Goal: Task Accomplishment & Management: Manage account settings

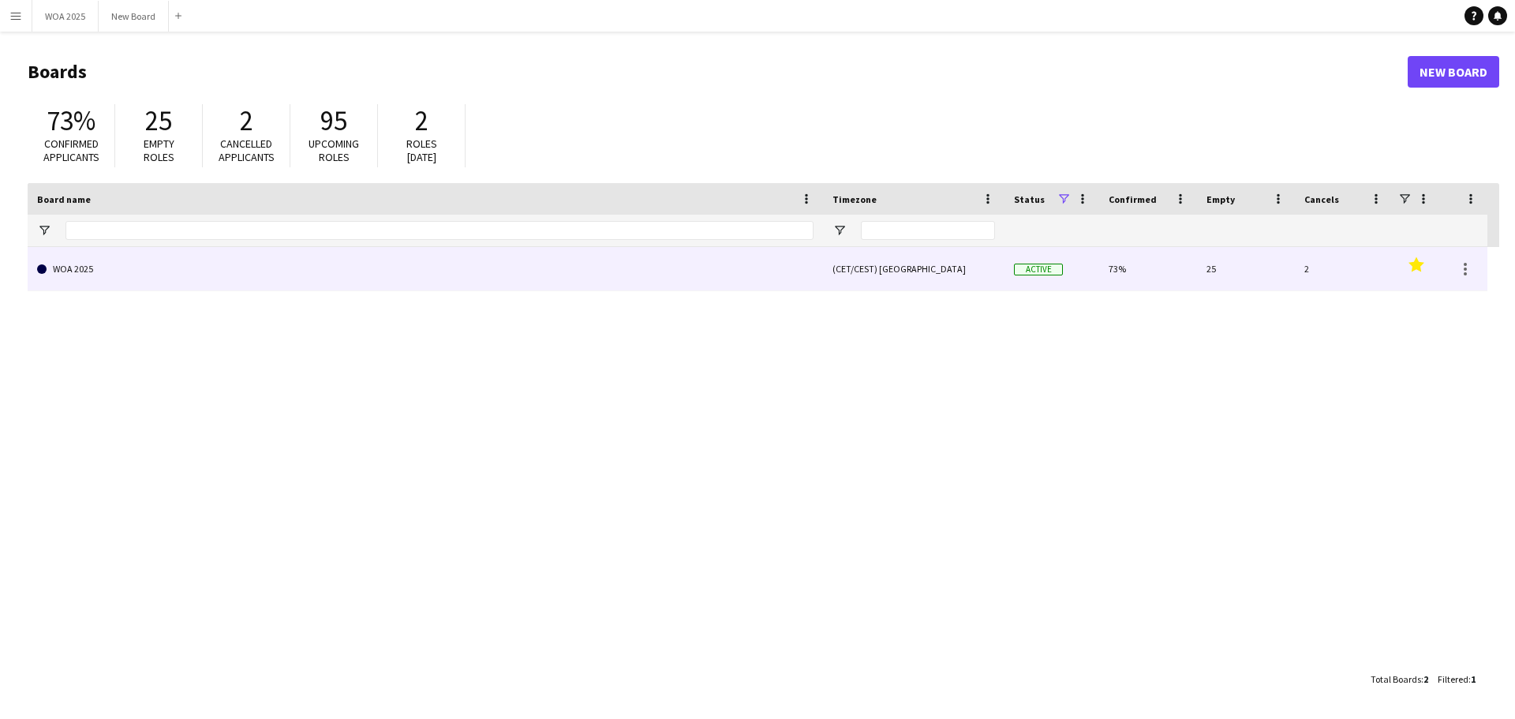
click at [416, 266] on link "WOA 2025" at bounding box center [425, 269] width 776 height 44
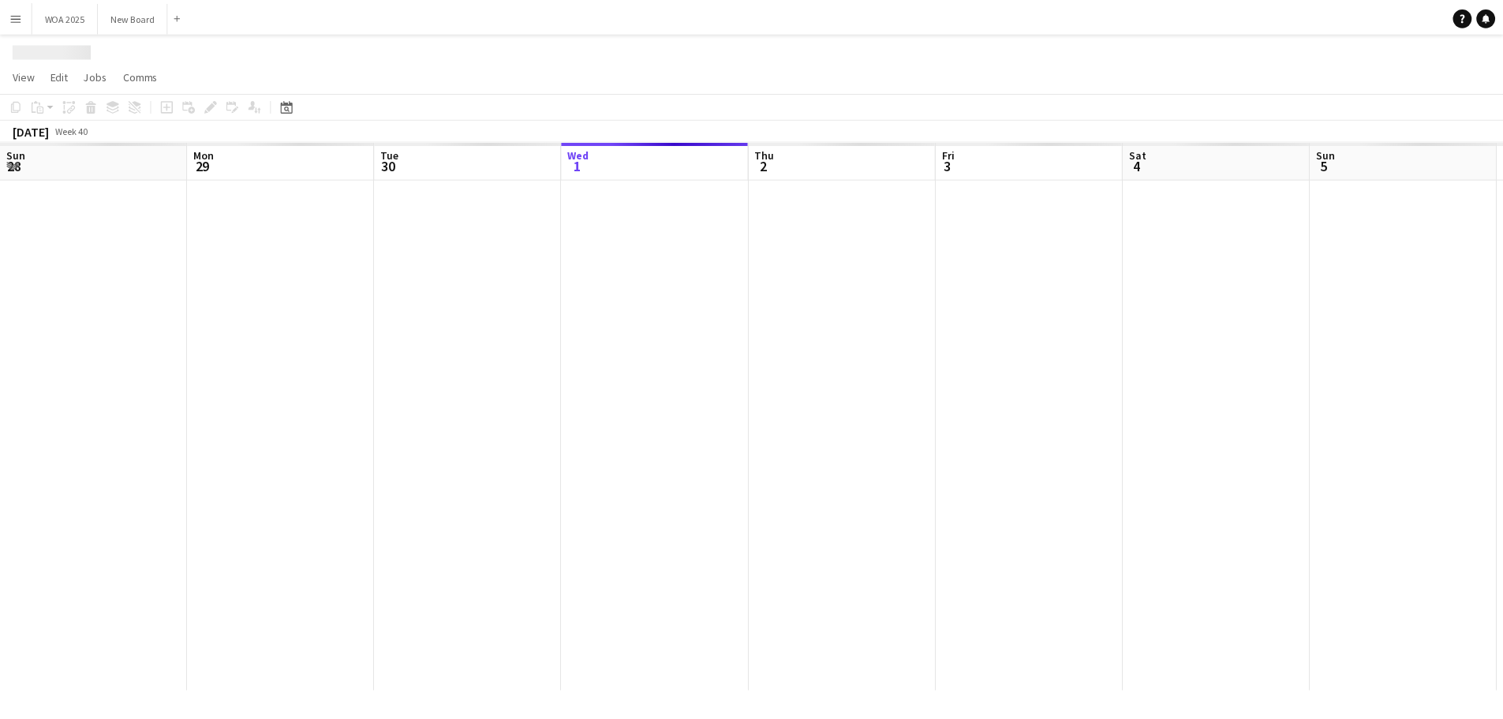
scroll to position [0, 377]
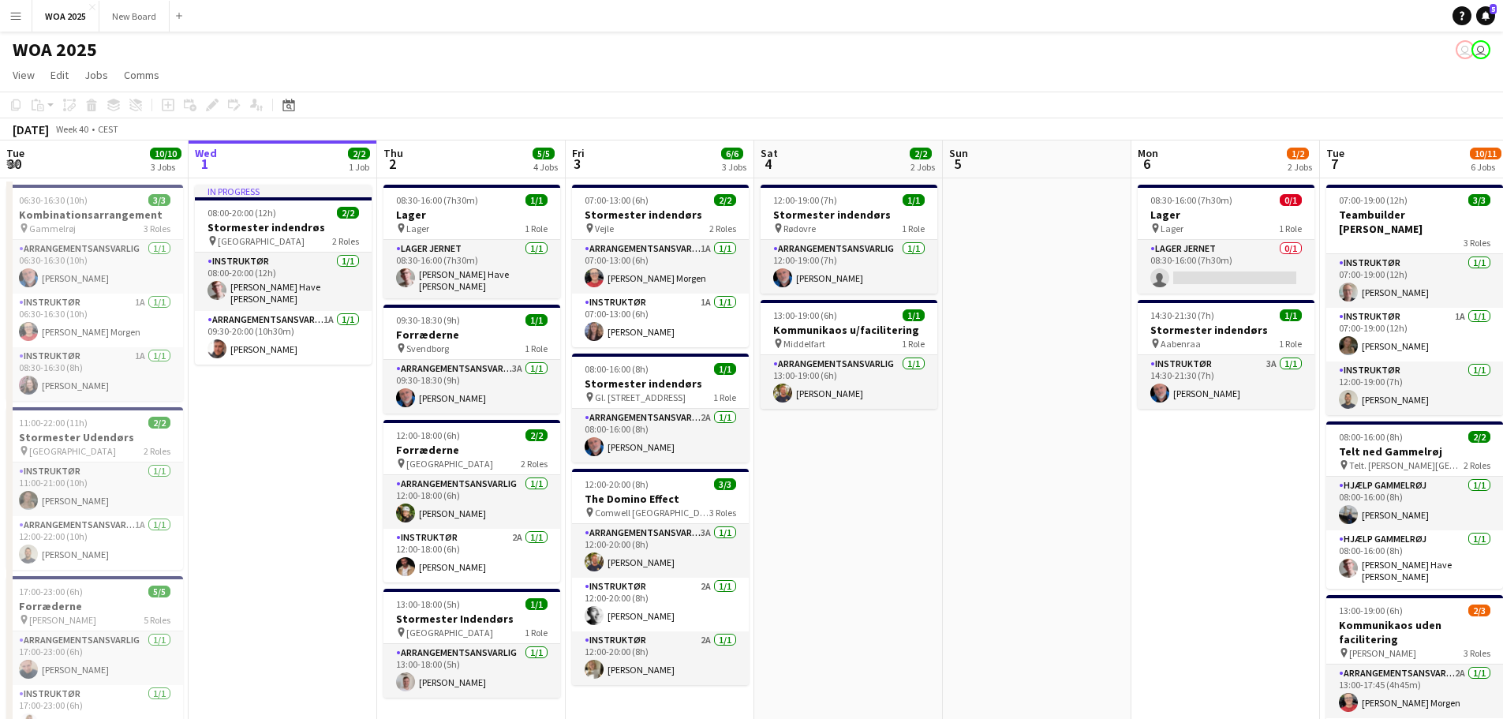
drag, startPoint x: 416, startPoint y: 266, endPoint x: 293, endPoint y: 444, distance: 216.6
click at [293, 444] on app-date-cell "In progress 08:00-20:00 (12h) 2/2 Stormester indendrøs pin Aalborg 2 Roles Inst…" at bounding box center [283, 684] width 189 height 1012
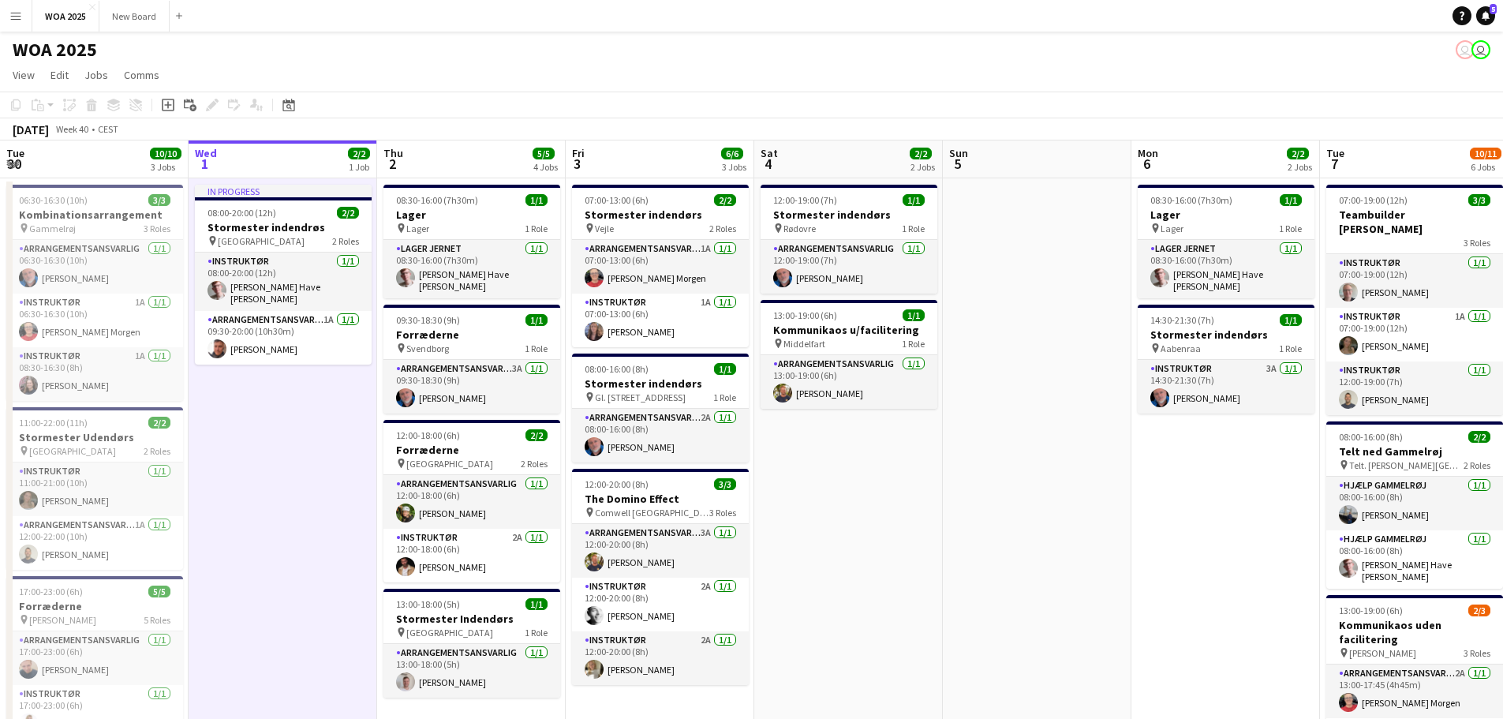
click at [1133, 484] on app-date-cell "08:30-16:00 (7h30m) 1/1 Lager pin Lager 1 Role Lager Jernet [DATE] 08:30-16:00 …" at bounding box center [1225, 684] width 189 height 1012
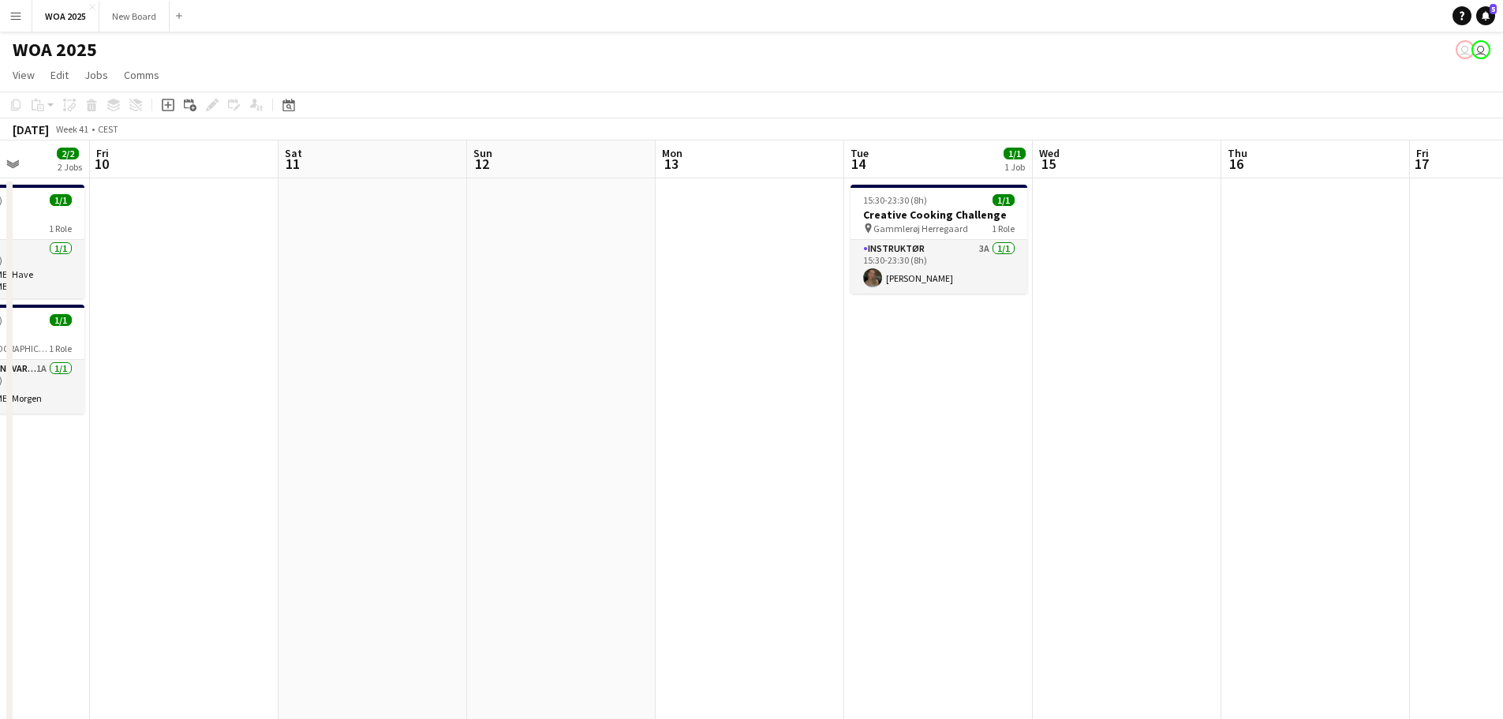
scroll to position [0, 477]
drag, startPoint x: 979, startPoint y: 632, endPoint x: 0, endPoint y: 119, distance: 1105.2
click at [0, 119] on app-calendar "Copy Paste Paste Ctrl+V Paste with crew Ctrl+Shift+V Paste linked Job [GEOGRAPH…" at bounding box center [751, 641] width 1503 height 1099
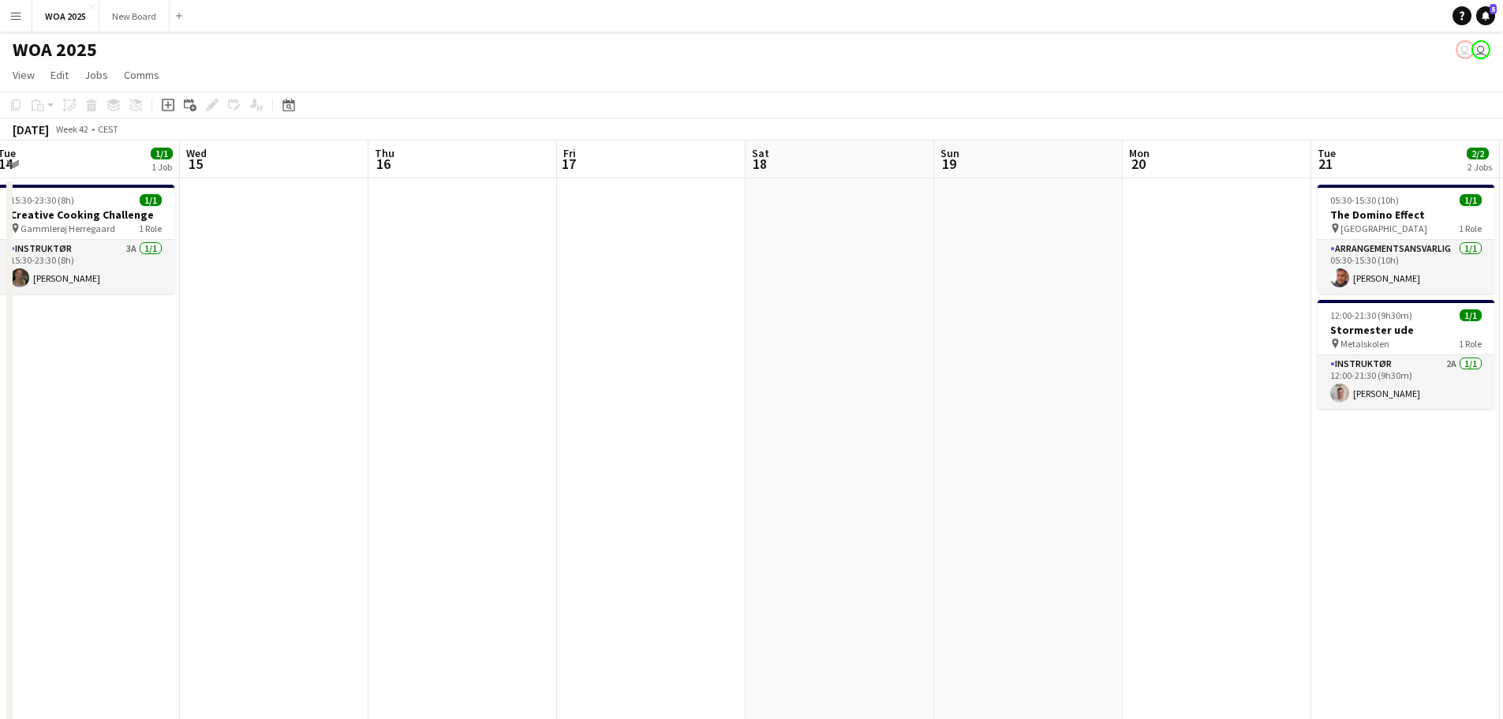
scroll to position [0, 384]
drag, startPoint x: 1006, startPoint y: 416, endPoint x: 156, endPoint y: 512, distance: 855.1
click at [156, 512] on app-calendar-viewport "Sun 12 Mon 13 Tue 14 1/1 1 Job Wed 15 Thu 16 Fri 17 Sat 18 Sun 19 Mon 20 Tue 21…" at bounding box center [751, 665] width 1503 height 1050
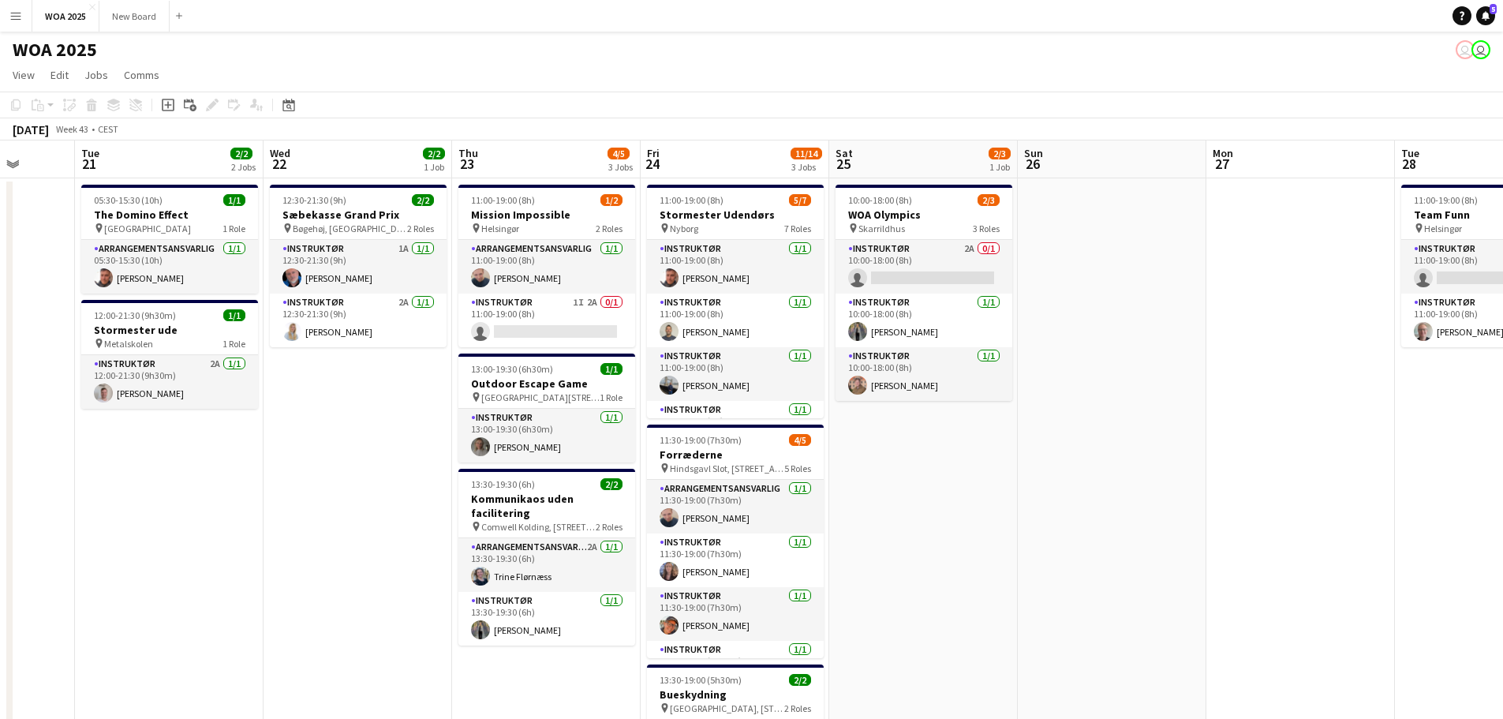
scroll to position [0, 498]
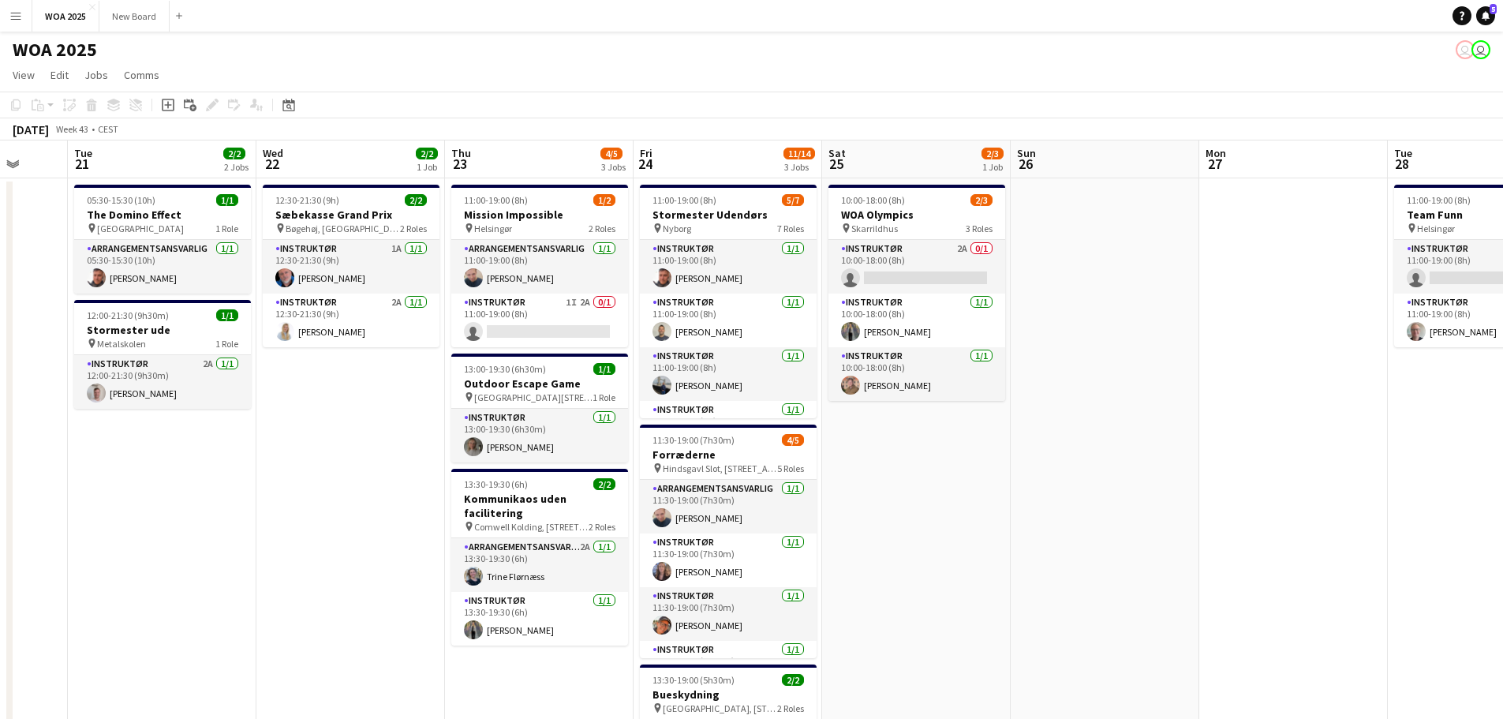
drag, startPoint x: 1329, startPoint y: 565, endPoint x: 84, endPoint y: 179, distance: 1303.3
click at [84, 179] on app-calendar-viewport "Sat 18 Sun 19 Mon 20 Tue 21 2/2 2 Jobs Wed 22 2/2 1 Job Thu 23 4/5 3 Jobs Fri 2…" at bounding box center [751, 665] width 1503 height 1050
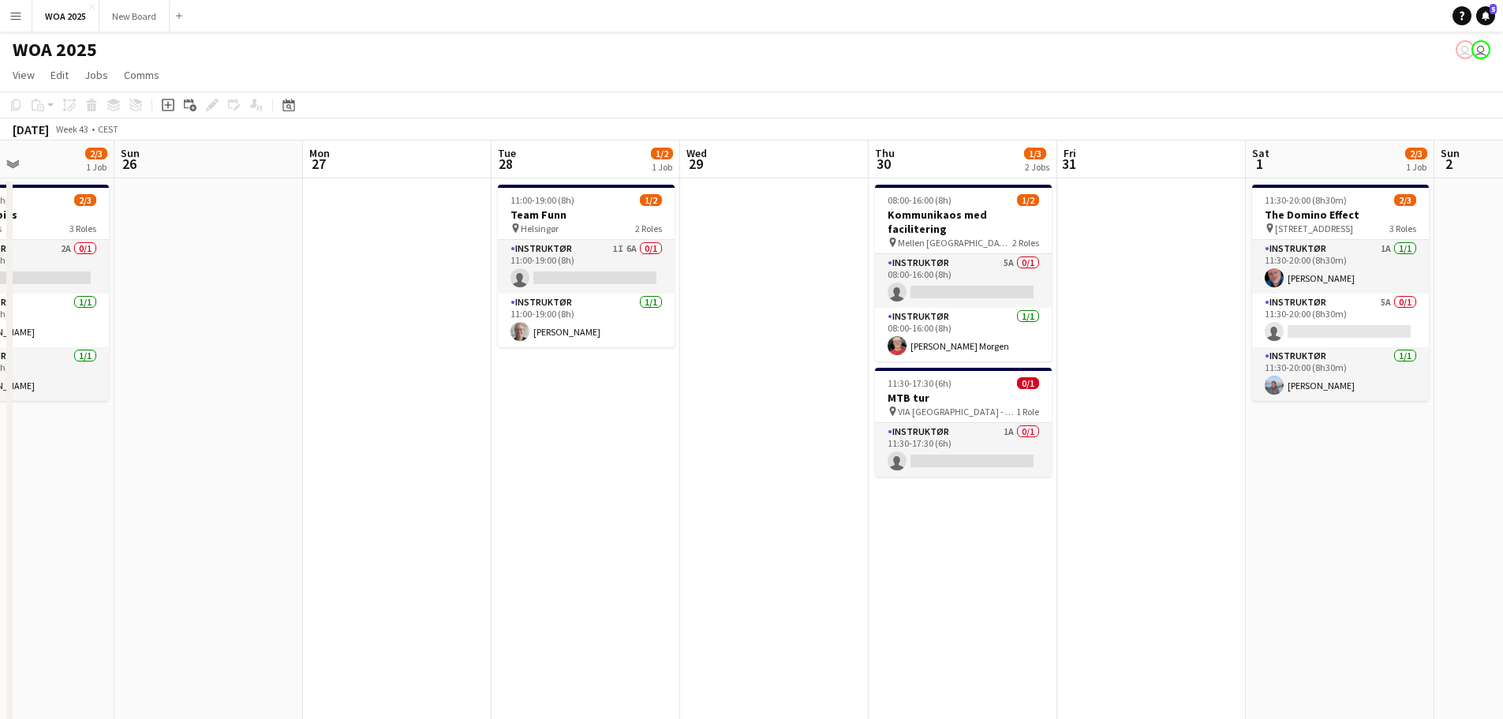
scroll to position [0, 463]
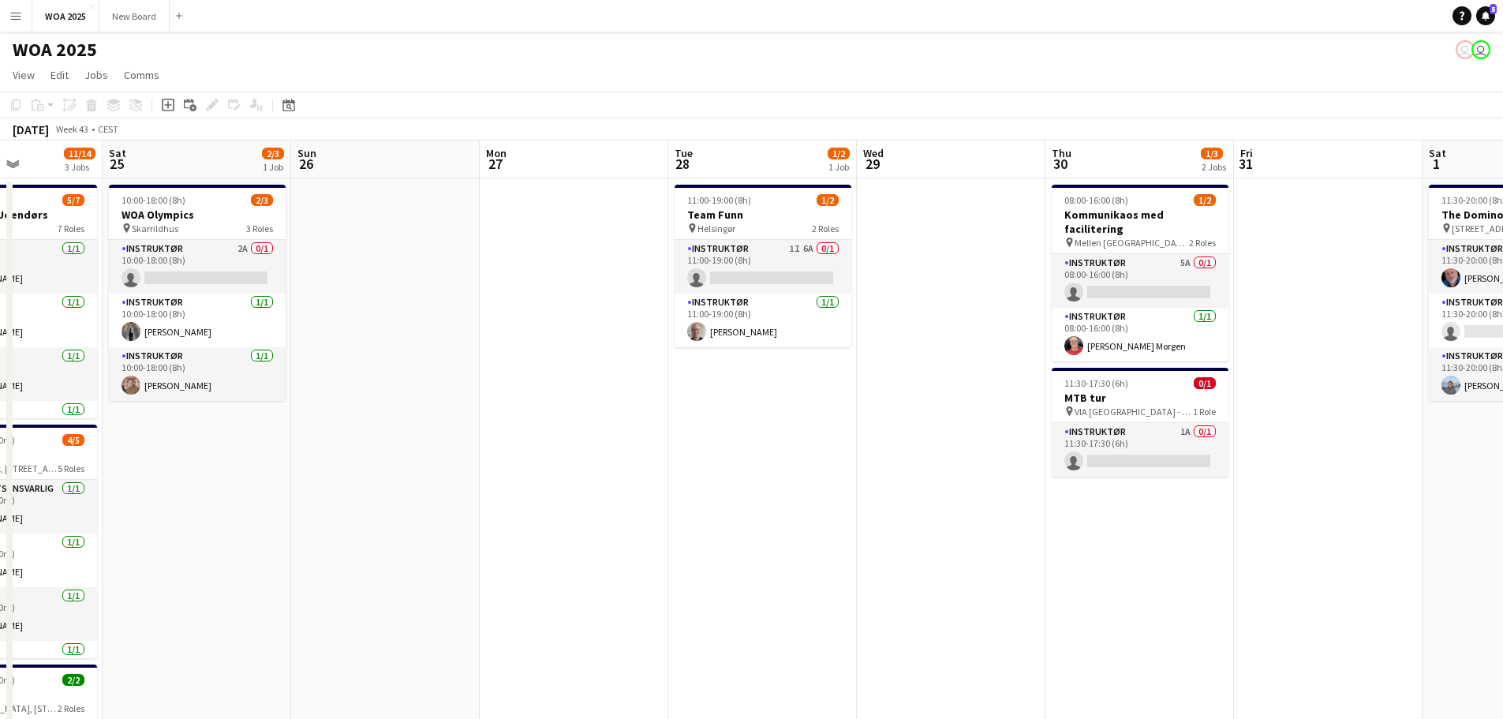
drag, startPoint x: 1315, startPoint y: 608, endPoint x: 596, endPoint y: 323, distance: 774.1
click at [596, 323] on app-calendar-viewport "Wed 22 2/2 1 Job Thu 23 4/5 3 Jobs Fri 24 11/14 3 Jobs Sat 25 2/3 1 Job Sun 26 …" at bounding box center [751, 665] width 1503 height 1050
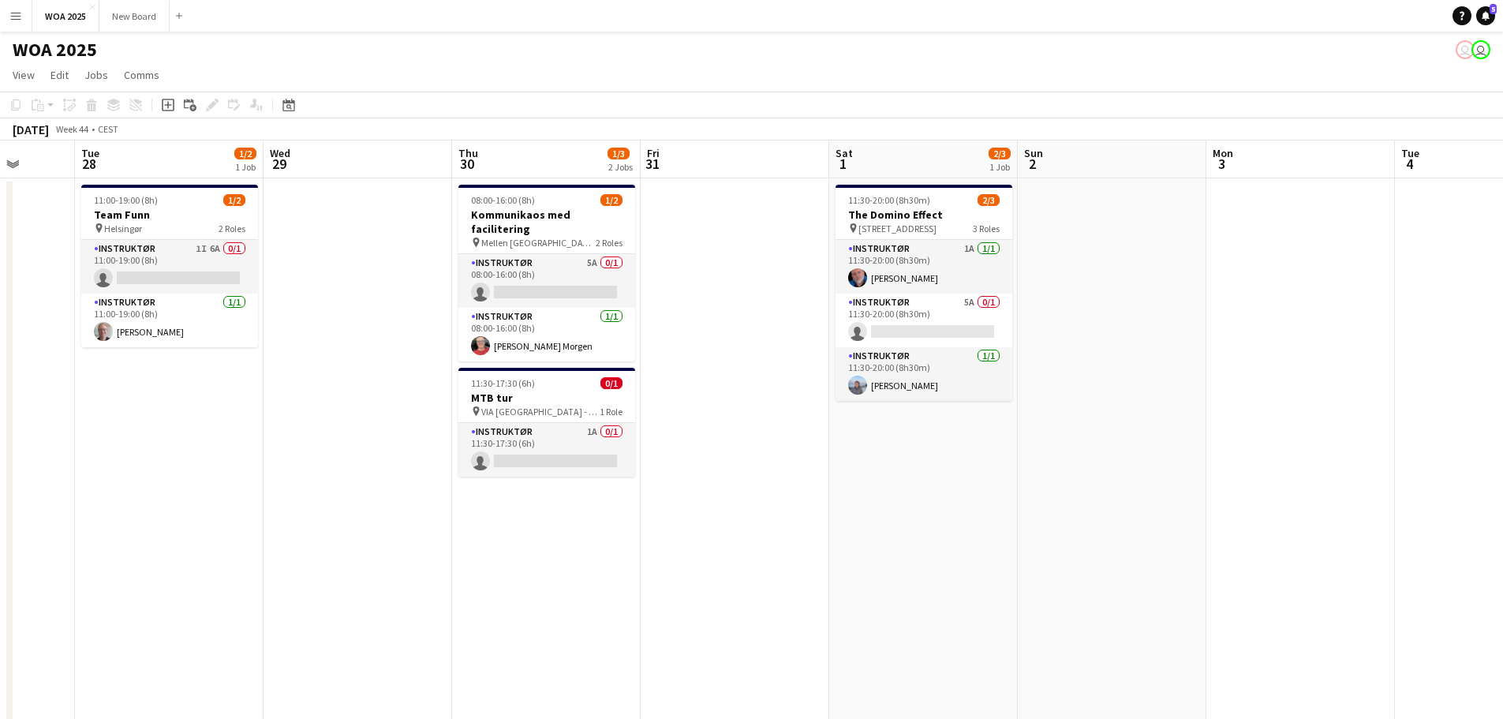
scroll to position [0, 497]
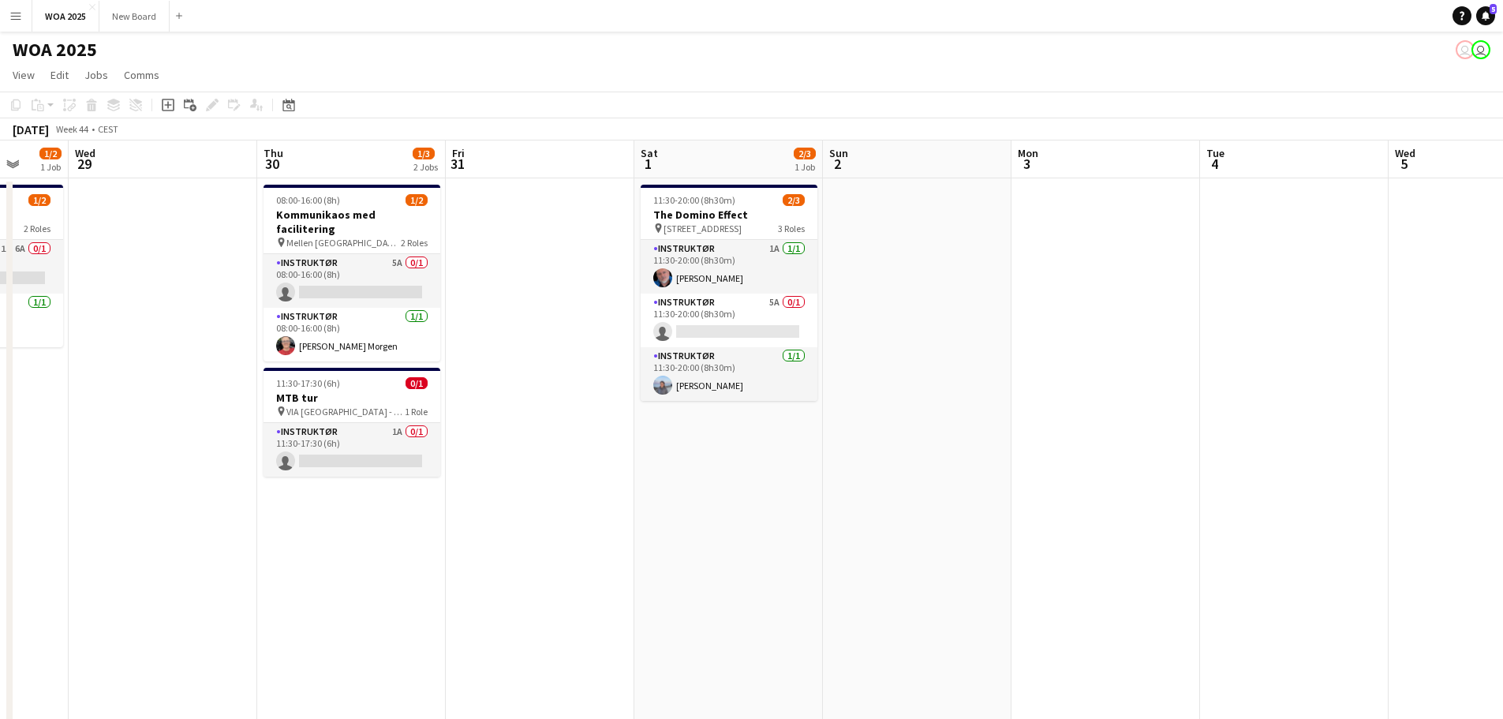
drag, startPoint x: 1210, startPoint y: 526, endPoint x: 422, endPoint y: 197, distance: 854.0
click at [422, 197] on app-calendar-viewport "Sun 26 Mon 27 Tue 28 1/2 1 Job Wed 29 Thu 30 1/3 2 Jobs Fri 31 Sat 1 2/3 1 Job …" at bounding box center [751, 665] width 1503 height 1050
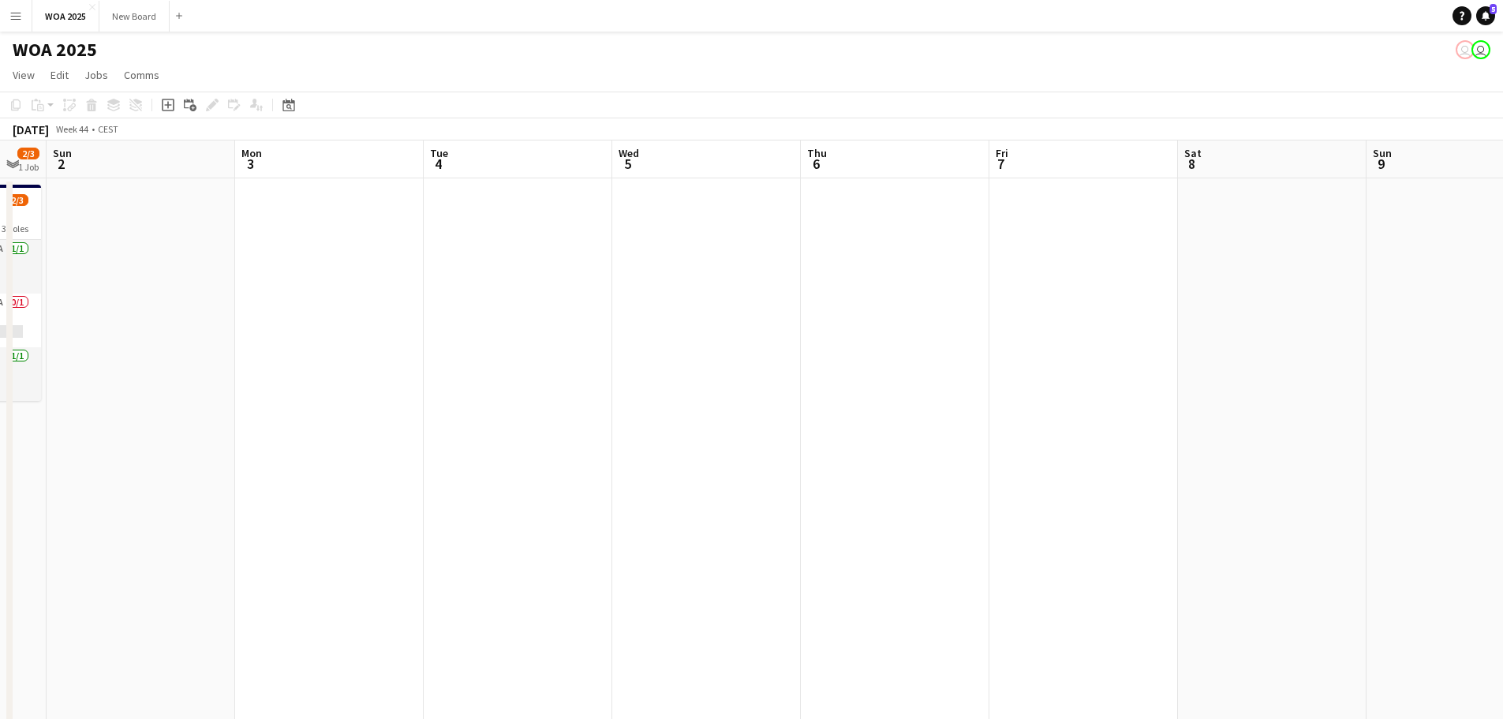
scroll to position [0, 517]
drag, startPoint x: 1161, startPoint y: 574, endPoint x: 387, endPoint y: 429, distance: 787.4
click at [387, 429] on app-calendar-viewport "Thu 30 1/3 2 Jobs Fri 31 Sat 1 2/3 1 Job Sun 2 Mon 3 Tue 4 Wed 5 Thu 6 Fri 7 Sa…" at bounding box center [751, 665] width 1503 height 1050
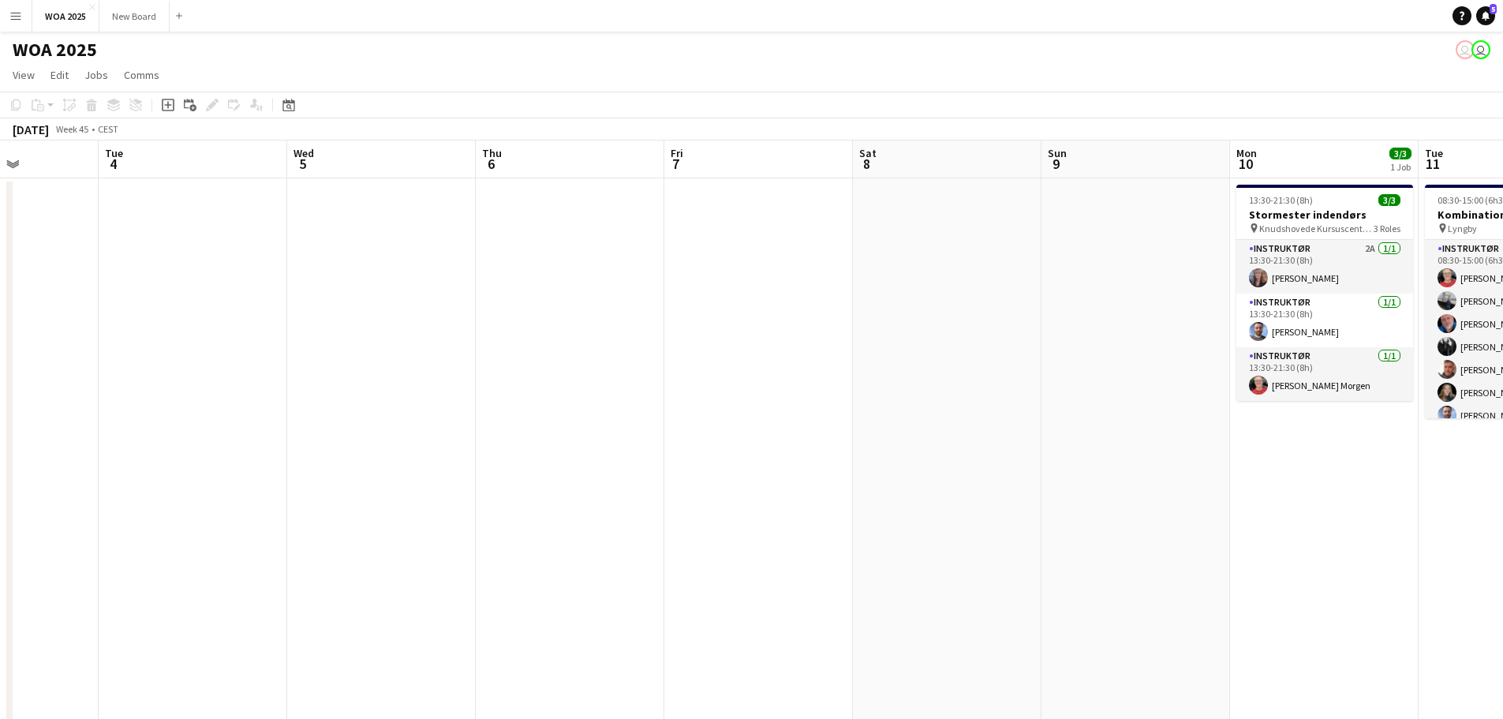
drag, startPoint x: 1277, startPoint y: 487, endPoint x: 570, endPoint y: 337, distance: 722.6
click at [570, 337] on app-calendar-viewport "Sat 1 2/3 1 Job Sun 2 Mon 3 Tue 4 Wed 5 Thu 6 Fri 7 Sat 8 Sun 9 Mon 10 3/3 1 Jo…" at bounding box center [751, 665] width 1503 height 1050
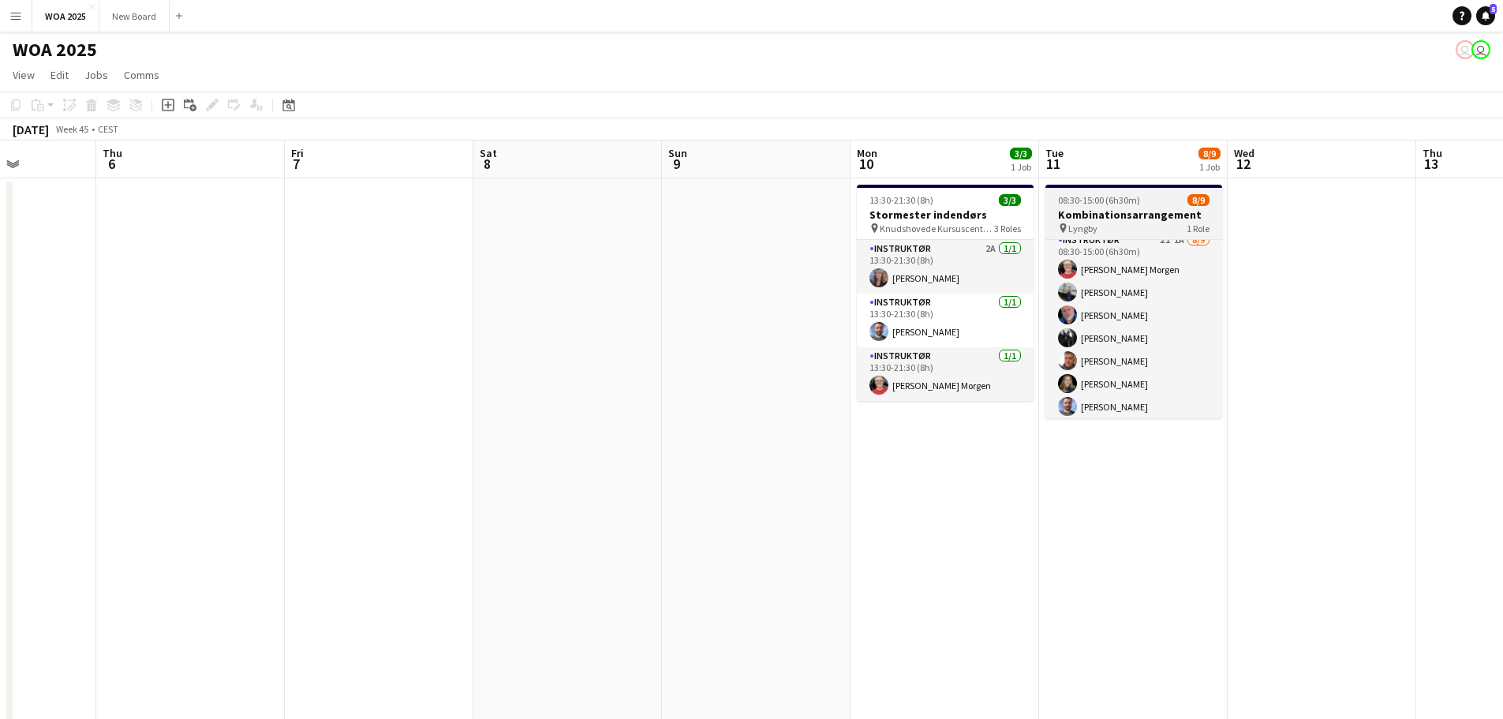
scroll to position [0, 0]
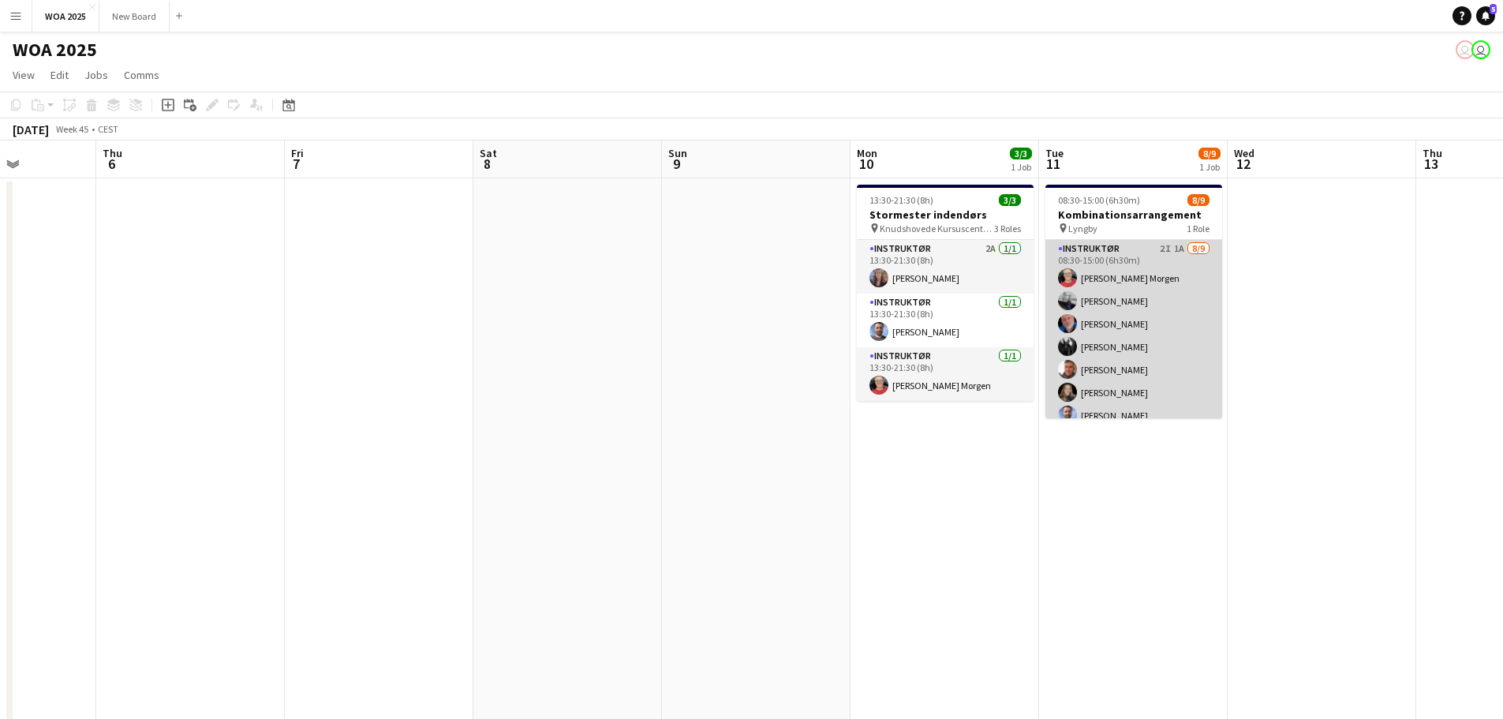
drag, startPoint x: 1152, startPoint y: 274, endPoint x: 1116, endPoint y: 302, distance: 45.5
click at [1116, 302] on app-card-role "Instruktør 2I 1A [DATE] 08:30-15:00 (6h30m) [PERSON_NAME] Morgen [PERSON_NAME] …" at bounding box center [1133, 358] width 177 height 237
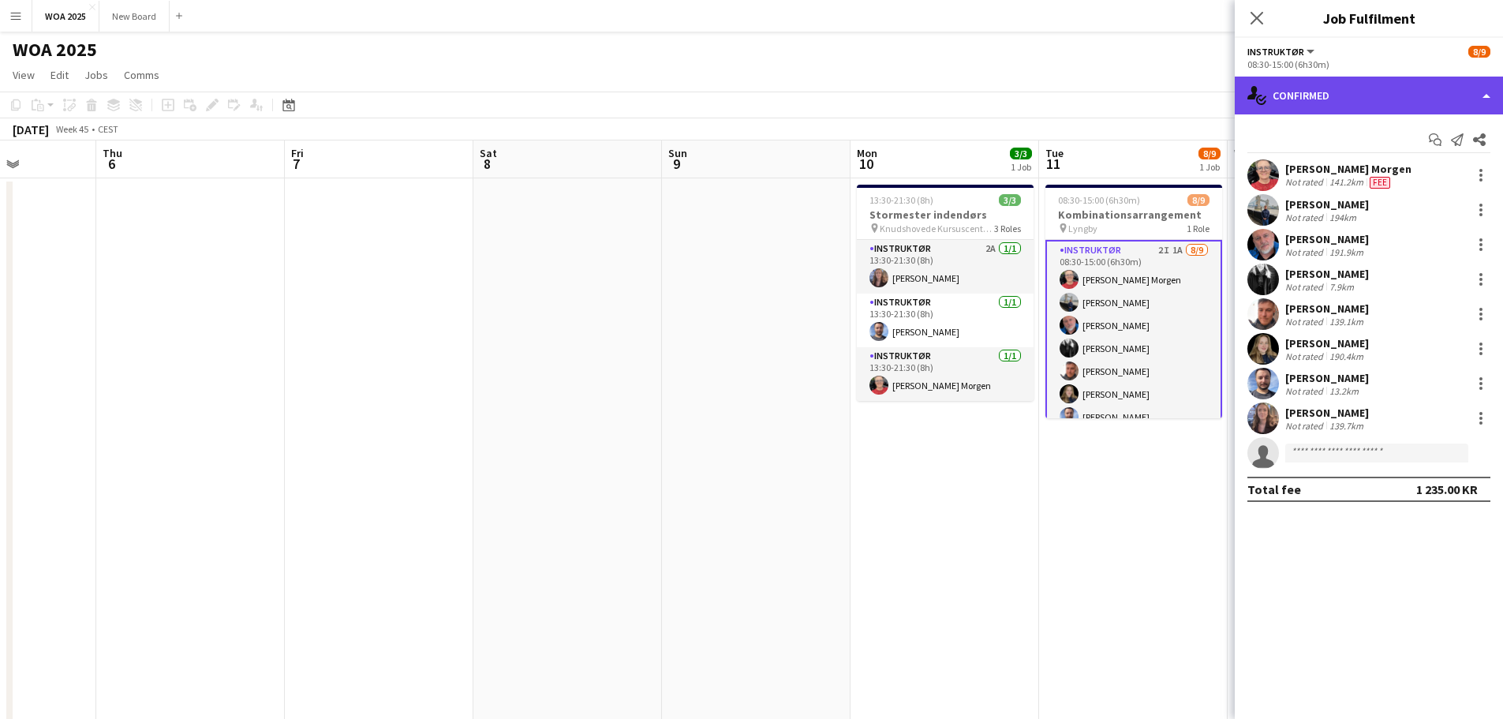
click at [1390, 85] on div "single-neutral-actions-check-2 Confirmed" at bounding box center [1369, 96] width 268 height 38
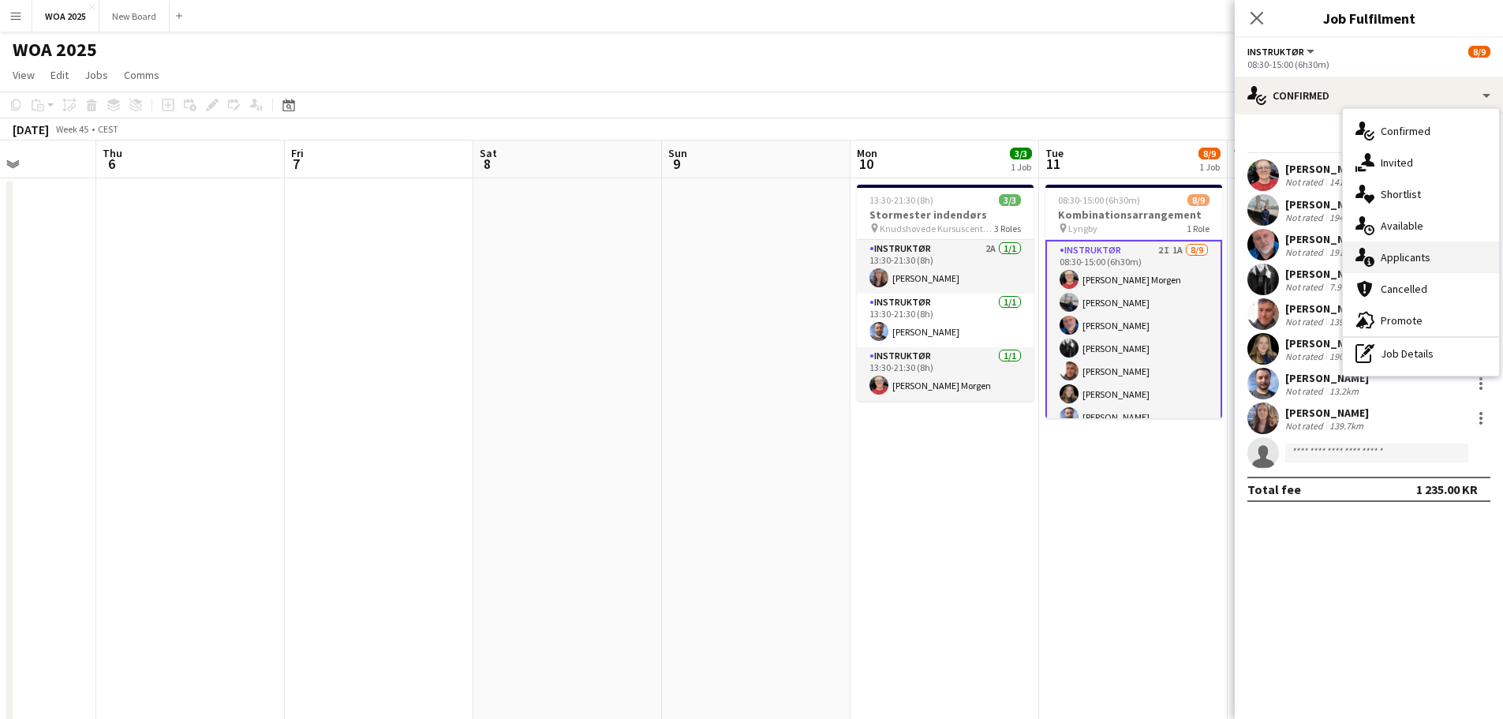
click at [1402, 247] on div "single-neutral-actions-information Applicants" at bounding box center [1421, 257] width 156 height 32
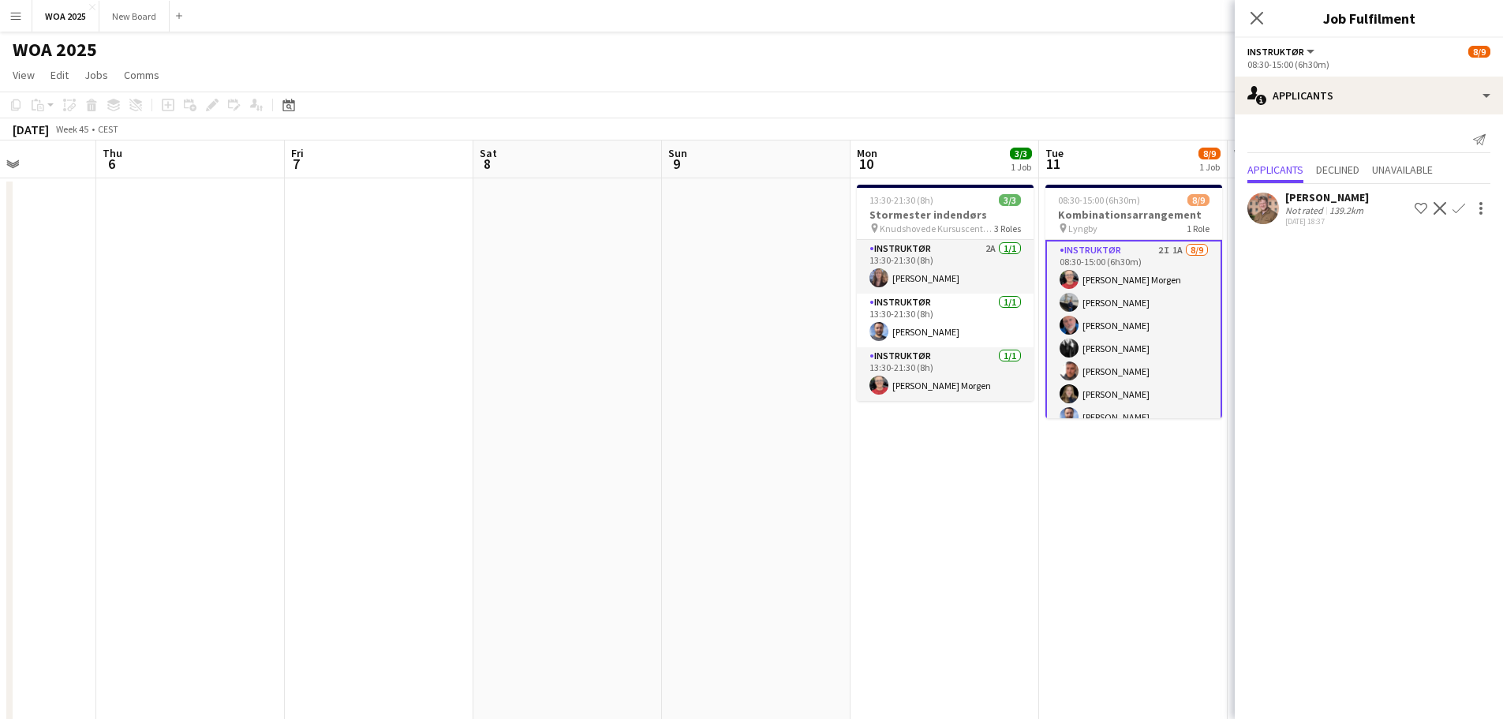
click at [1158, 73] on app-page-menu "View Day view expanded Day view collapsed Month view Date picker Jump to [DATE]…" at bounding box center [751, 77] width 1503 height 30
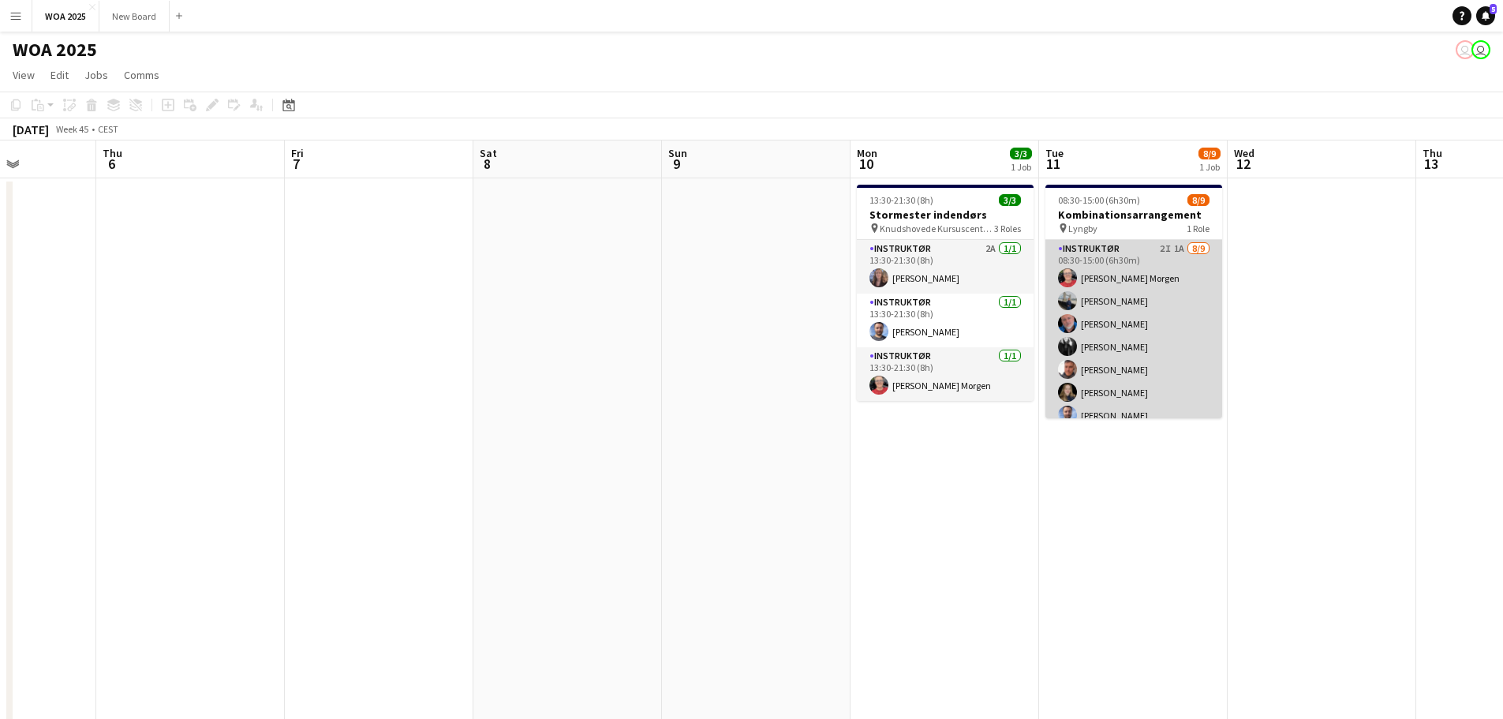
drag, startPoint x: 1152, startPoint y: 275, endPoint x: 1141, endPoint y: 344, distance: 69.5
click at [1141, 344] on app-card-role "Instruktør 2I 1A [DATE] 08:30-15:00 (6h30m) [PERSON_NAME] Morgen [PERSON_NAME] …" at bounding box center [1133, 358] width 177 height 237
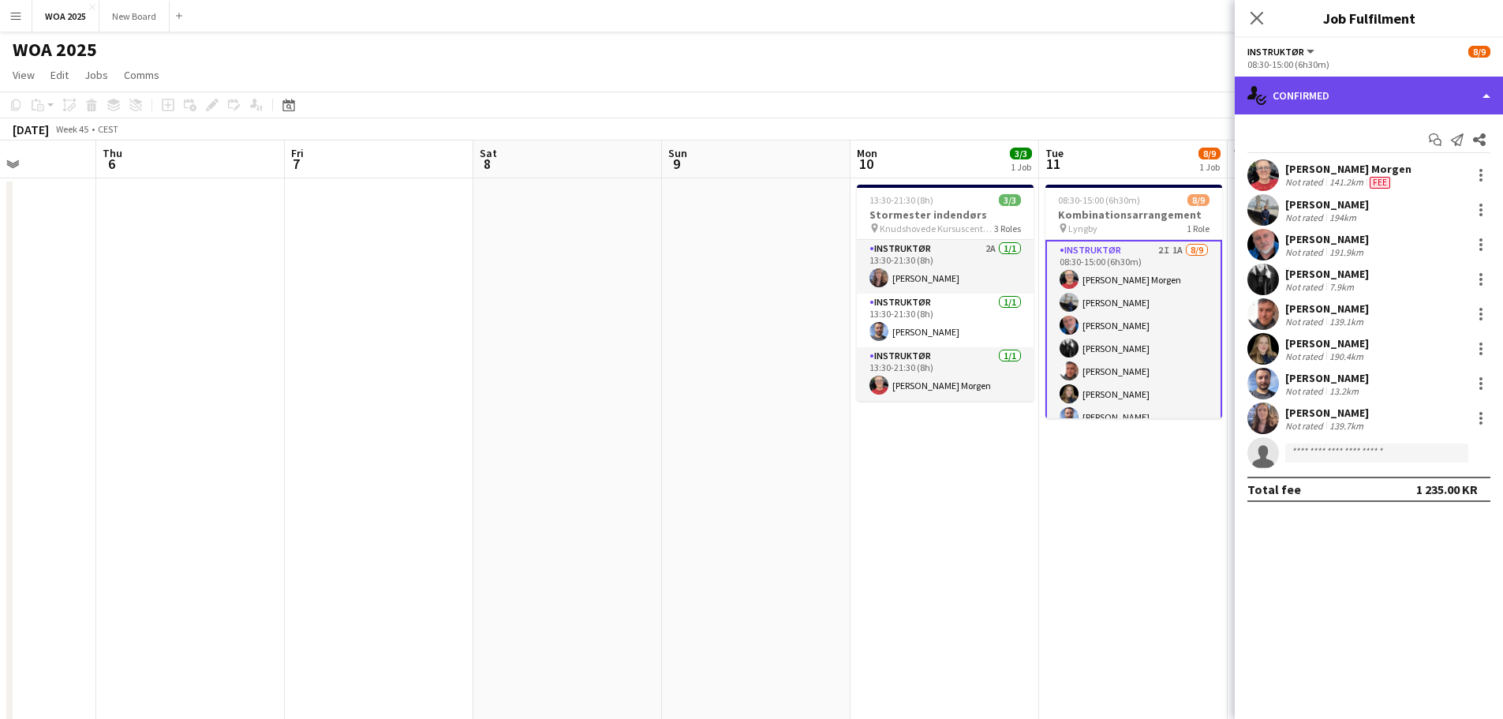
click at [1346, 88] on div "single-neutral-actions-check-2 Confirmed" at bounding box center [1369, 96] width 268 height 38
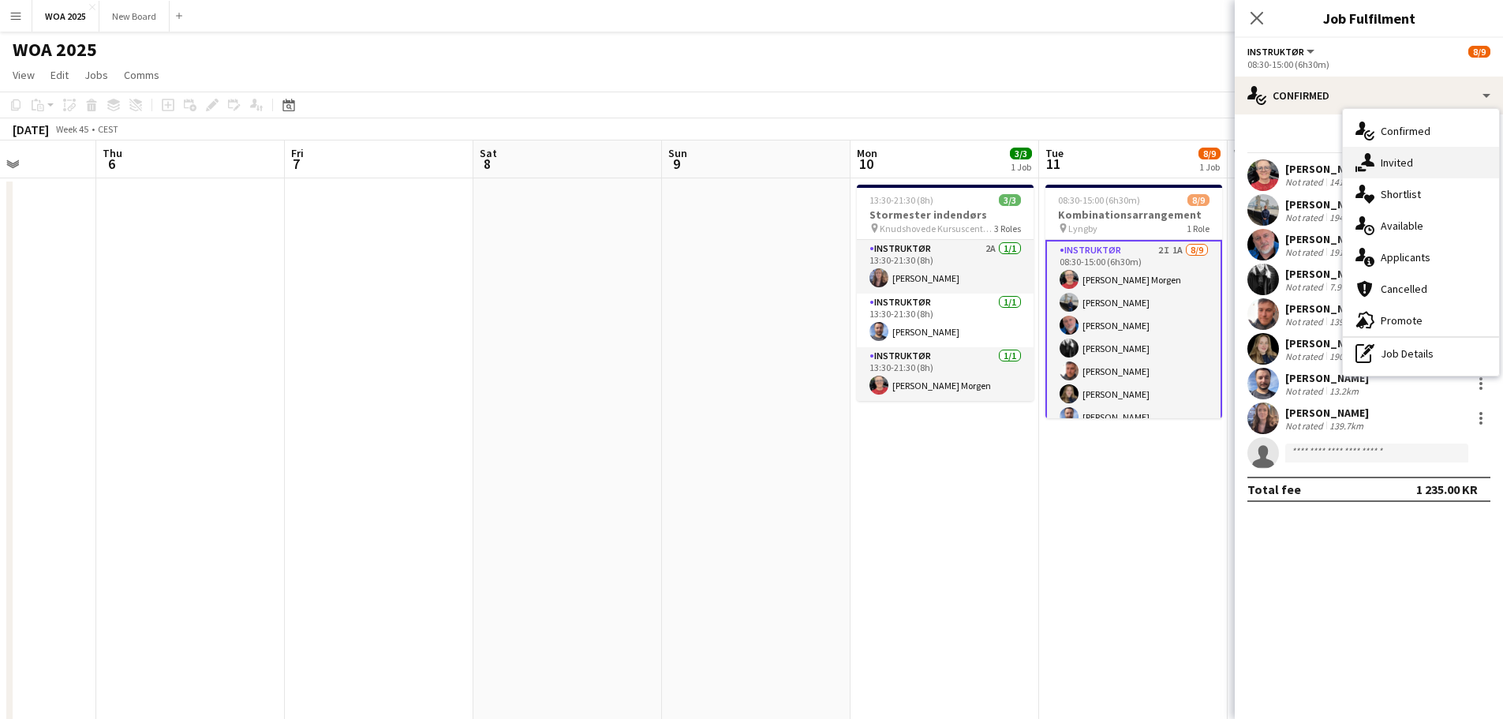
click at [1398, 167] on span "Invited" at bounding box center [1397, 162] width 32 height 14
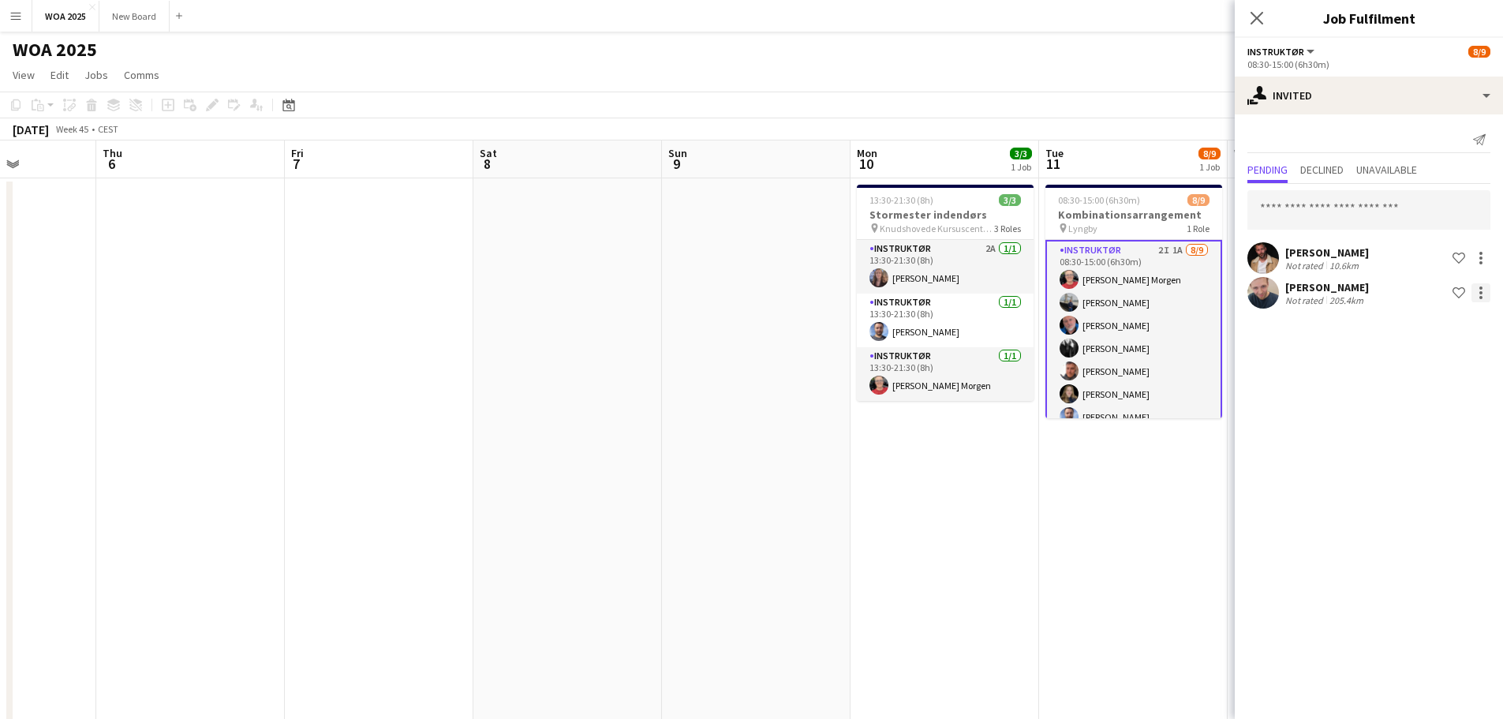
click at [1482, 293] on div at bounding box center [1480, 292] width 19 height 19
click at [1459, 439] on span "Cancel invitation" at bounding box center [1431, 434] width 92 height 13
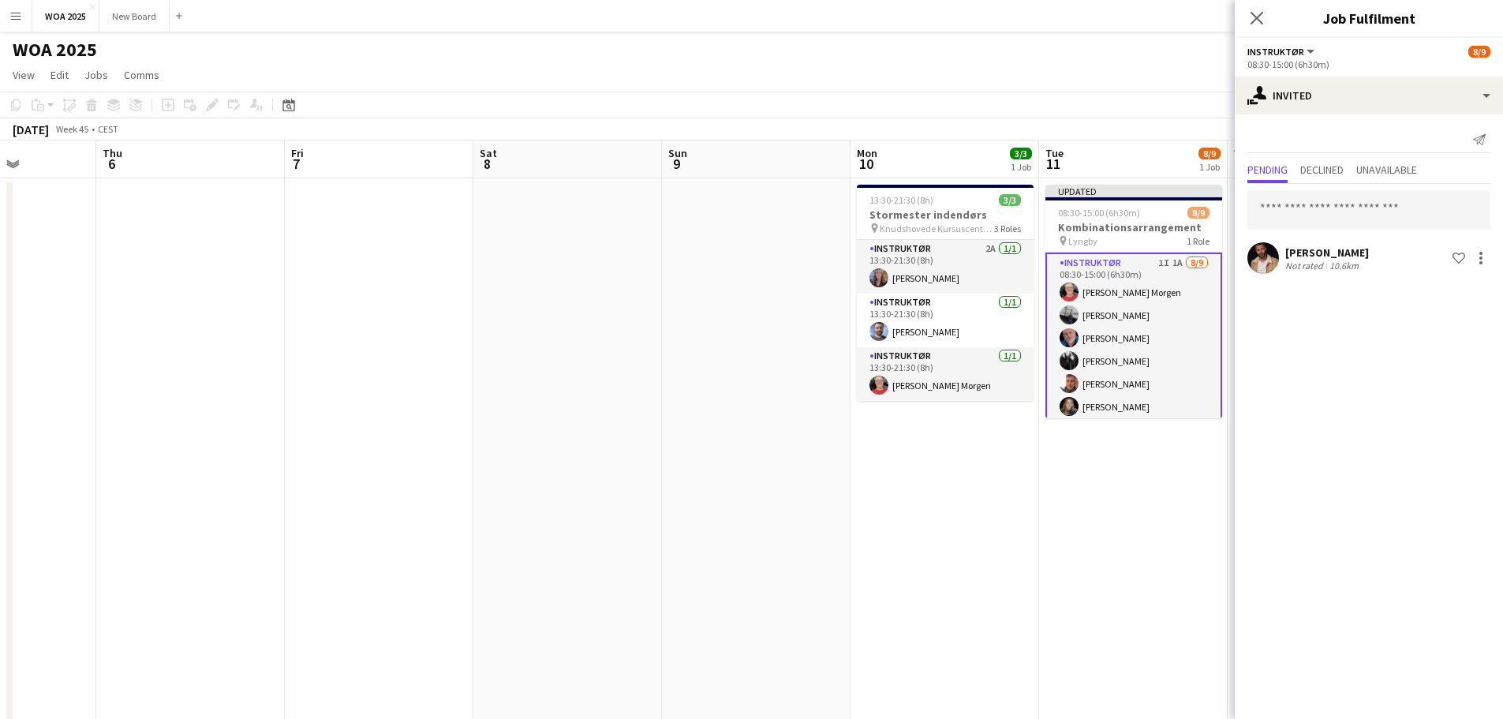
click at [1116, 73] on app-page-menu "View Day view expanded Day view collapsed Month view Date picker Jump to [DATE]…" at bounding box center [751, 77] width 1503 height 30
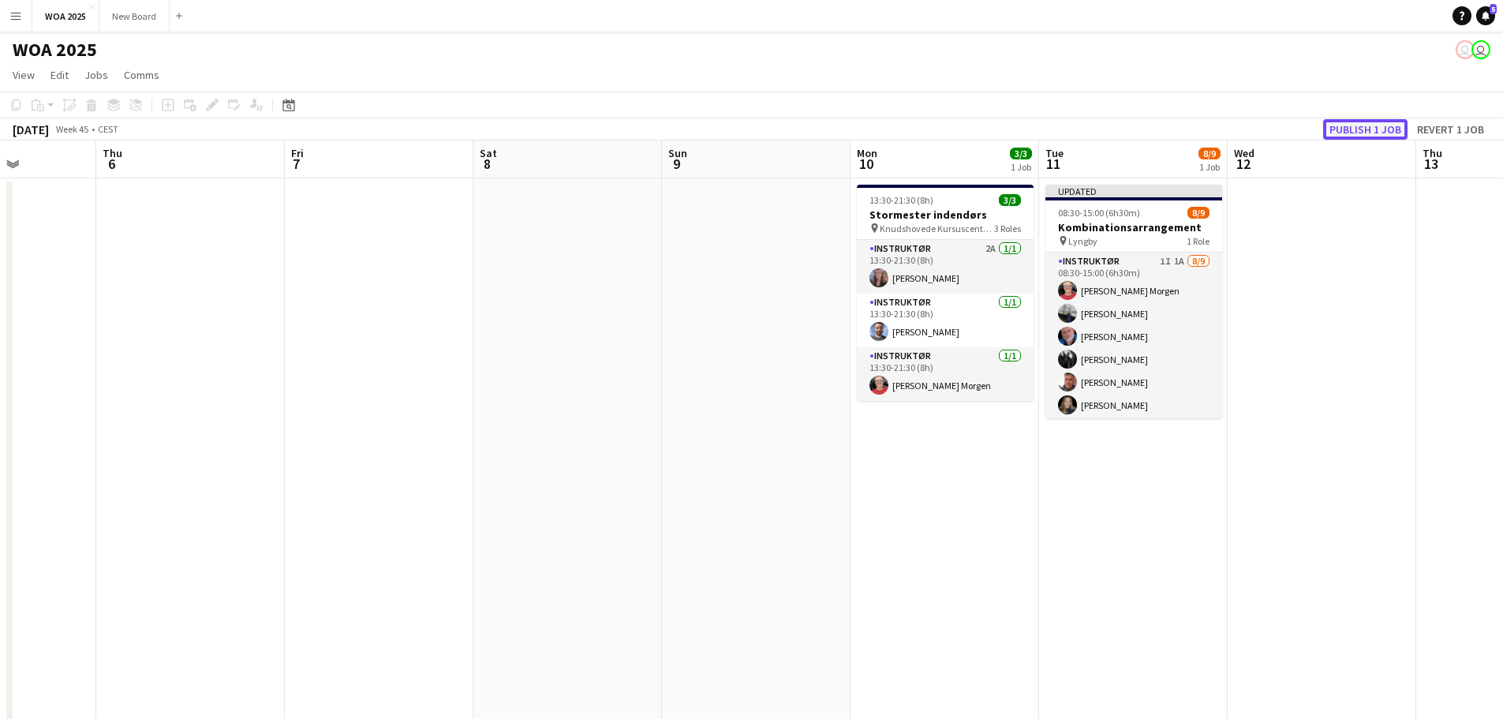
click at [1362, 129] on button "Publish 1 job" at bounding box center [1365, 129] width 84 height 21
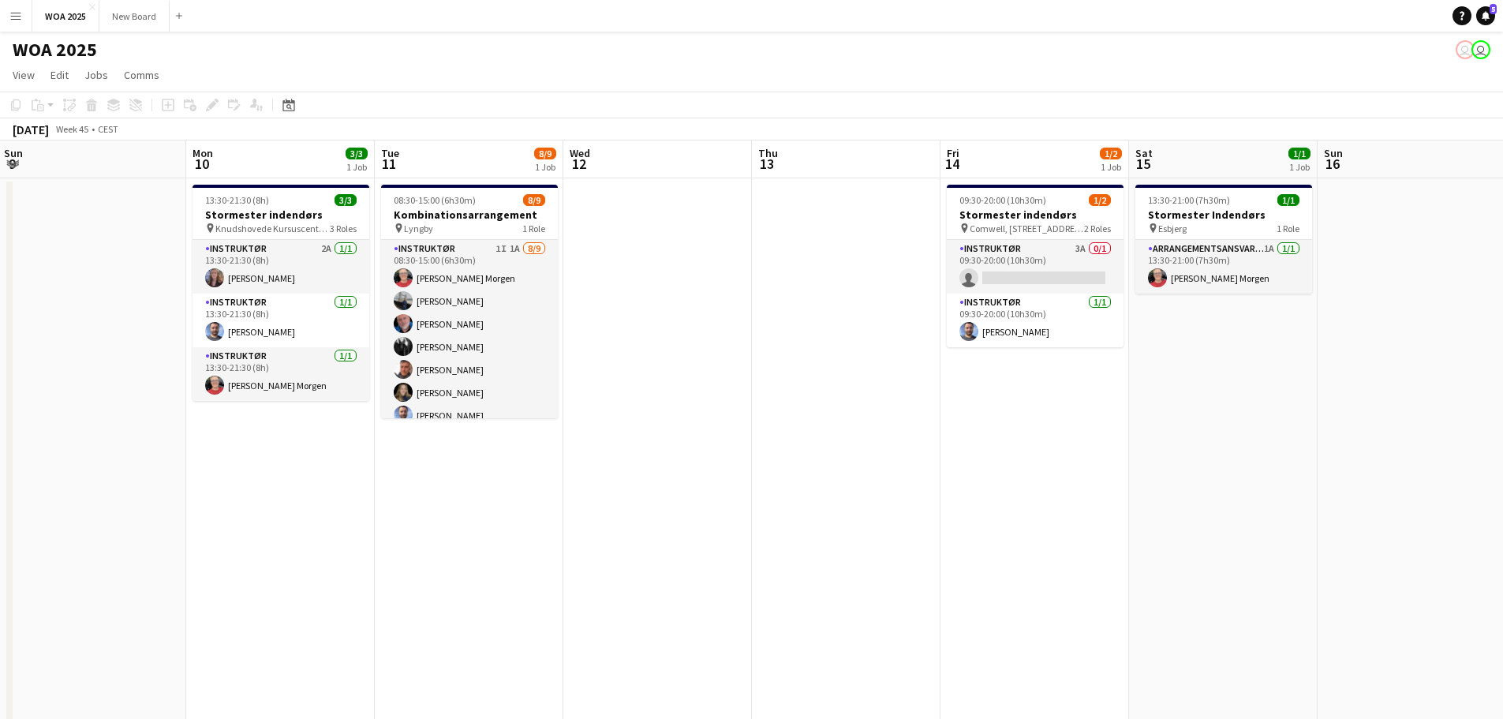
scroll to position [0, 630]
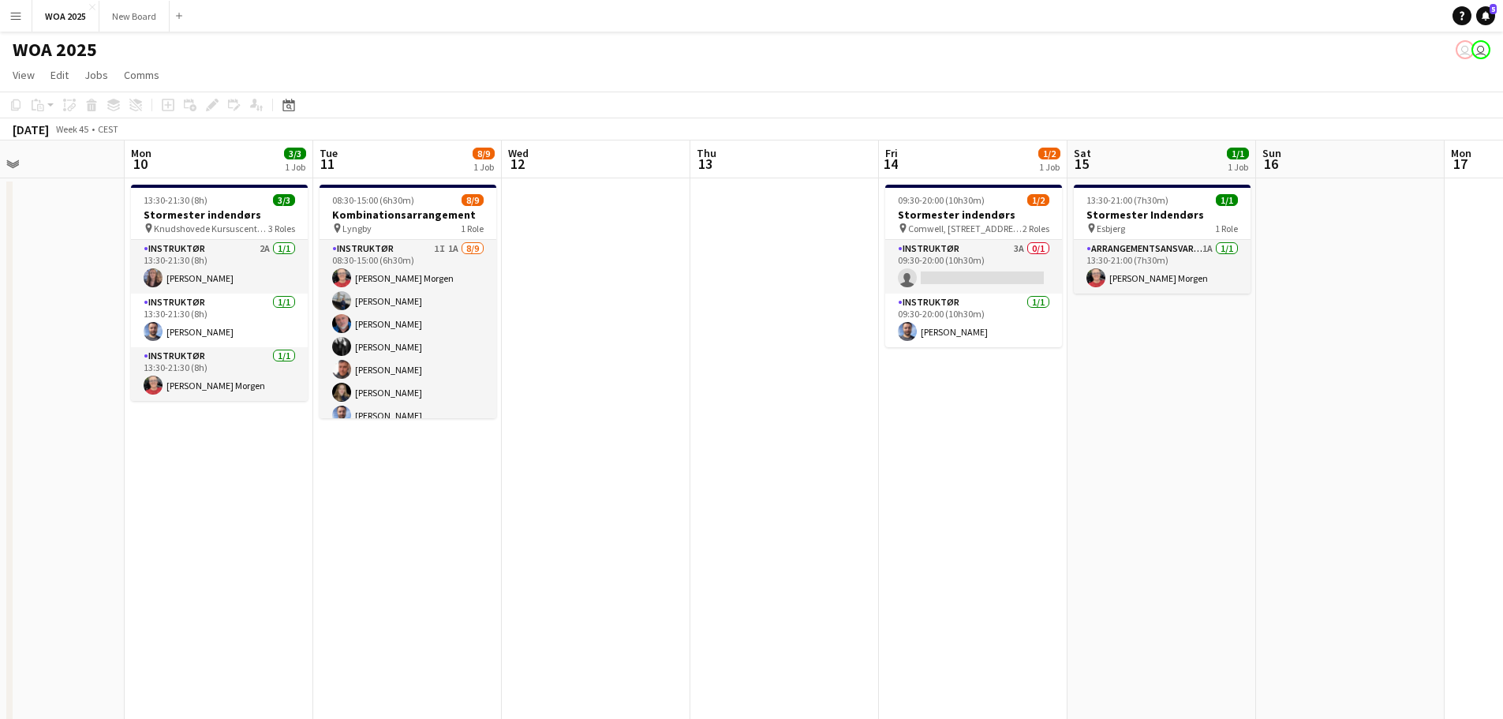
drag, startPoint x: 1411, startPoint y: 424, endPoint x: 685, endPoint y: 409, distance: 725.9
click at [685, 409] on app-calendar-viewport "Thu 6 Fri 7 Sat 8 Sun 9 Mon 10 3/3 1 Job Tue 11 8/9 1 Job Wed 12 Thu 13 Fri 14 …" at bounding box center [751, 665] width 1503 height 1050
click at [1005, 211] on h3 "Stormester indendørs" at bounding box center [973, 214] width 177 height 14
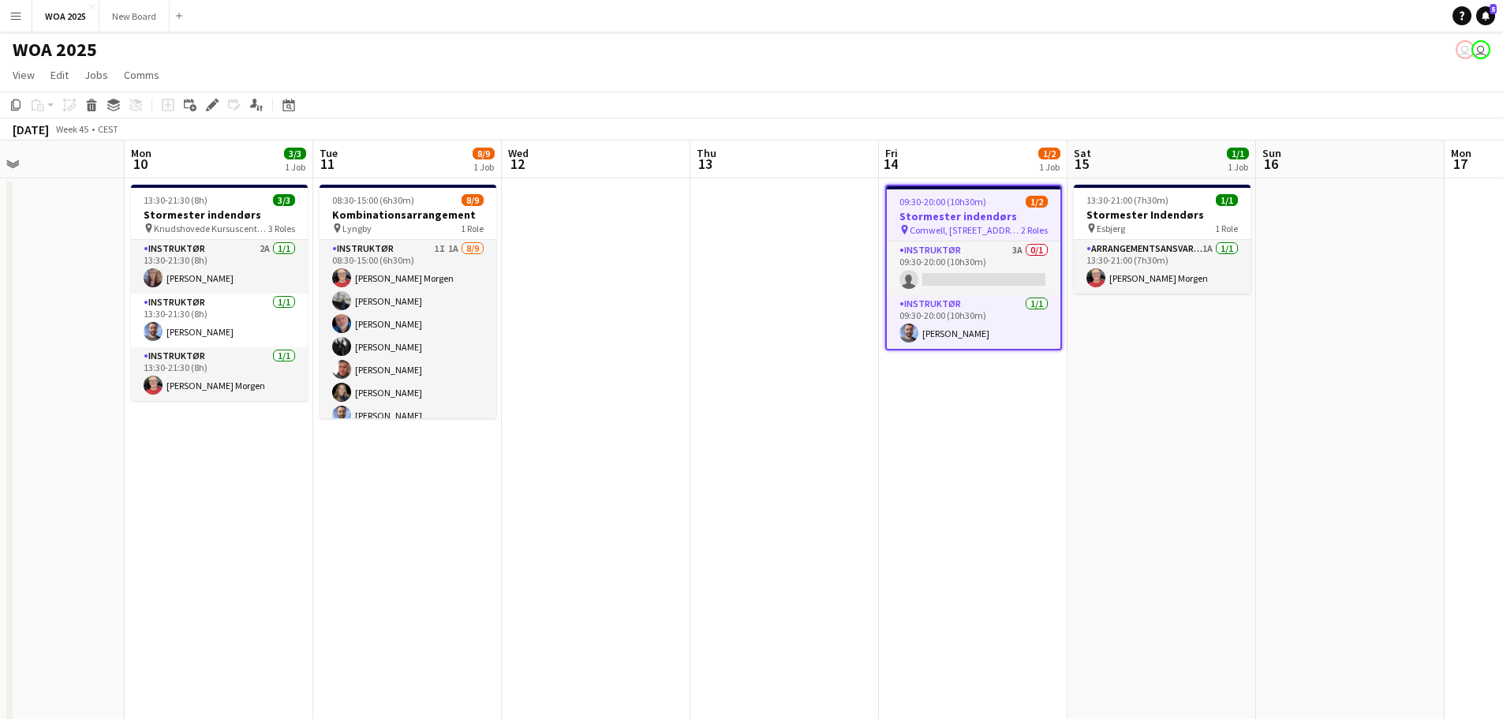
click at [1005, 211] on h3 "Stormester indendørs" at bounding box center [974, 216] width 174 height 14
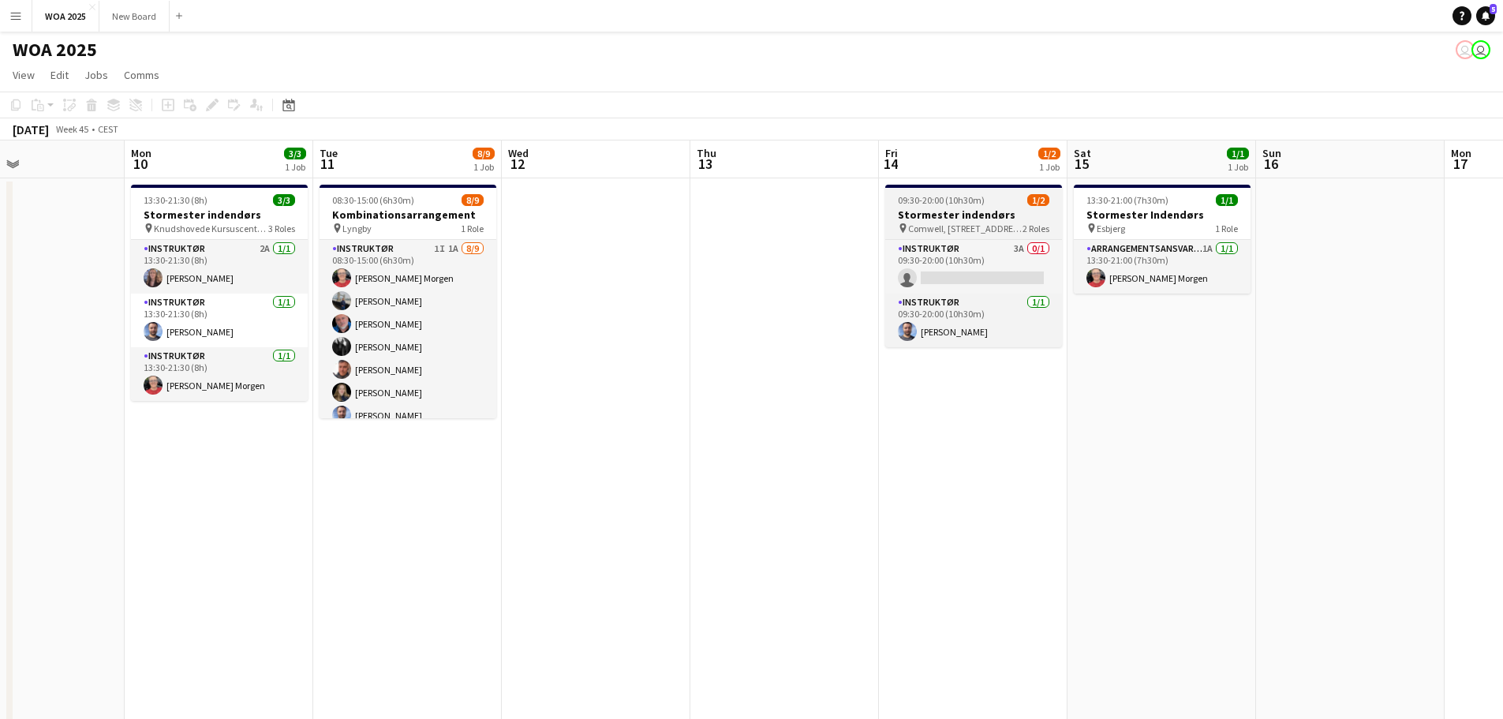
click at [1005, 211] on h3 "Stormester indendørs" at bounding box center [973, 214] width 177 height 14
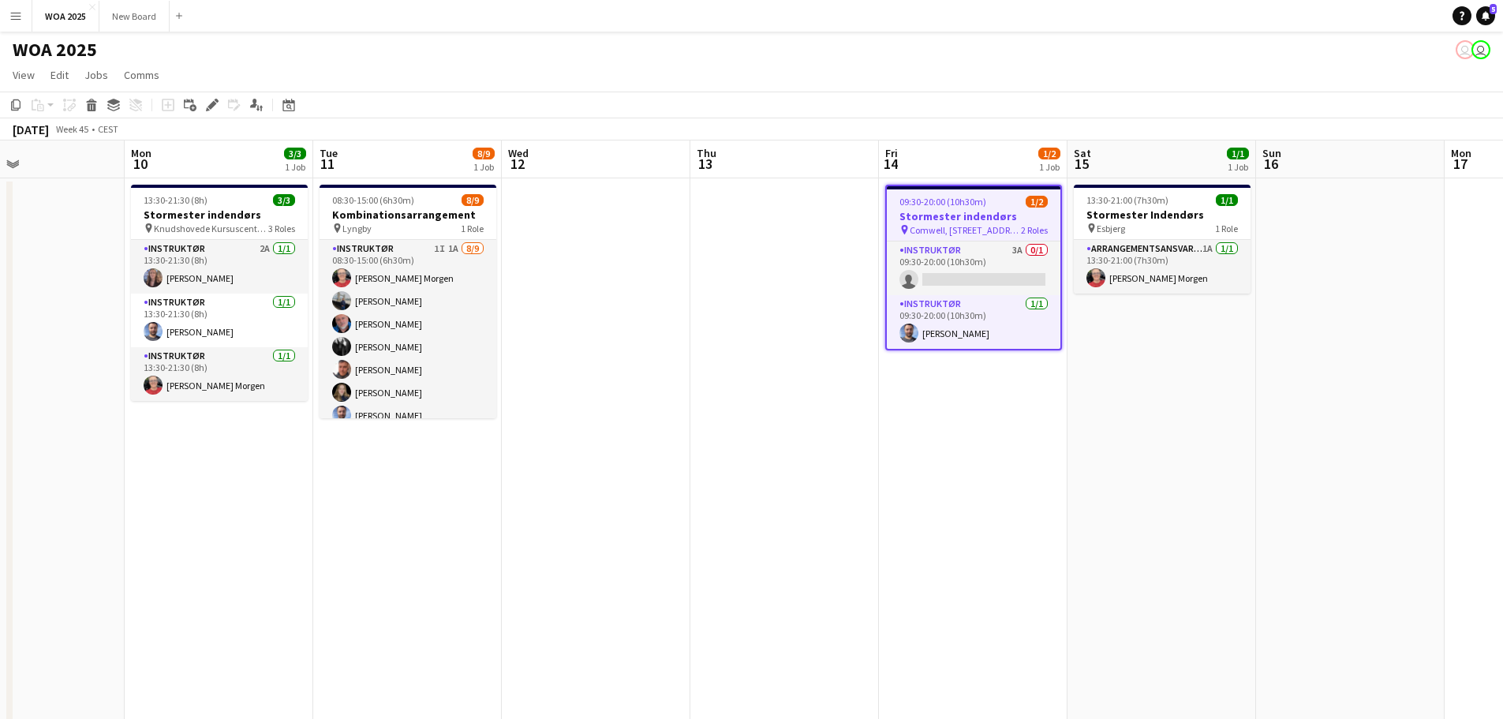
click at [1005, 211] on h3 "Stormester indendørs" at bounding box center [974, 216] width 174 height 14
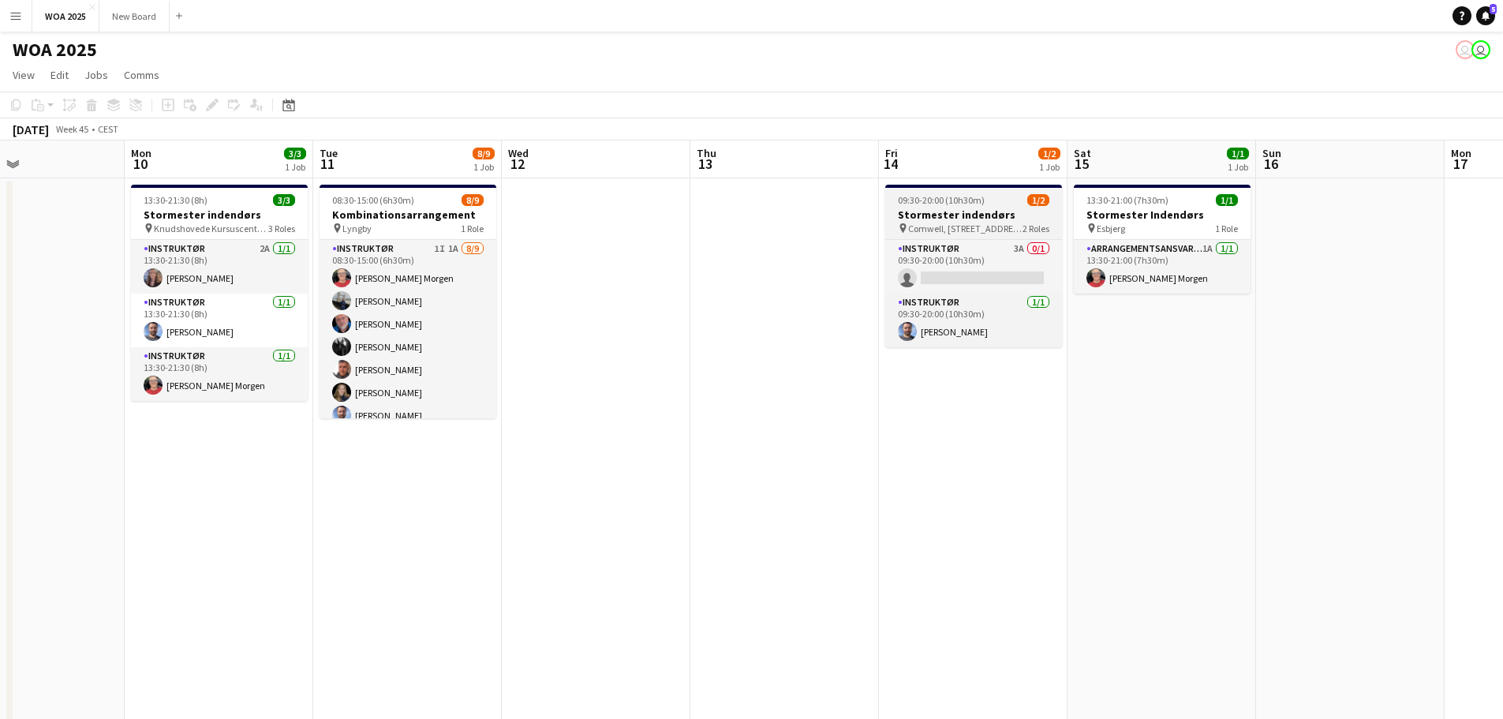
click at [976, 212] on h3 "Stormester indendørs" at bounding box center [973, 214] width 177 height 14
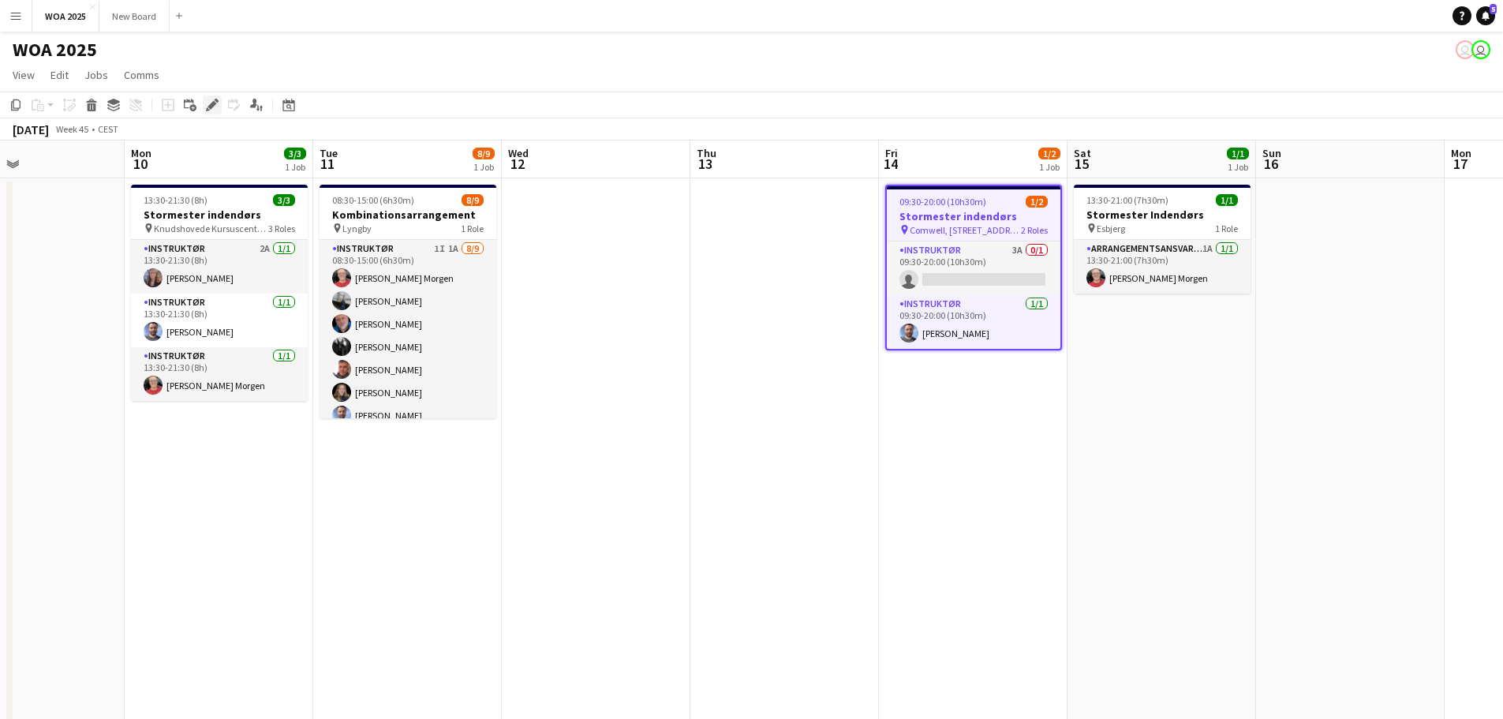
click at [212, 107] on icon at bounding box center [211, 105] width 9 height 9
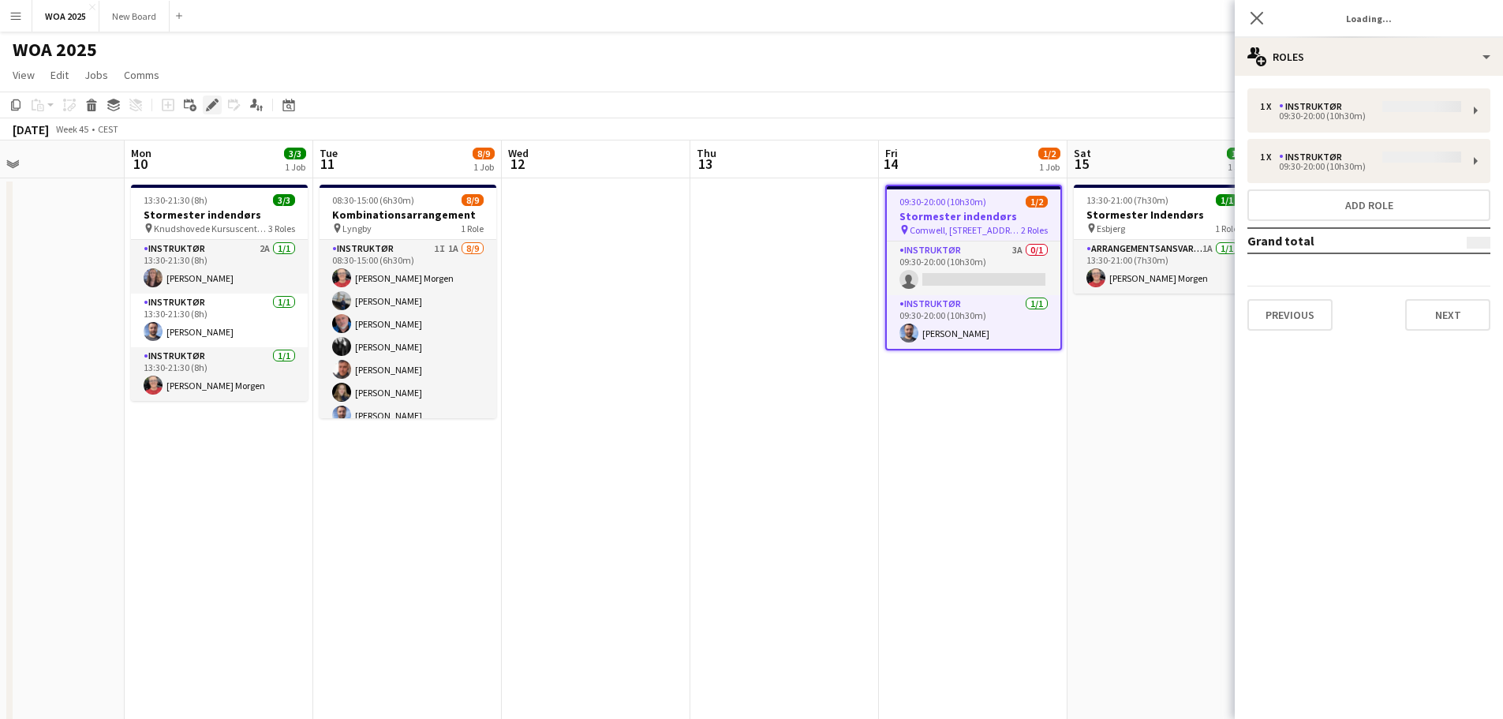
type input "**********"
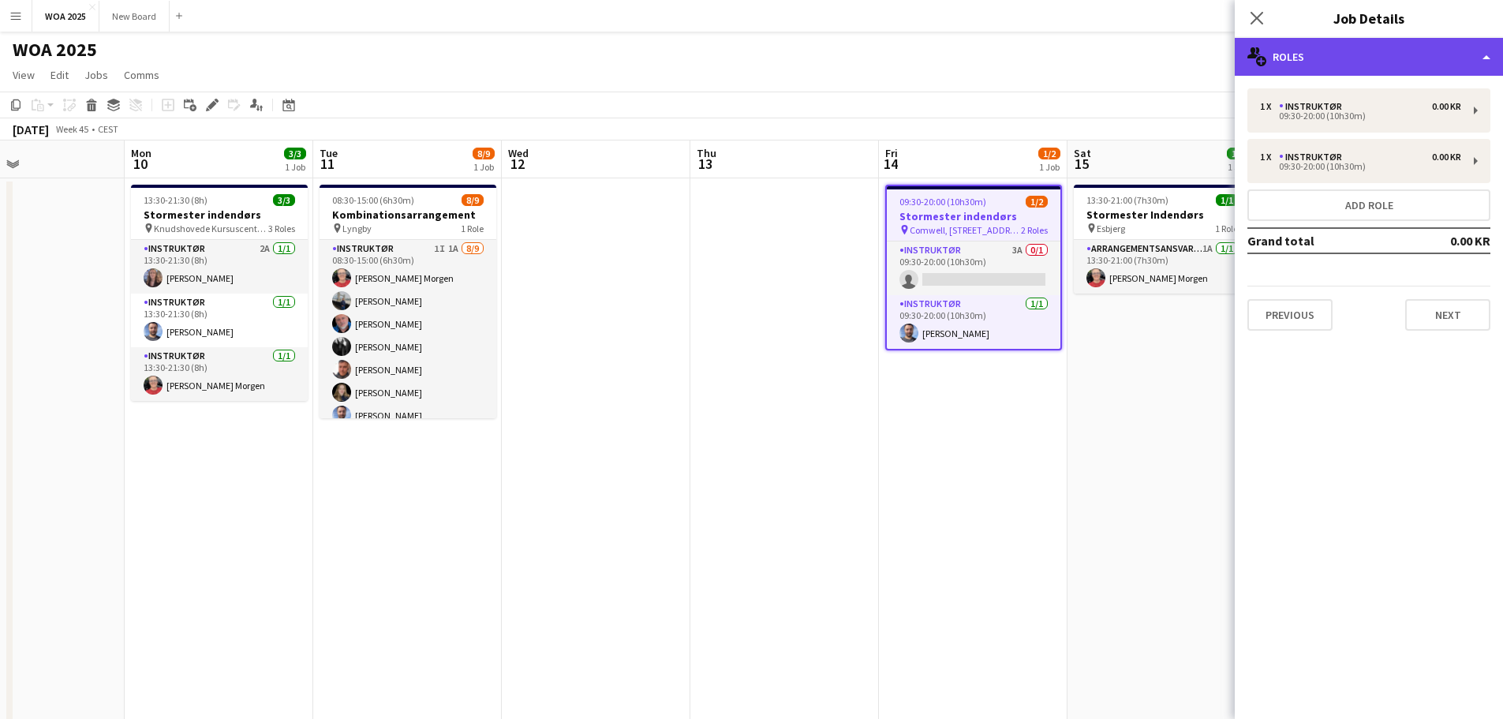
click at [1417, 70] on div "multiple-users-add Roles" at bounding box center [1369, 57] width 268 height 38
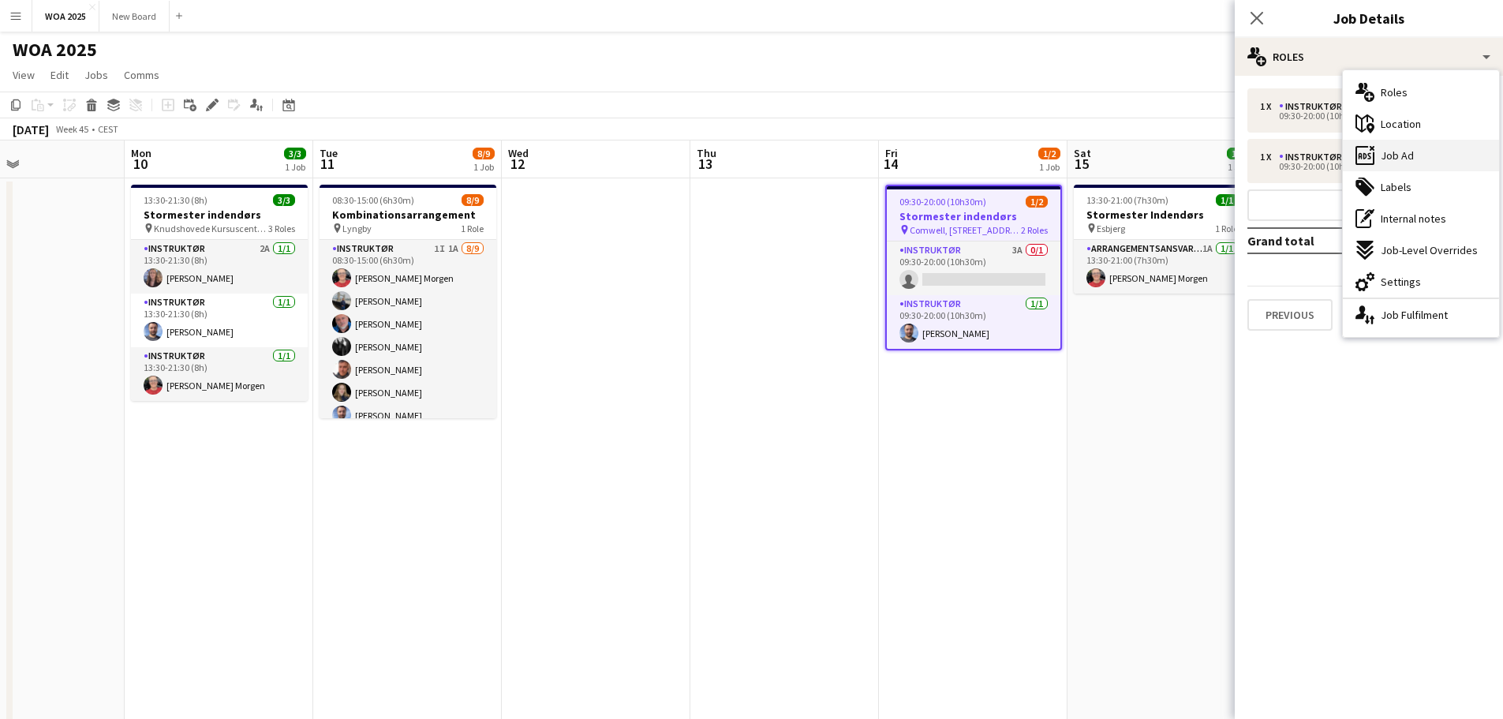
click at [1421, 158] on div "ads-window Job Ad" at bounding box center [1421, 156] width 156 height 32
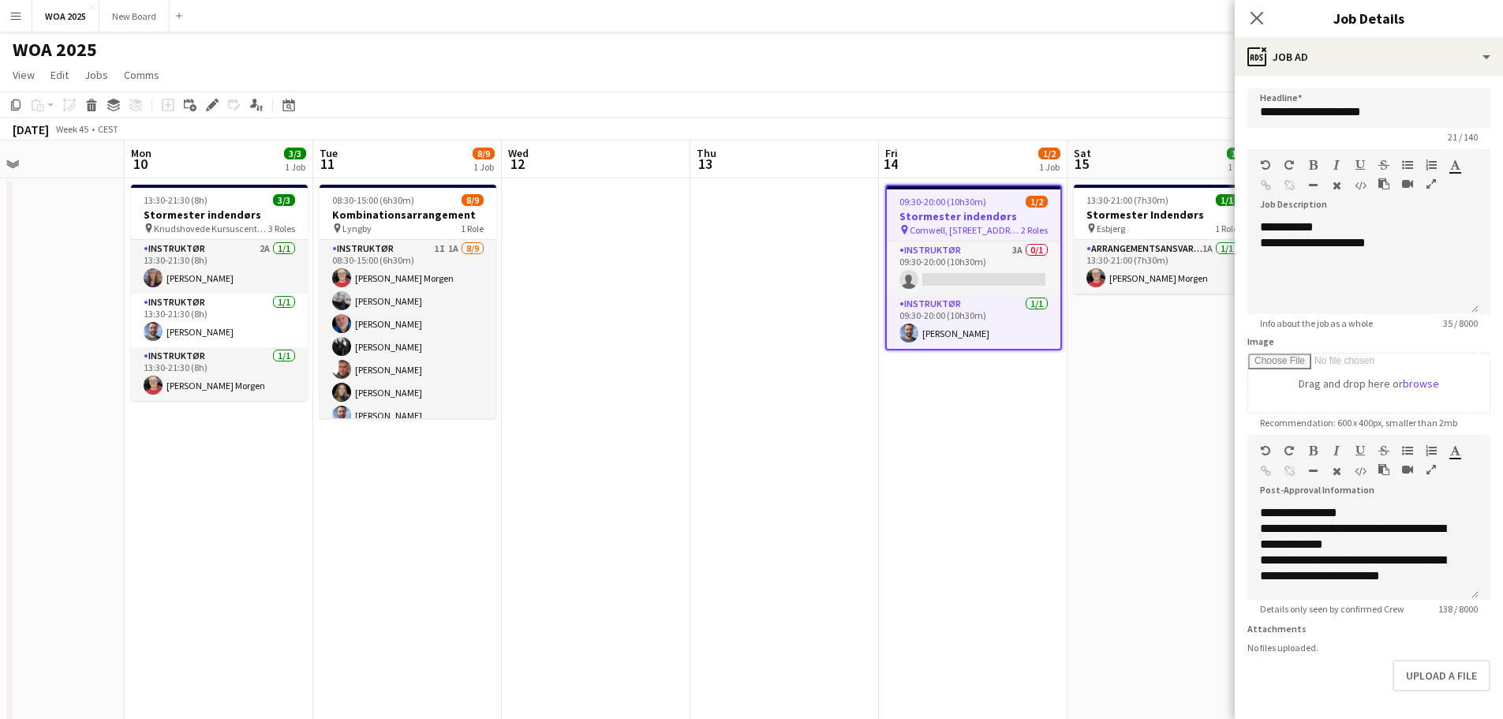
scroll to position [73, 0]
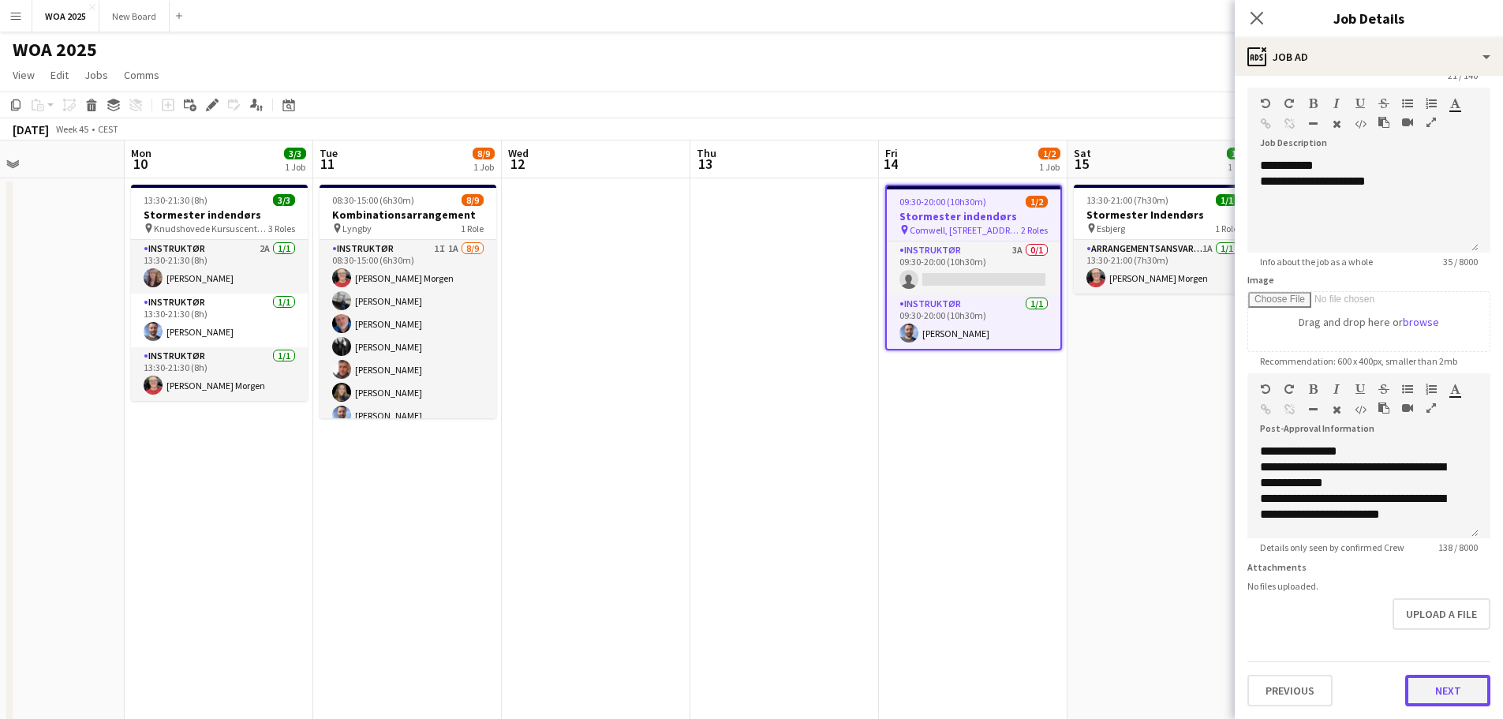
click at [1448, 693] on button "Next" at bounding box center [1447, 691] width 85 height 32
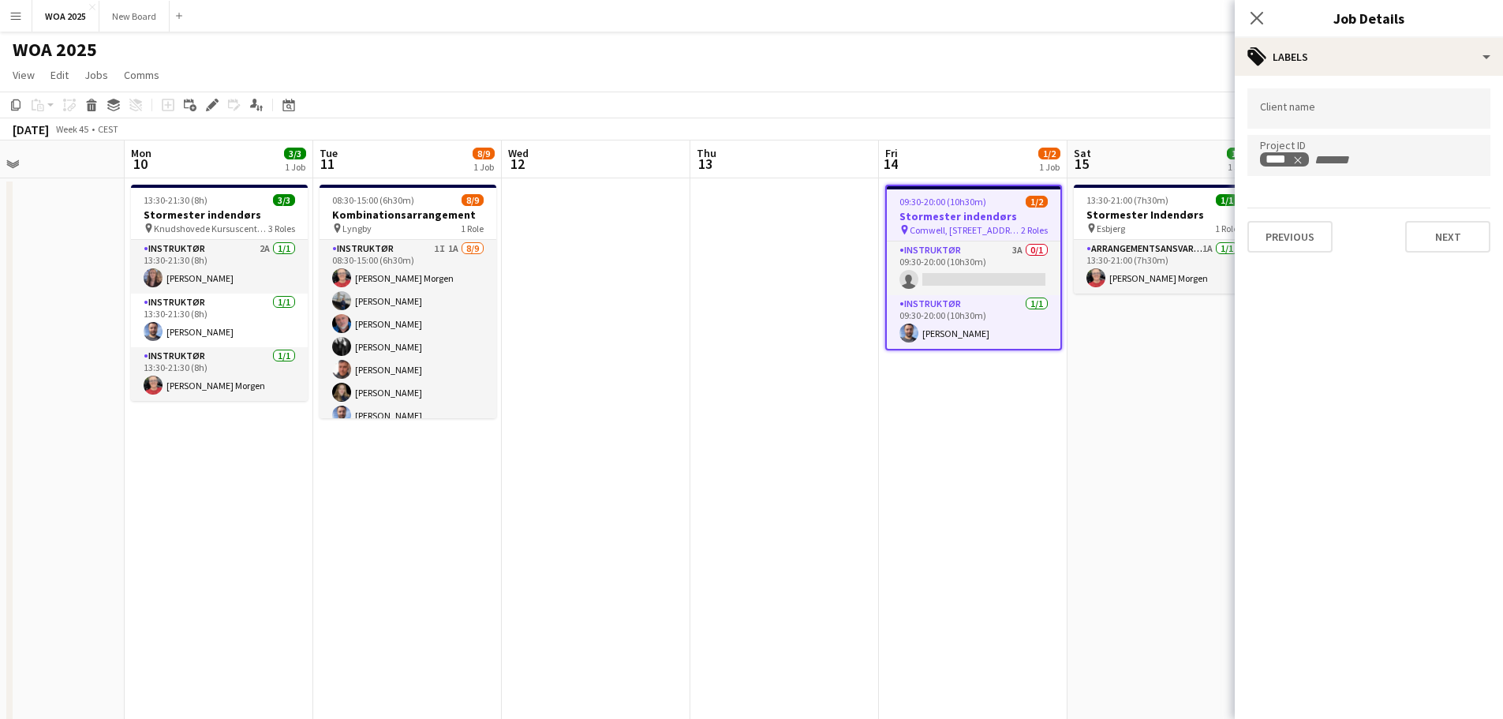
click at [1448, 693] on mat-expansion-panel "tags Labels Client name Project ID **** Previous Next" at bounding box center [1369, 397] width 268 height 643
click at [1471, 246] on button "Next" at bounding box center [1447, 237] width 85 height 32
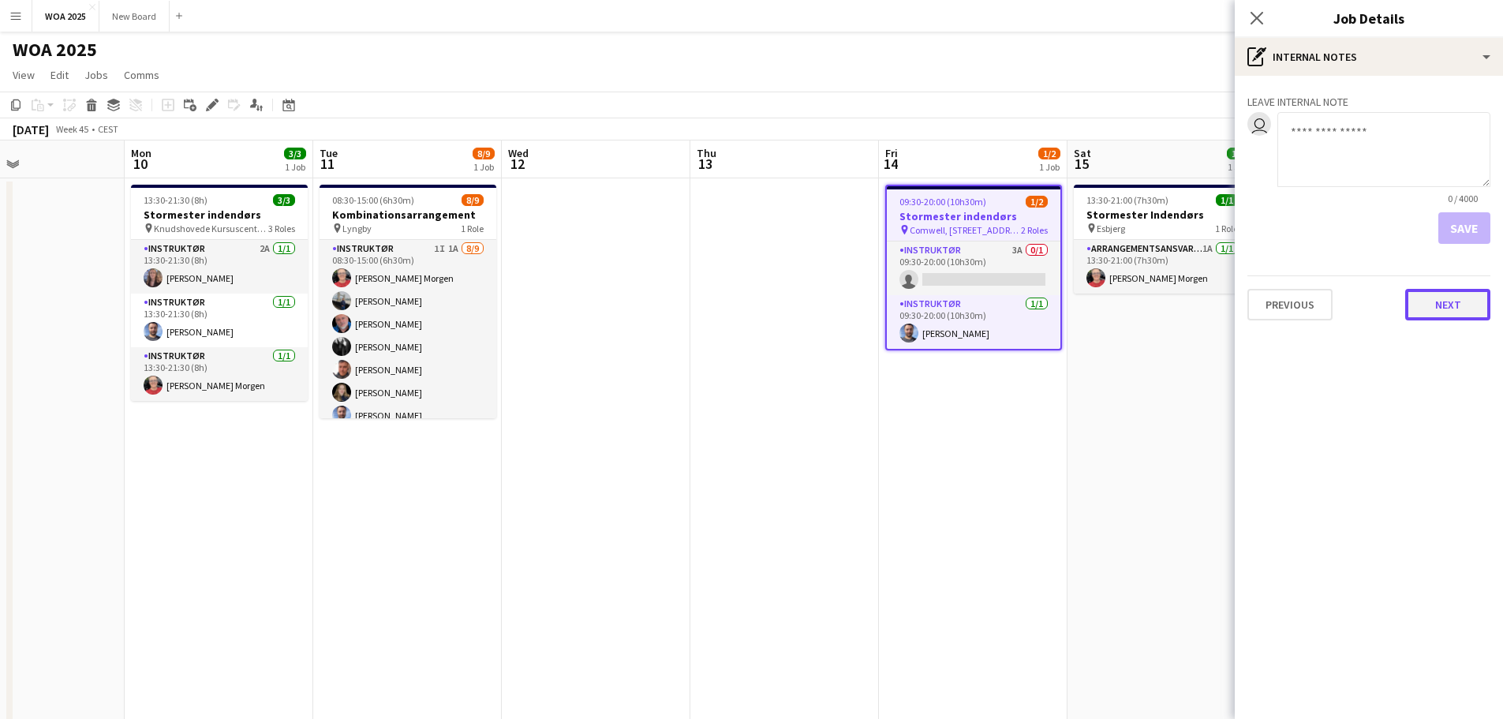
click at [1461, 313] on button "Next" at bounding box center [1447, 305] width 85 height 32
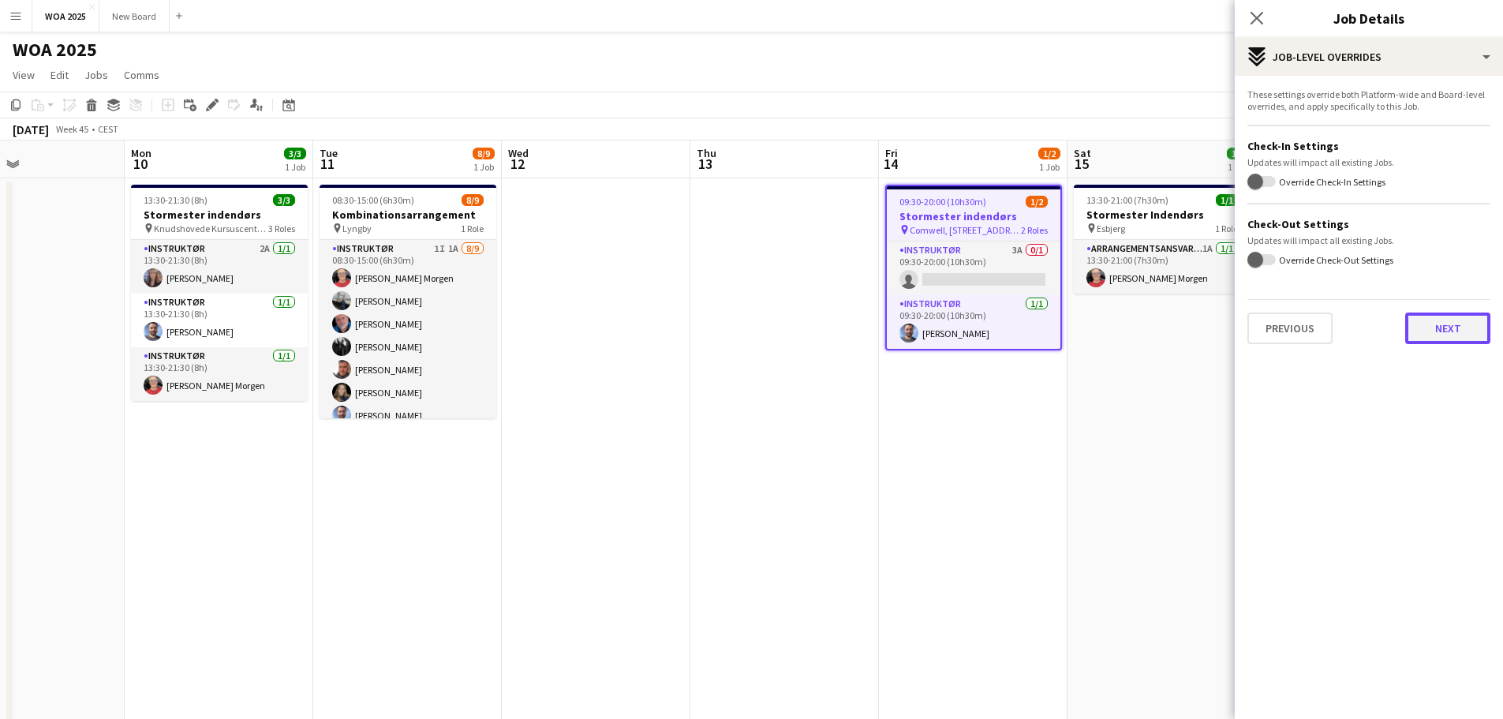
click at [1461, 313] on button "Next" at bounding box center [1447, 328] width 85 height 32
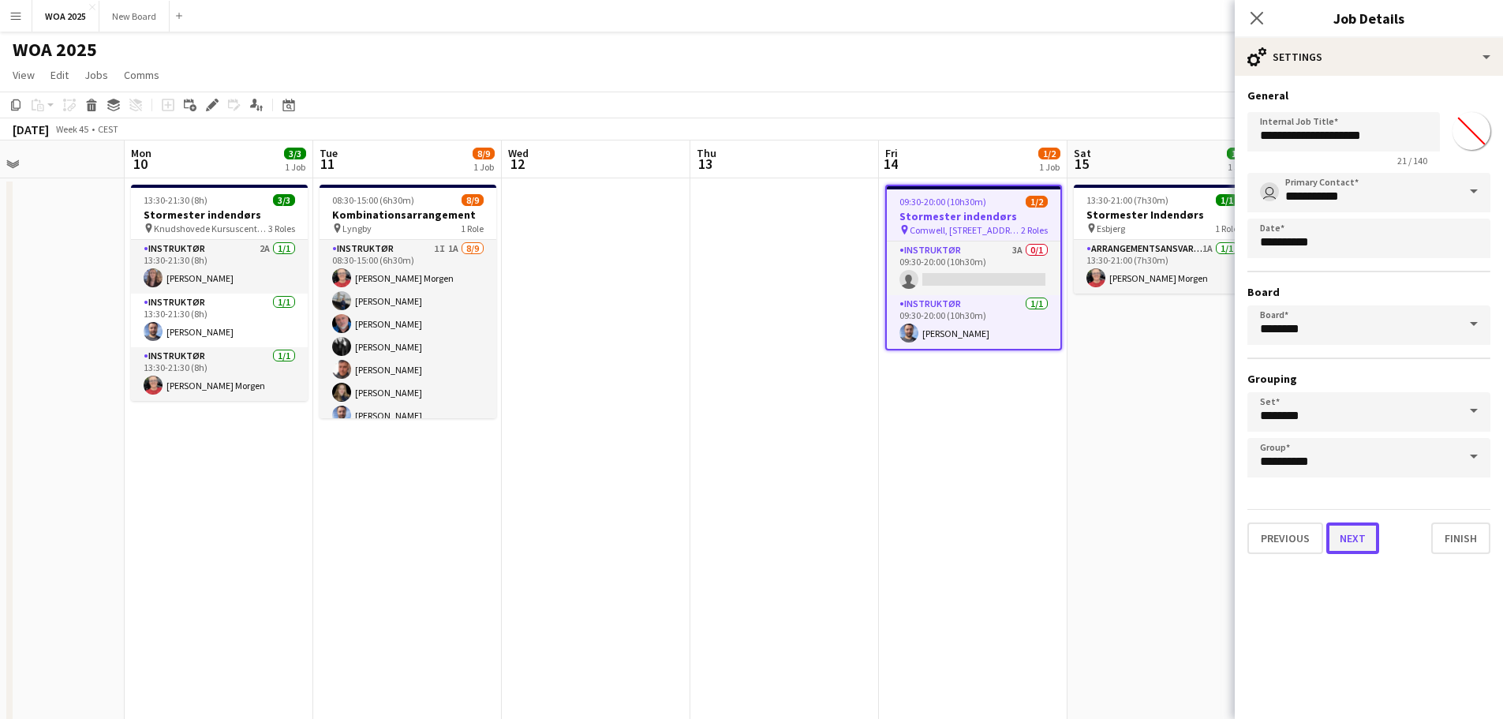
click at [1359, 543] on button "Next" at bounding box center [1352, 538] width 53 height 32
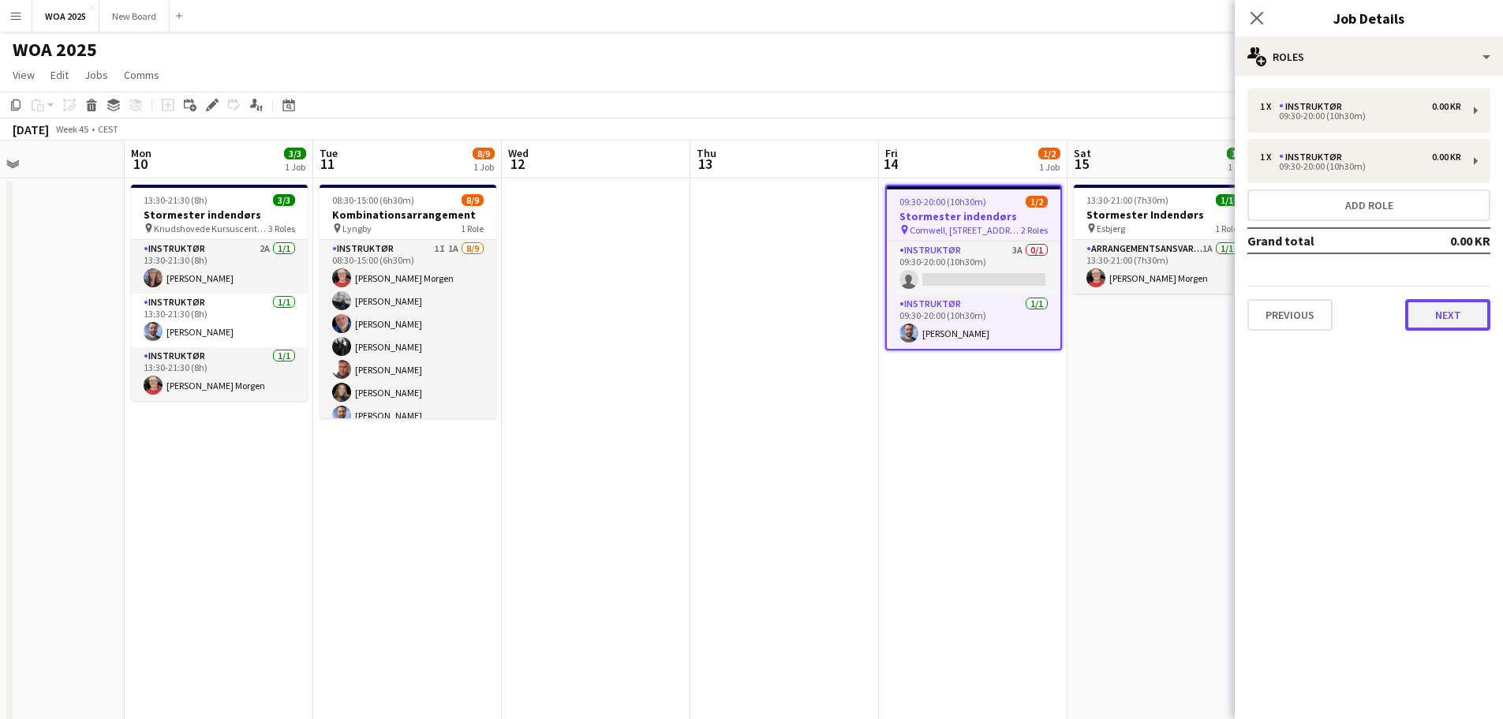
click at [1448, 321] on button "Next" at bounding box center [1447, 315] width 85 height 32
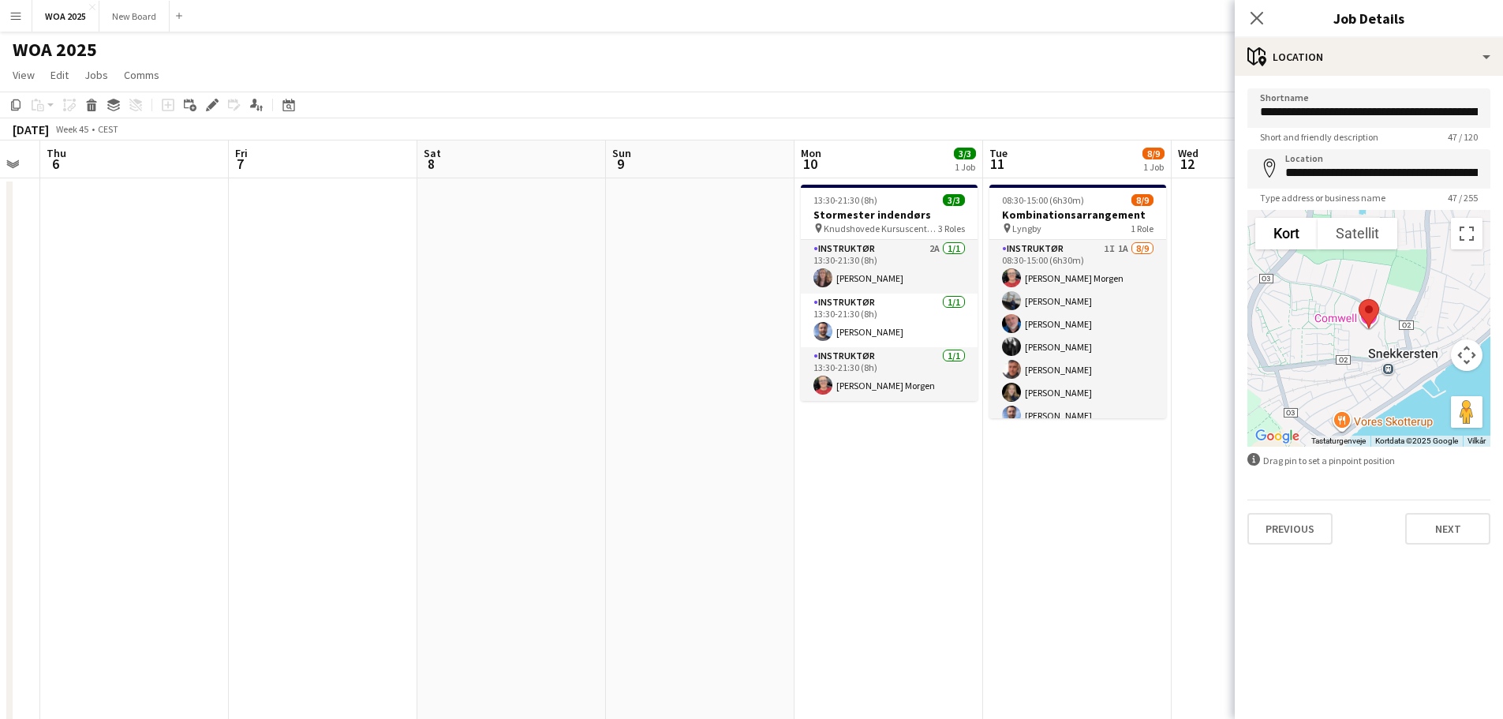
scroll to position [0, 408]
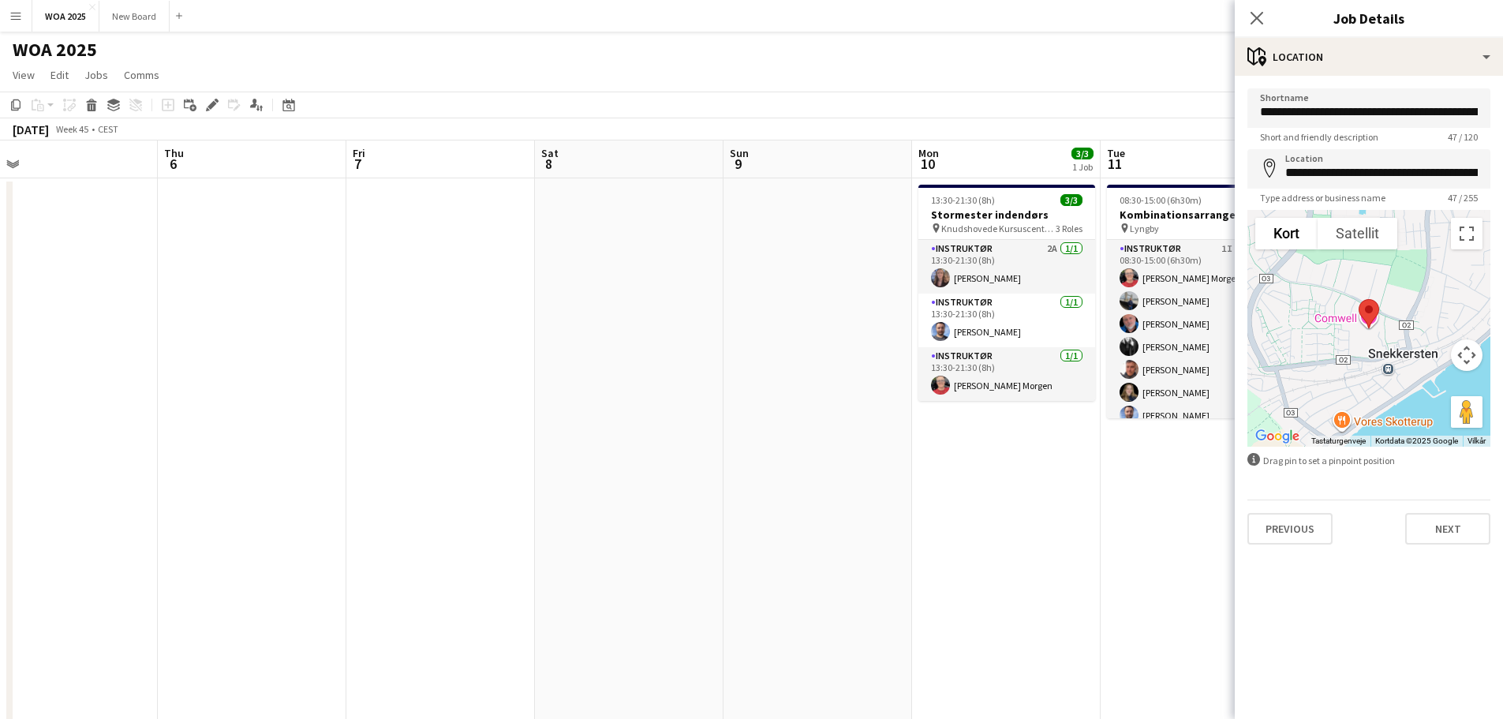
drag, startPoint x: 416, startPoint y: 560, endPoint x: 1388, endPoint y: 607, distance: 973.9
click at [1388, 607] on body "Menu Boards Boards Boards All jobs Status Workforce Workforce My Workforce Recr…" at bounding box center [751, 595] width 1503 height 1190
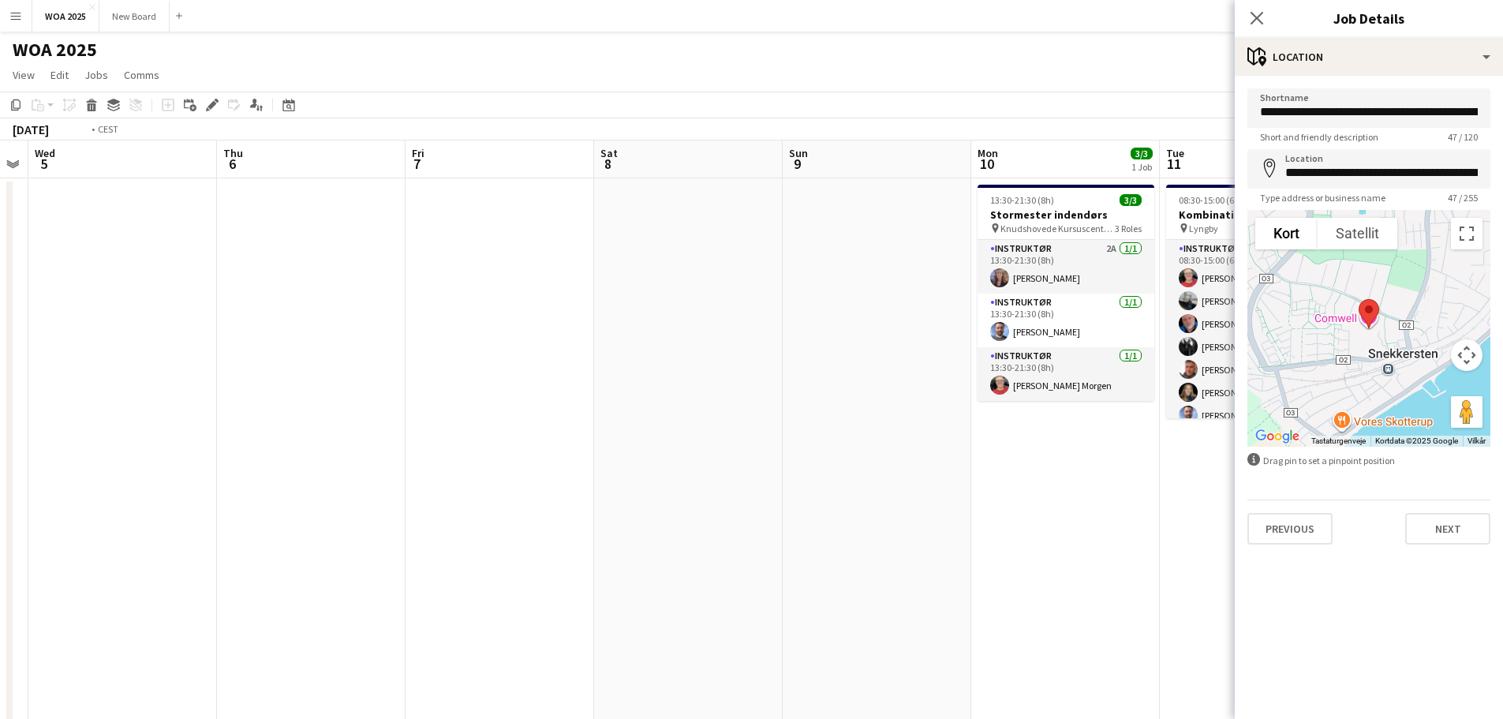
scroll to position [0, 440]
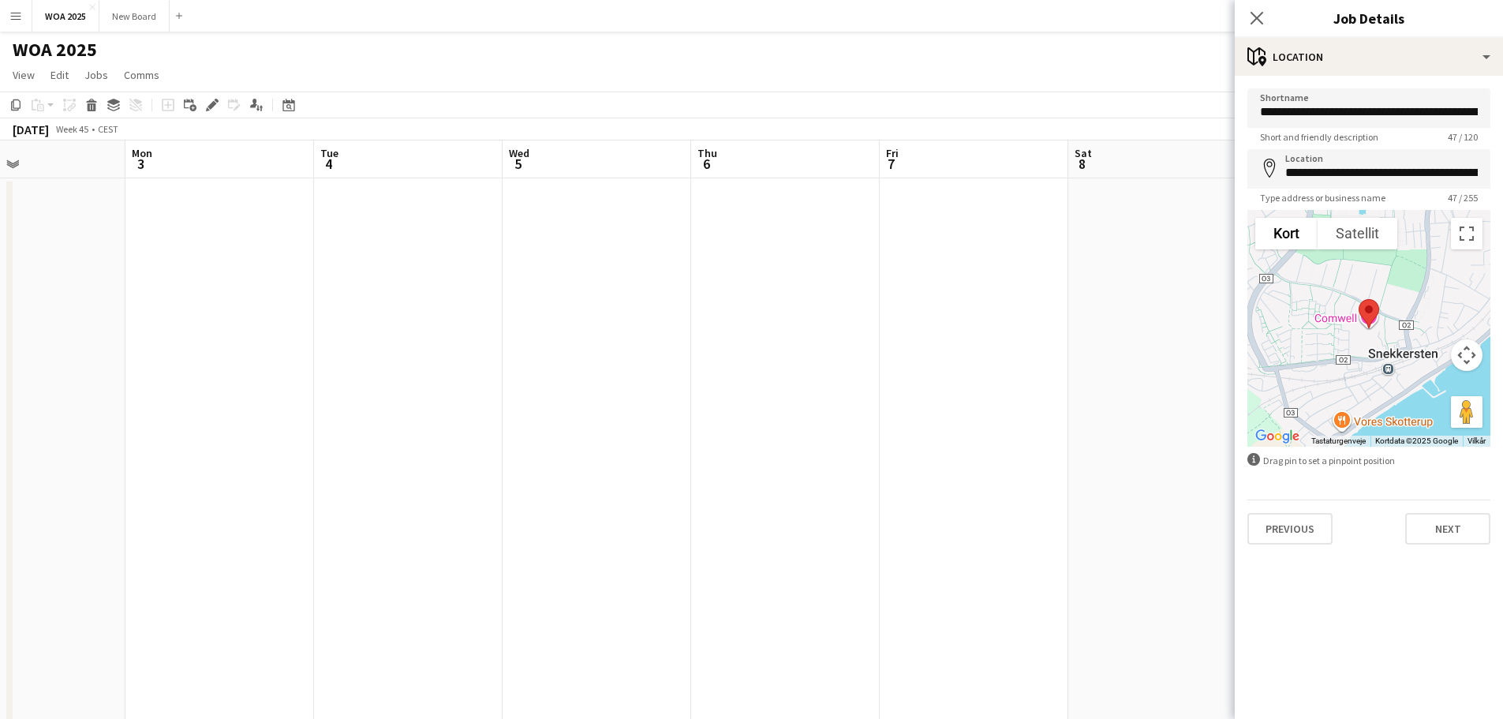
drag, startPoint x: 284, startPoint y: 480, endPoint x: 817, endPoint y: 411, distance: 537.8
click at [817, 411] on app-calendar-viewport "Fri 31 Sat 1 2/3 1 Job Sun 2 Mon 3 Tue 4 Wed 5 Thu 6 Fri 7 Sat 8 Sun 9 Mon 10 3…" at bounding box center [751, 665] width 1503 height 1050
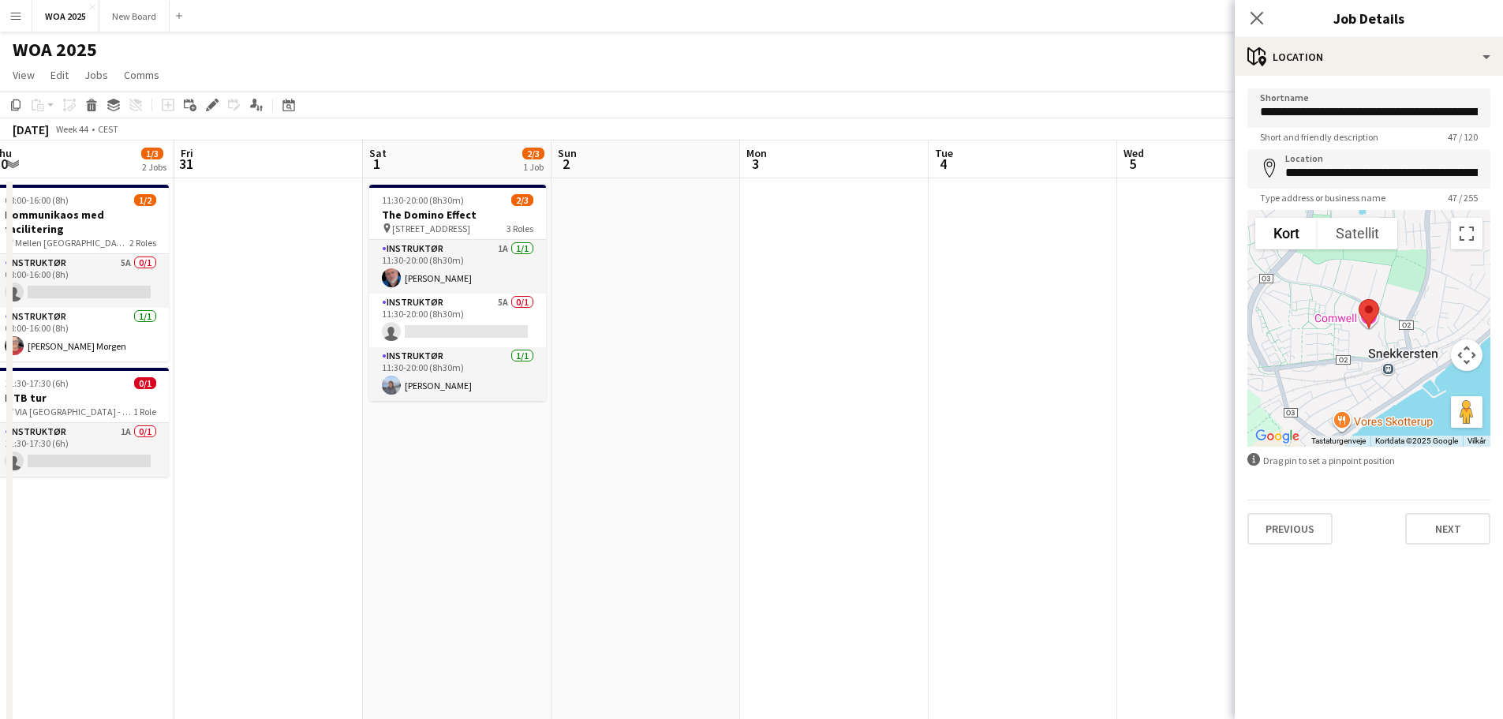
drag, startPoint x: 402, startPoint y: 399, endPoint x: 1015, endPoint y: 386, distance: 613.1
click at [1015, 386] on app-calendar-viewport "Tue 28 1/2 1 Job Wed 29 Thu 30 1/3 2 Jobs Fri 31 Sat 1 2/3 1 Job Sun 2 Mon 3 Tu…" at bounding box center [751, 665] width 1503 height 1050
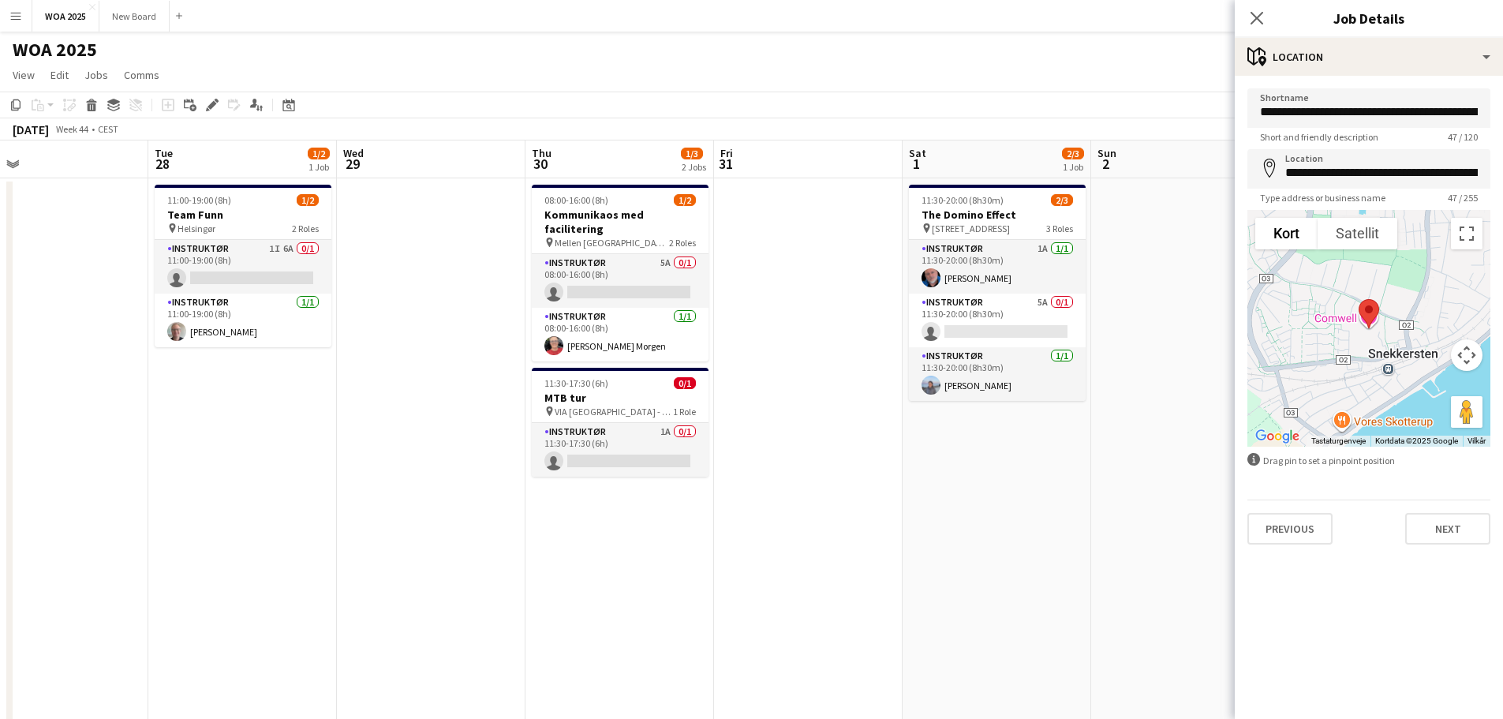
drag, startPoint x: 329, startPoint y: 443, endPoint x: 870, endPoint y: 450, distance: 541.2
click at [870, 450] on app-calendar-viewport "Sat 25 2/3 1 Job Sun 26 Mon 27 Tue 28 1/2 1 Job Wed 29 Thu 30 1/3 2 Jobs Fri 31…" at bounding box center [751, 665] width 1503 height 1050
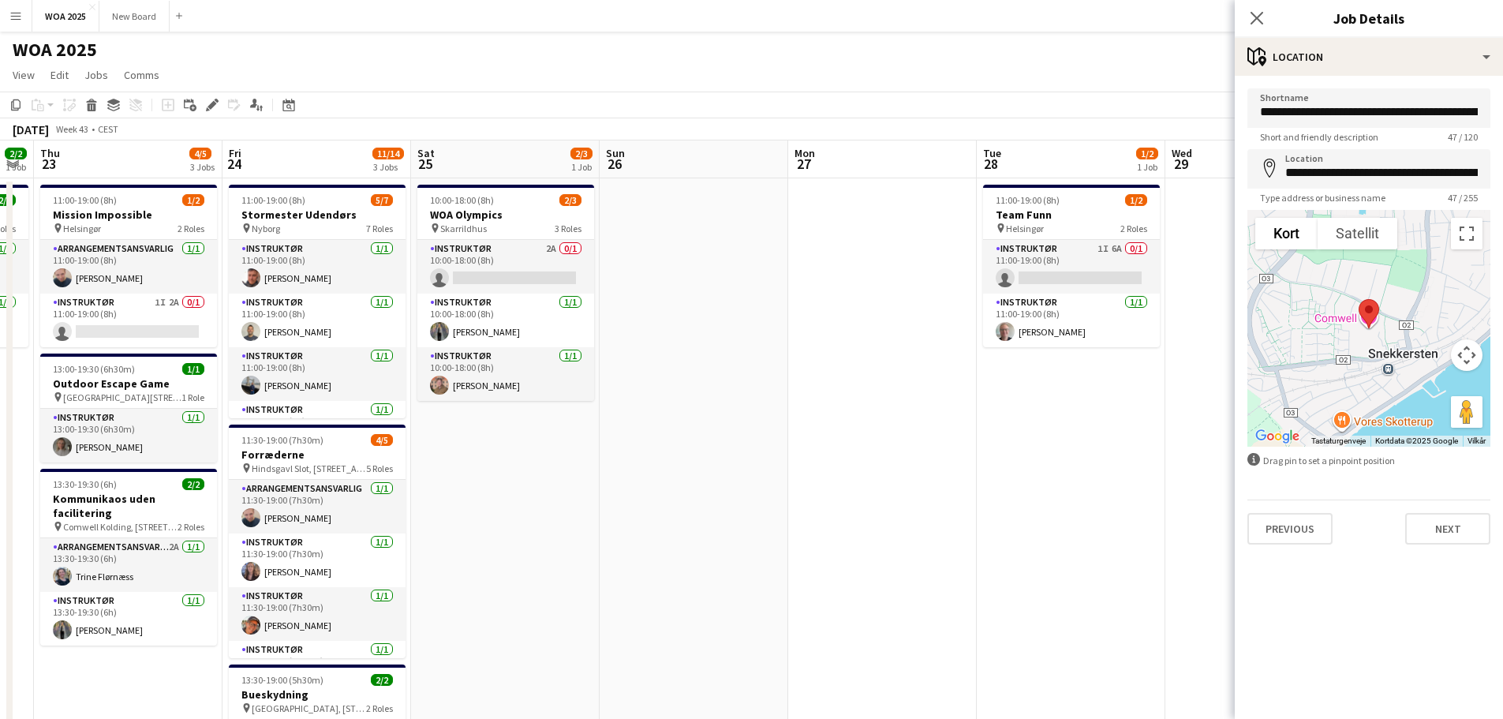
scroll to position [0, 445]
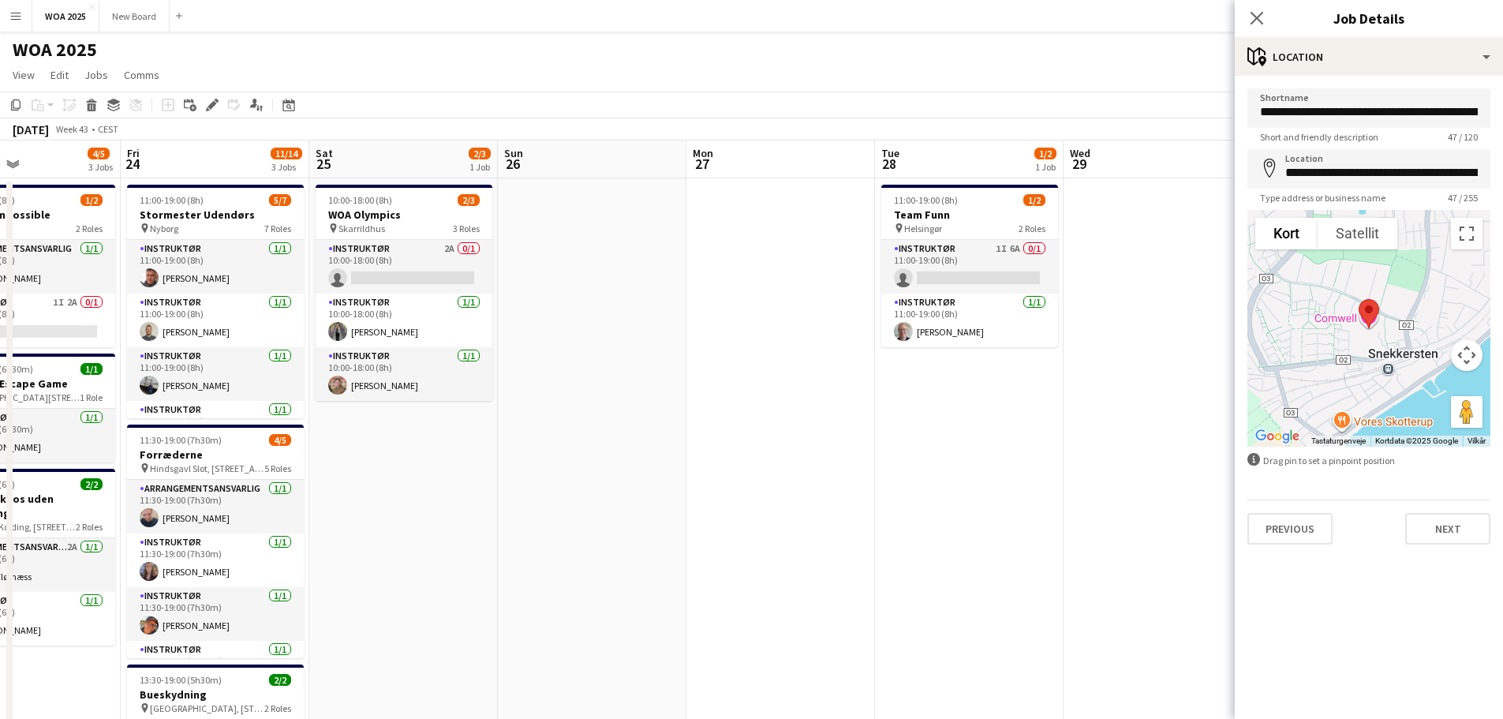
drag, startPoint x: 402, startPoint y: 454, endPoint x: 1514, endPoint y: 490, distance: 1112.1
click at [1503, 490] on html "Menu Boards Boards Boards All jobs Status Workforce Workforce My Workforce Recr…" at bounding box center [751, 595] width 1503 height 1190
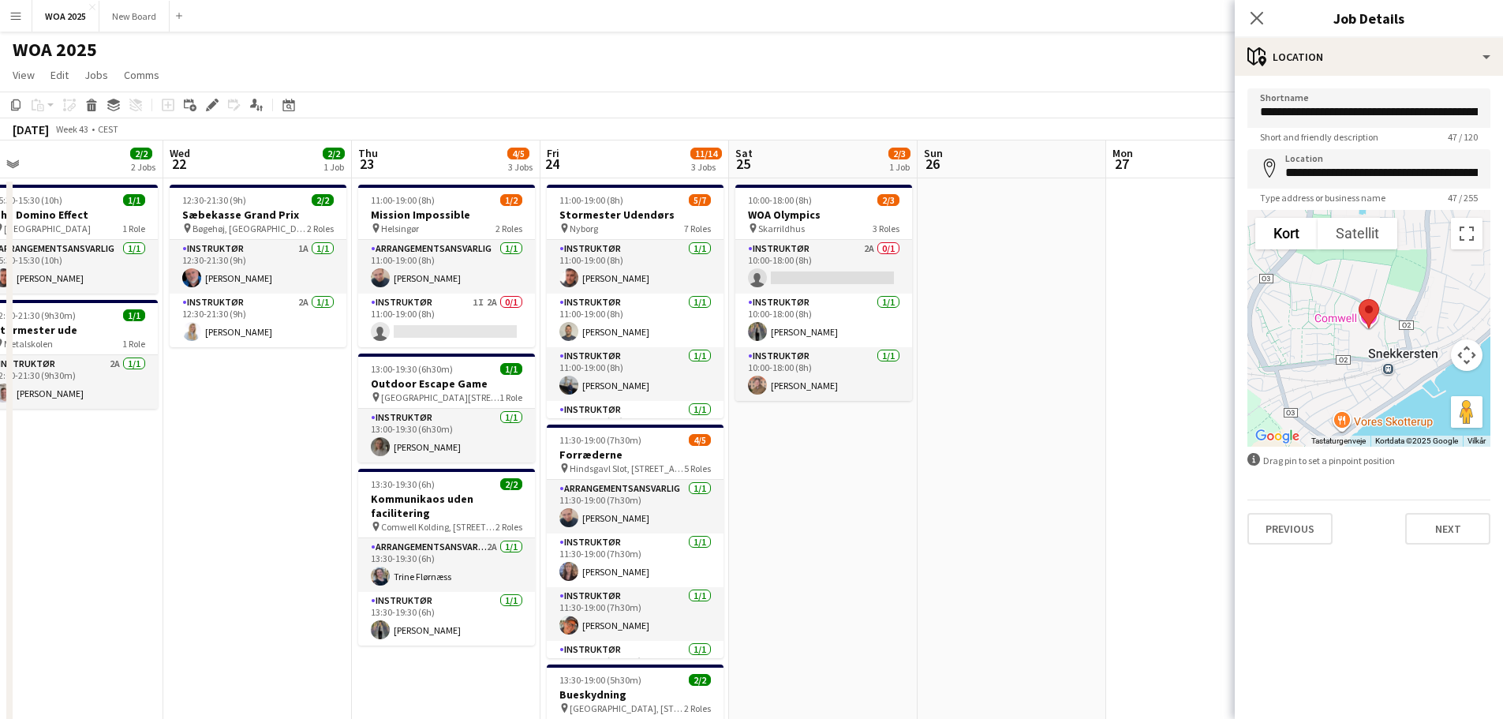
scroll to position [0, 389]
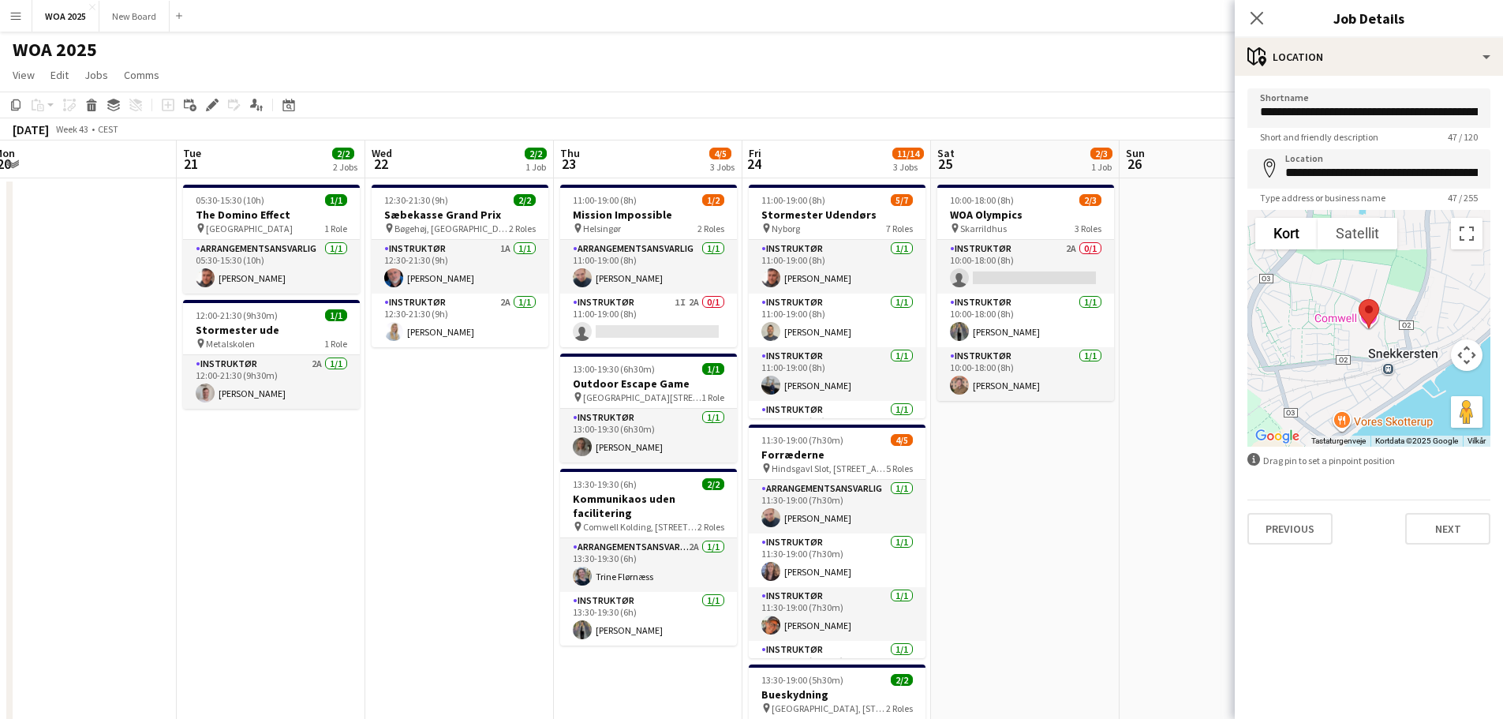
drag, startPoint x: 488, startPoint y: 591, endPoint x: 1109, endPoint y: 561, distance: 622.4
click at [1109, 561] on app-calendar-viewport "Sat 18 Sun 19 Mon 20 Tue 21 2/2 2 Jobs Wed 22 2/2 1 Job Thu 23 4/5 3 Jobs Fri 2…" at bounding box center [751, 665] width 1503 height 1050
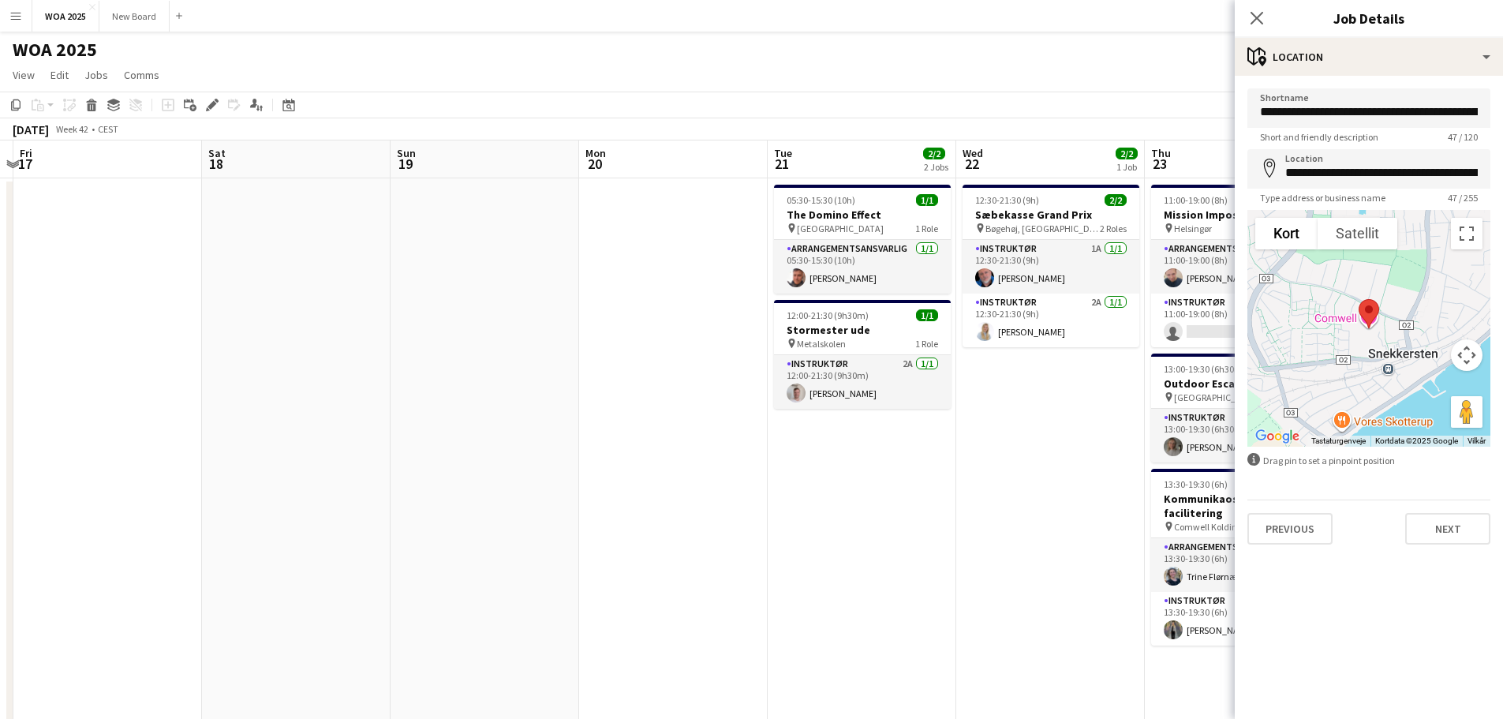
drag, startPoint x: 604, startPoint y: 440, endPoint x: 828, endPoint y: 414, distance: 224.8
click at [828, 414] on app-calendar-viewport "Wed 15 Thu 16 Fri 17 Sat 18 Sun 19 Mon 20 Tue 21 2/2 2 Jobs Wed 22 2/2 1 Job Th…" at bounding box center [751, 665] width 1503 height 1050
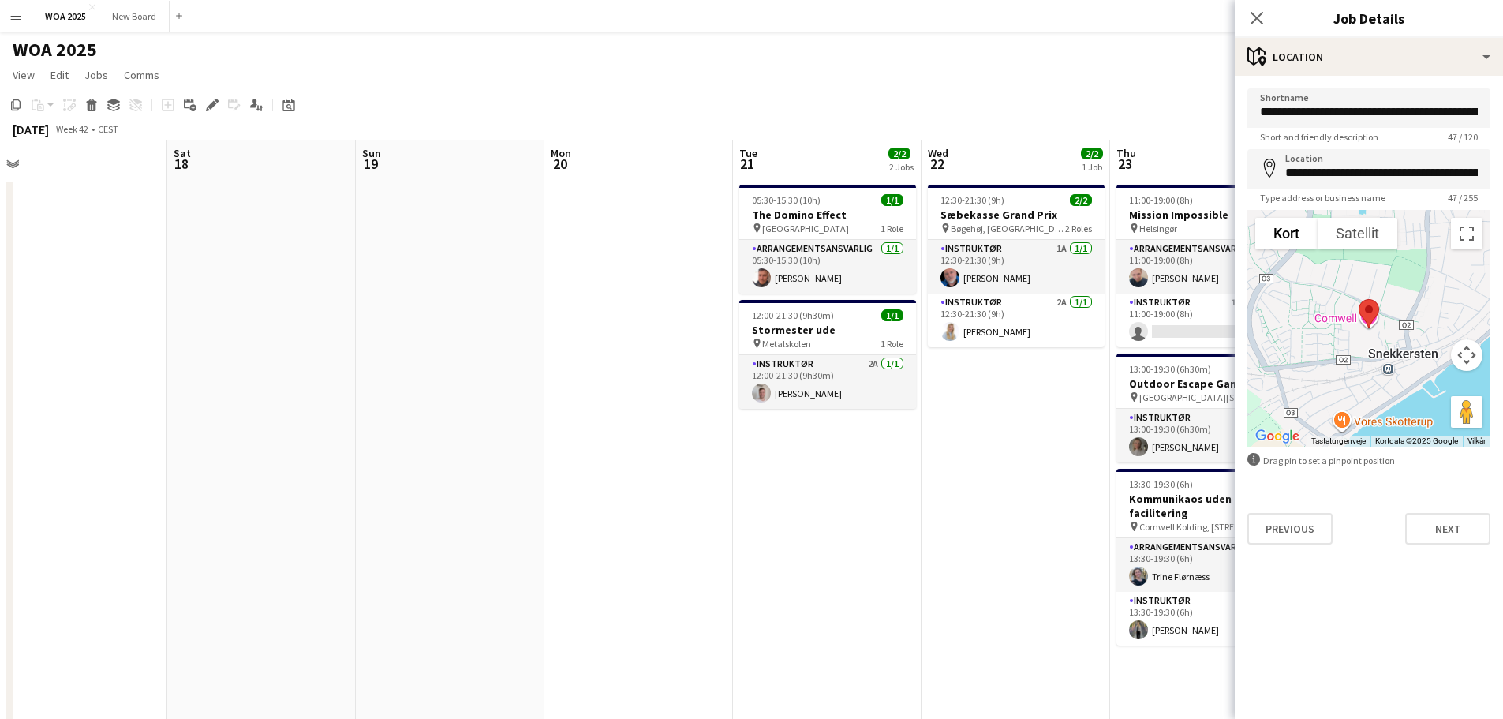
drag, startPoint x: 527, startPoint y: 335, endPoint x: 779, endPoint y: 340, distance: 252.5
click at [779, 340] on app-calendar-viewport "Wed 15 Thu 16 Fri 17 Sat 18 Sun 19 Mon 20 Tue 21 2/2 2 Jobs Wed 22 2/2 1 Job Th…" at bounding box center [751, 665] width 1503 height 1050
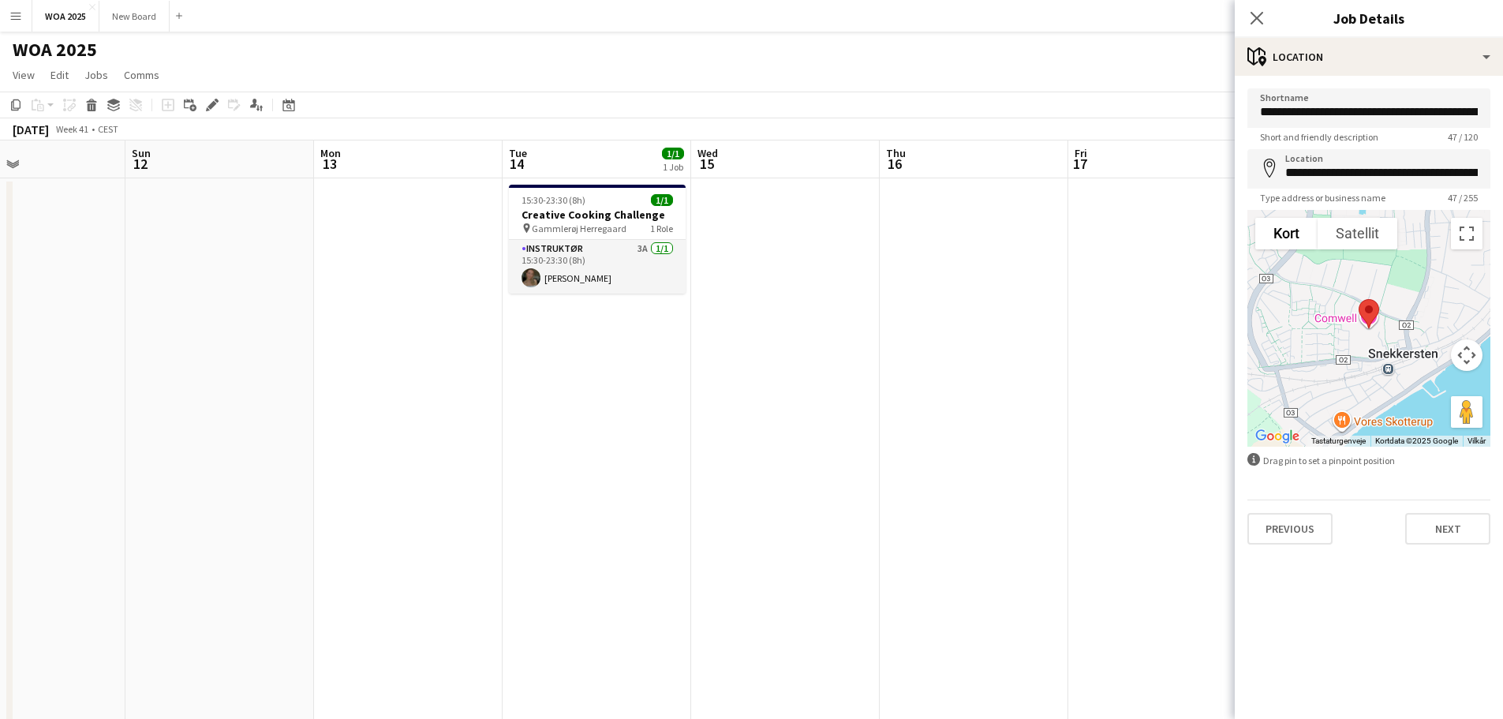
drag, startPoint x: 721, startPoint y: 392, endPoint x: 850, endPoint y: 407, distance: 129.5
click at [850, 407] on app-calendar-viewport "Thu 9 2/2 2 Jobs Fri 10 Sat 11 Sun 12 Mon 13 Tue 14 1/1 1 Job Wed 15 Thu 16 Fri…" at bounding box center [751, 665] width 1503 height 1050
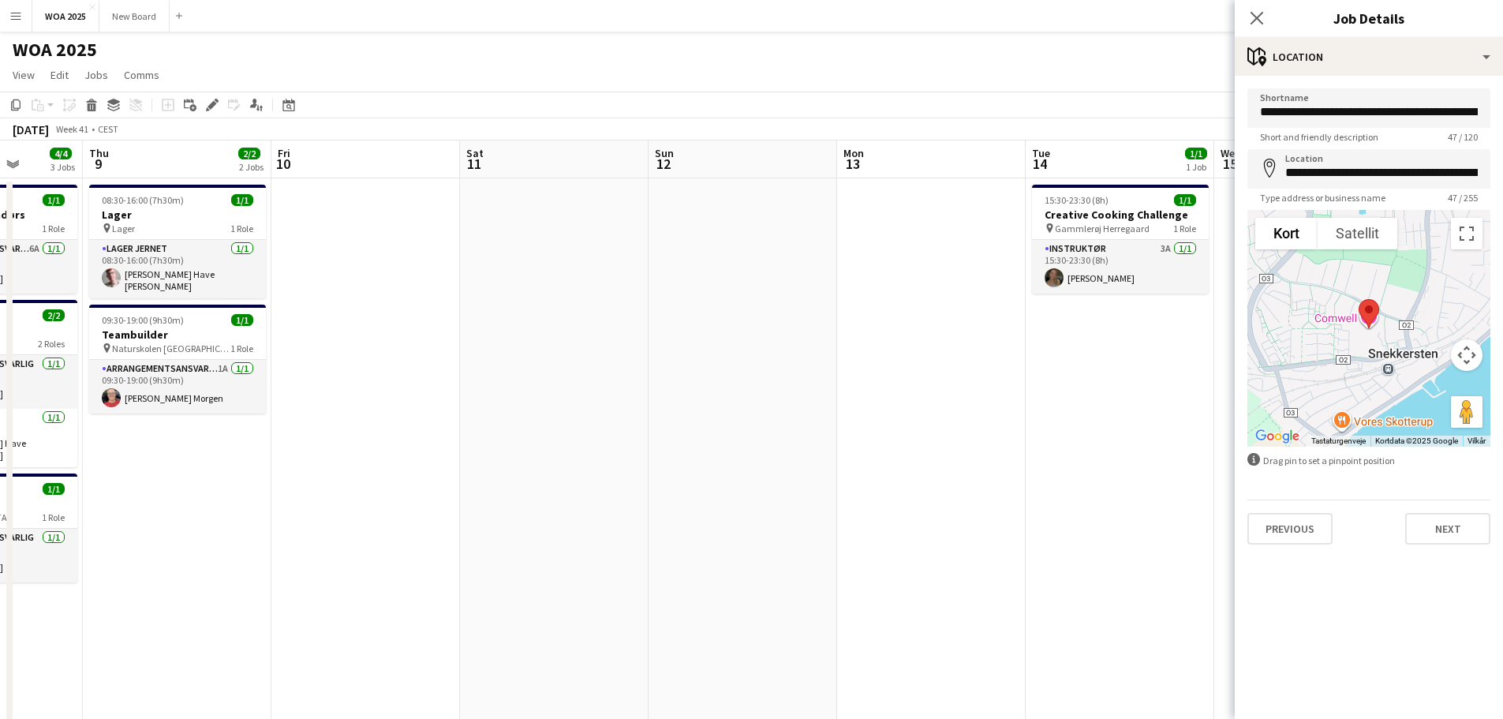
drag, startPoint x: 261, startPoint y: 414, endPoint x: 784, endPoint y: 511, distance: 532.0
click at [784, 511] on app-calendar-viewport "Mon 6 2/2 2 Jobs Tue 7 10/11 6 Jobs Wed 8 4/4 3 Jobs Thu 9 2/2 2 Jobs Fri 10 Sa…" at bounding box center [751, 665] width 1503 height 1050
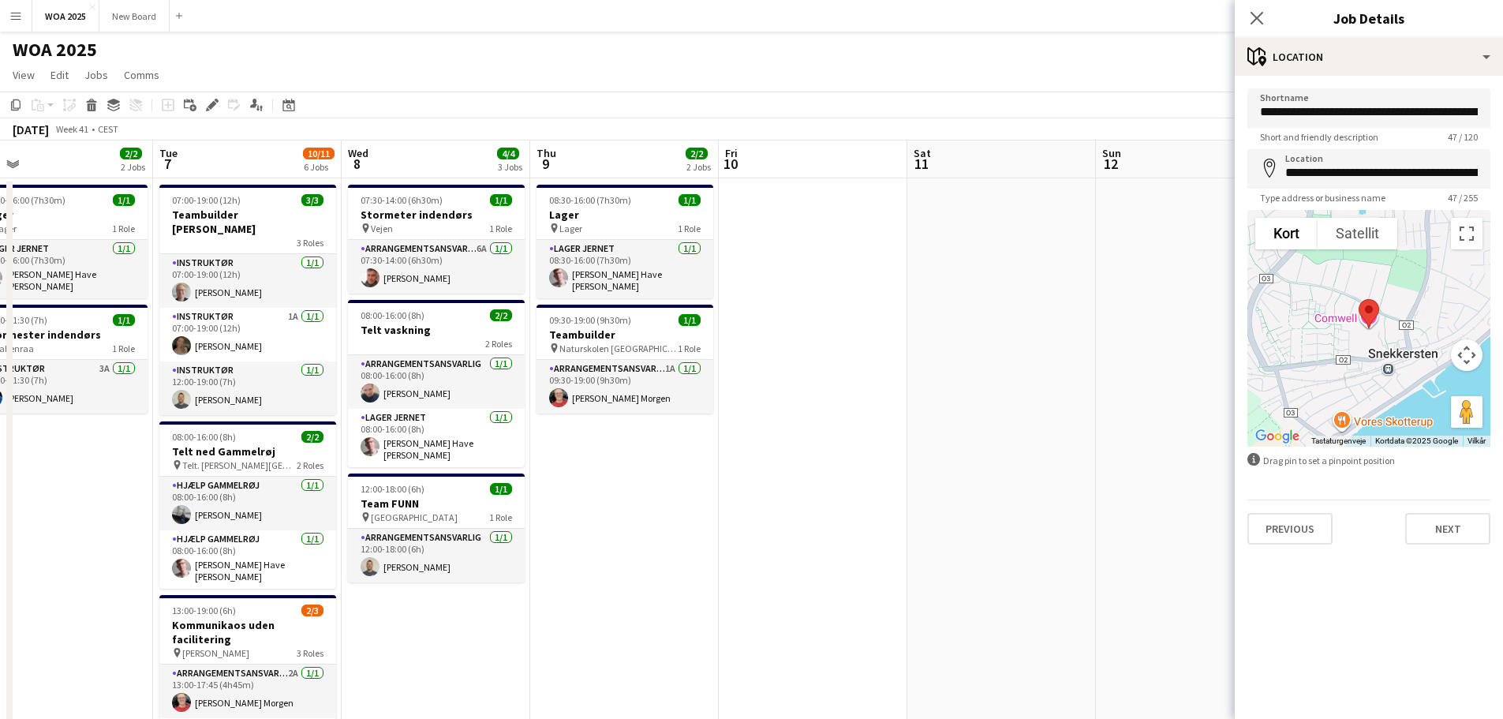
scroll to position [0, 398]
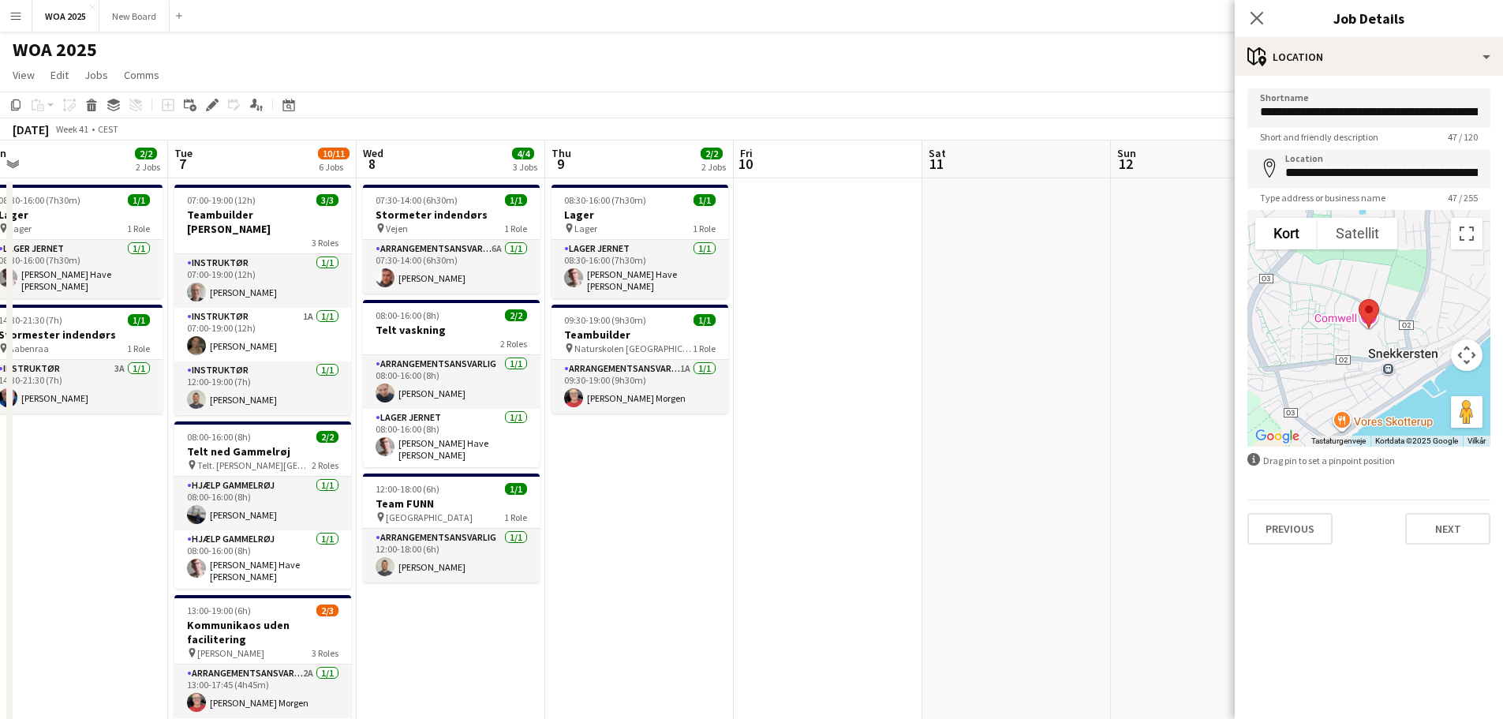
drag, startPoint x: 353, startPoint y: 524, endPoint x: 816, endPoint y: 488, distance: 463.7
click at [816, 488] on app-calendar-viewport "Sat 4 2/2 2 Jobs Sun 5 Mon 6 2/2 2 Jobs Tue 7 10/11 6 Jobs Wed 8 4/4 3 Jobs Thu…" at bounding box center [751, 665] width 1503 height 1050
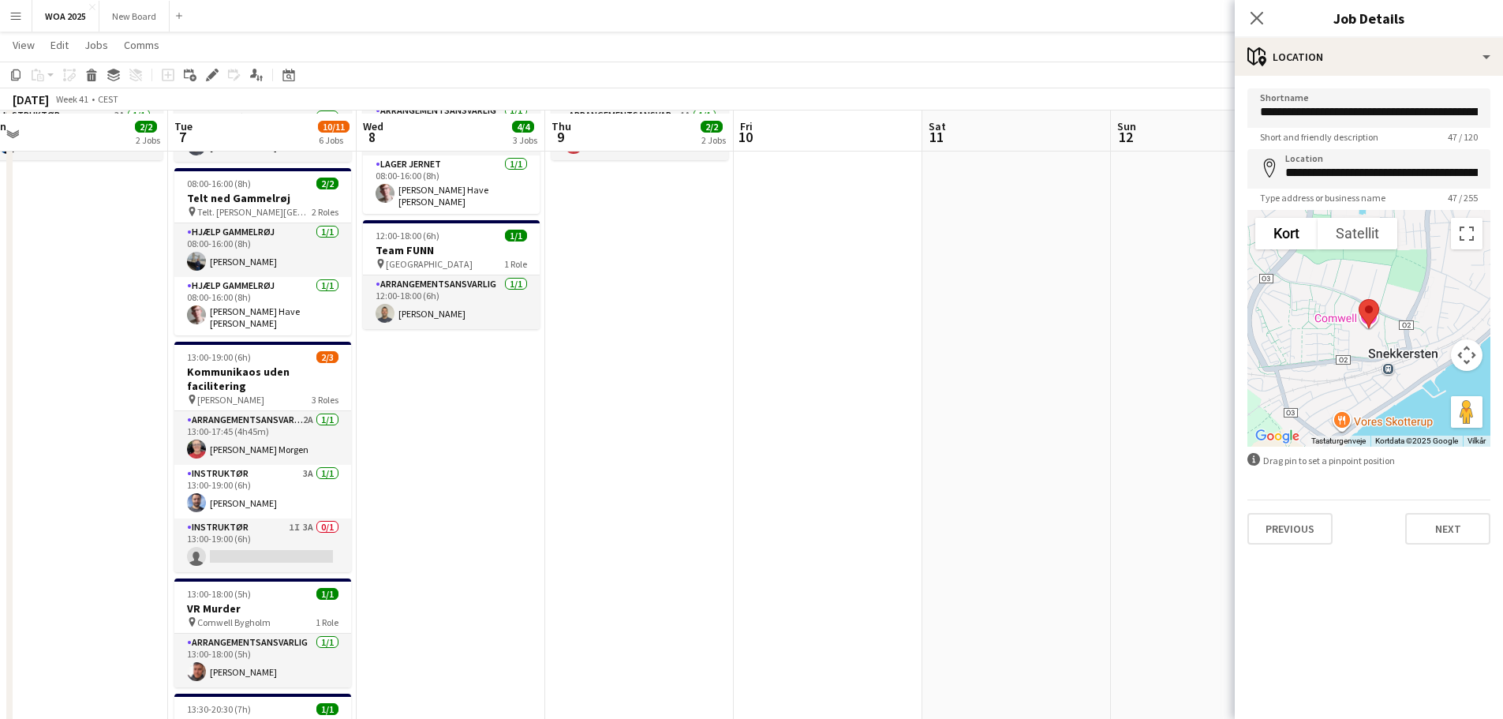
scroll to position [255, 0]
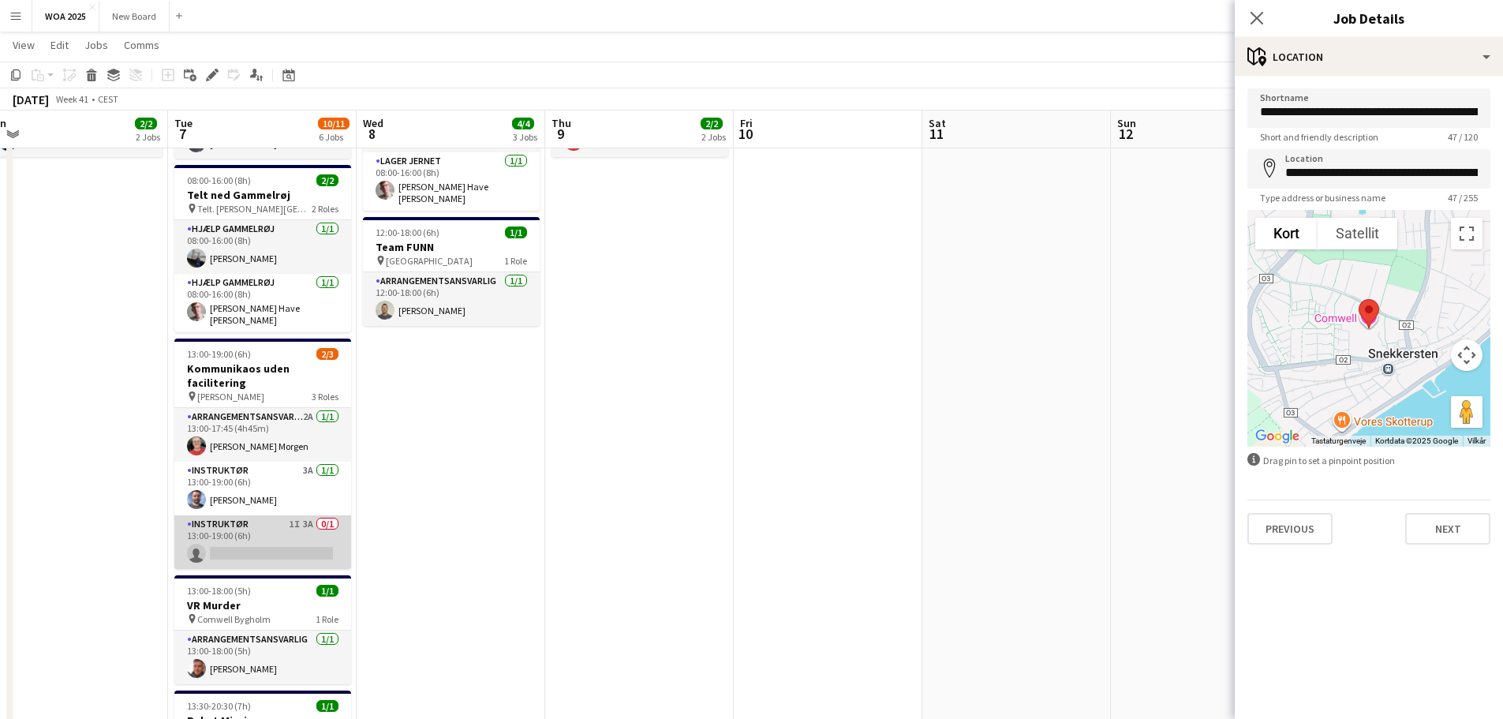
click at [304, 529] on app-card-role "Instruktør 1I 3A 0/1 13:00-19:00 (6h) single-neutral-actions" at bounding box center [262, 542] width 177 height 54
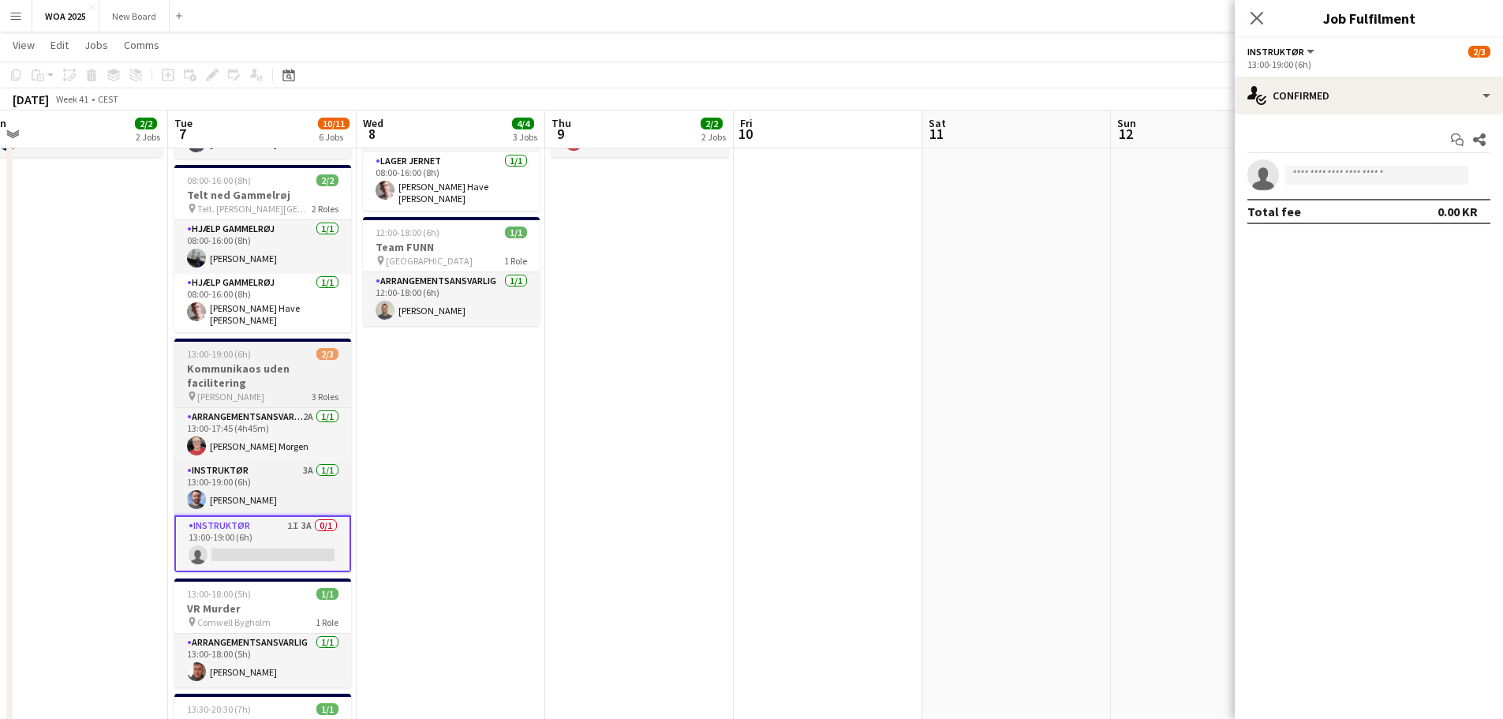
click at [257, 348] on div "13:00-19:00 (6h) 2/3" at bounding box center [262, 354] width 177 height 12
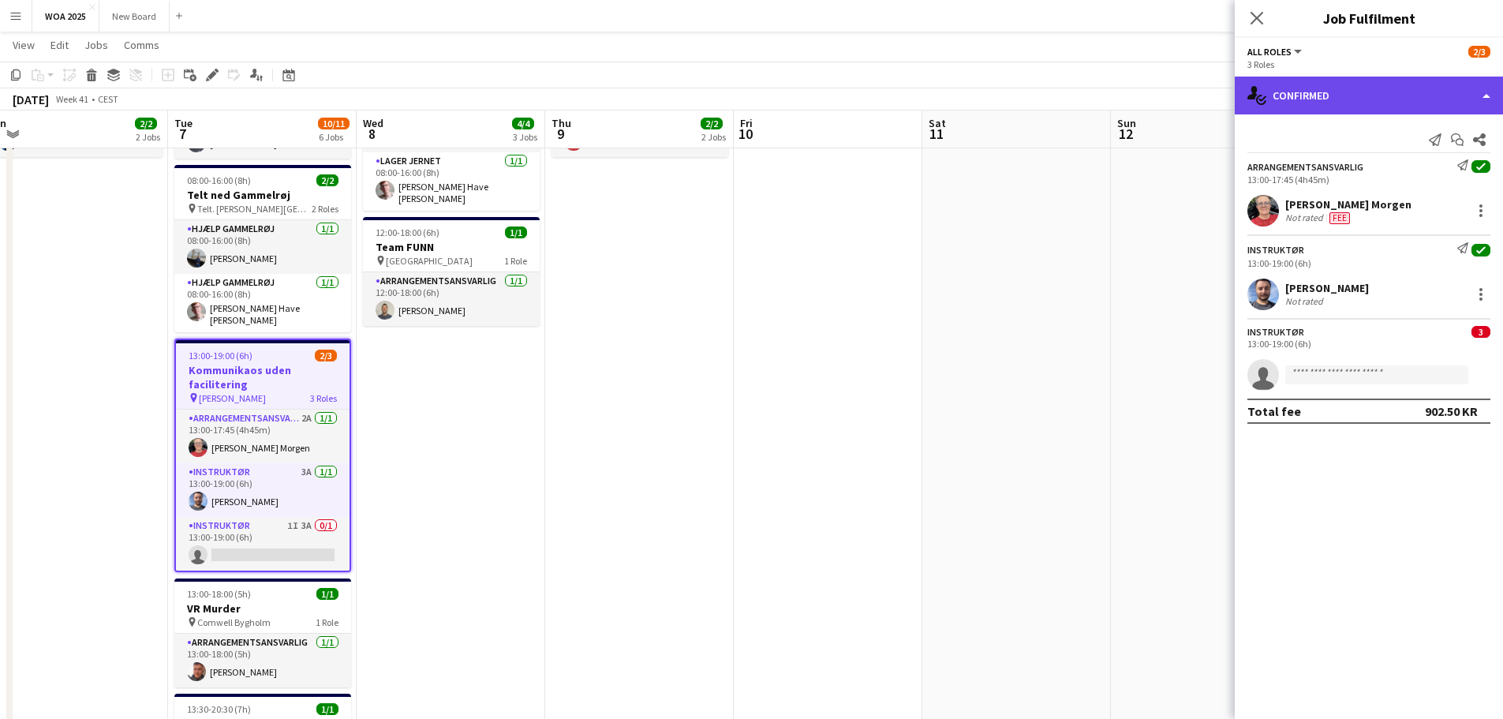
click at [1406, 99] on div "single-neutral-actions-check-2 Confirmed" at bounding box center [1369, 96] width 268 height 38
drag, startPoint x: 1406, startPoint y: 99, endPoint x: 1421, endPoint y: 91, distance: 16.9
click at [1421, 91] on div "single-neutral-actions-check-2 Confirmed" at bounding box center [1369, 96] width 268 height 38
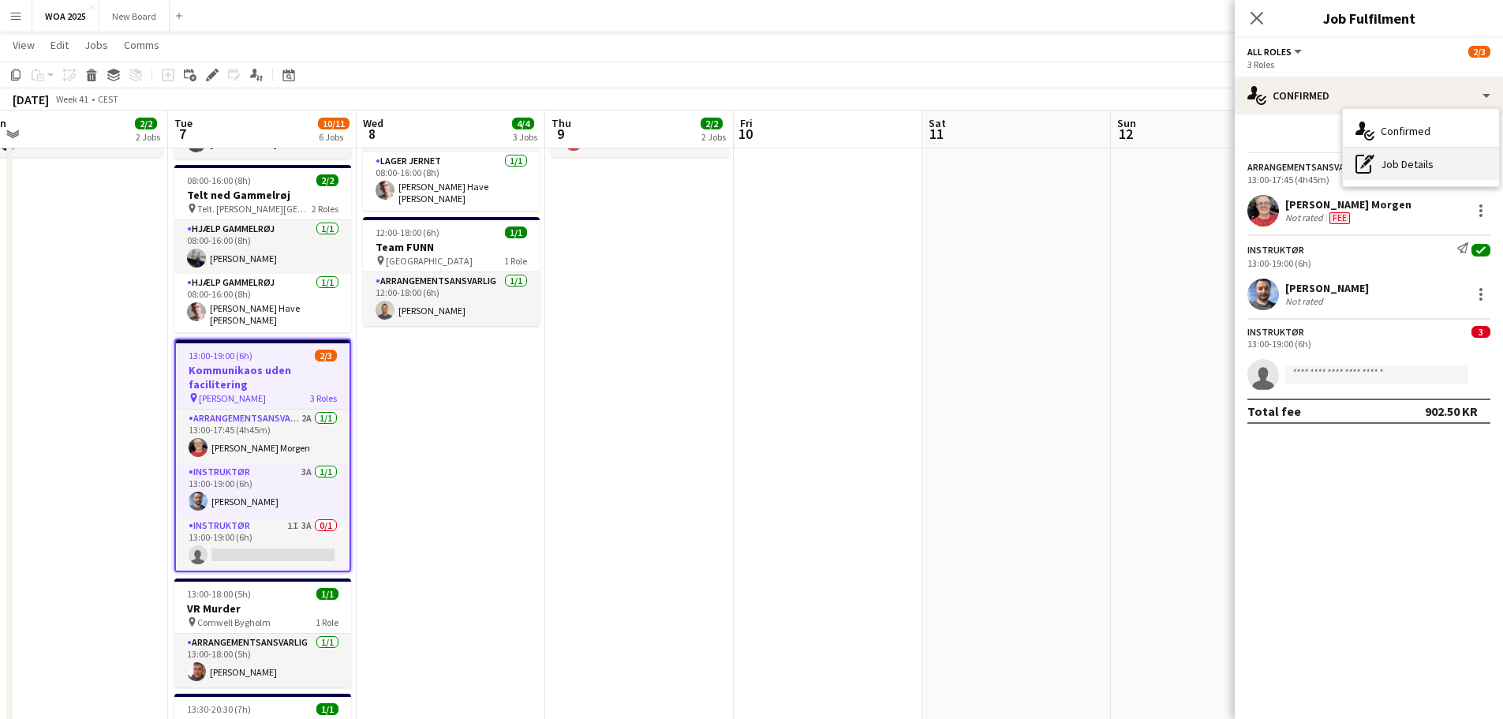
click at [1393, 164] on div "pen-write Job Details" at bounding box center [1421, 164] width 156 height 32
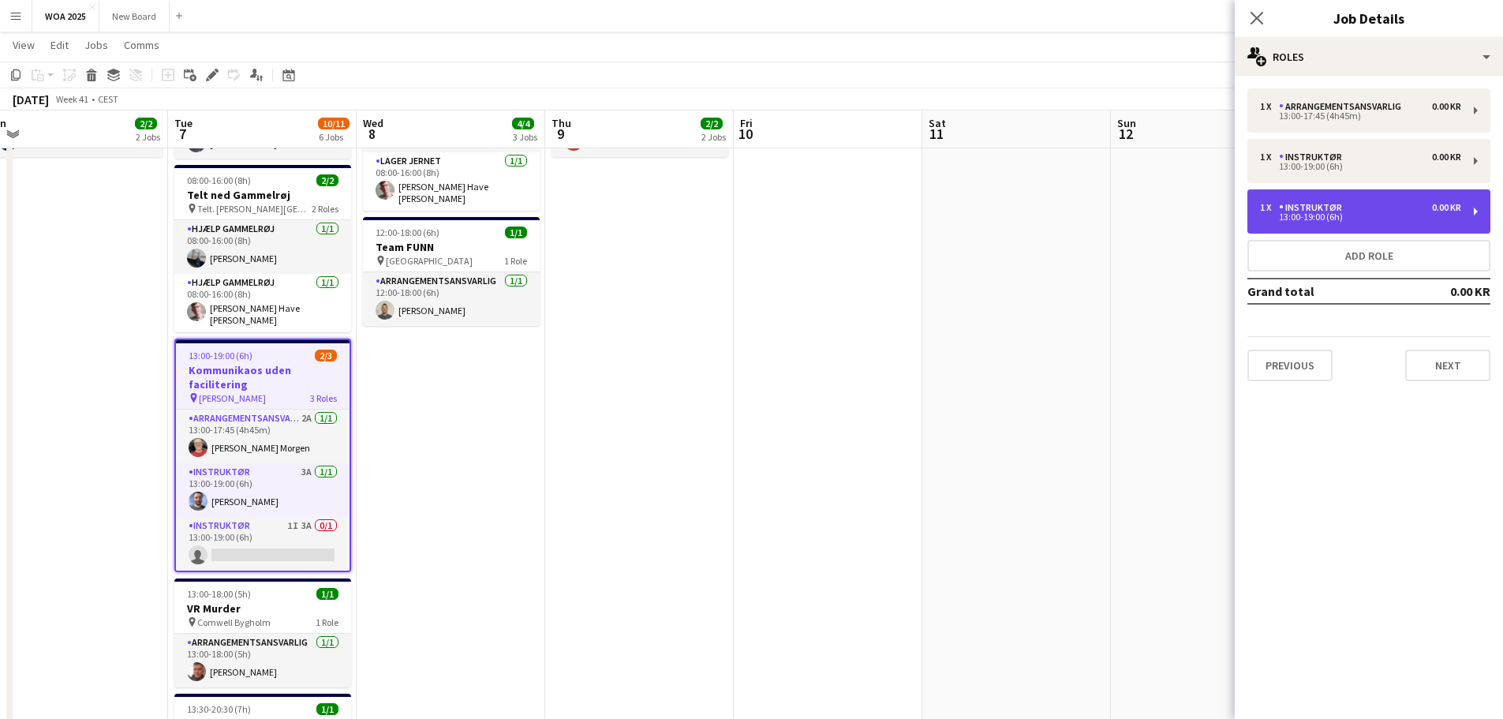
click at [1475, 207] on div "1 x Instruktør 0.00 KR 13:00-19:00 (6h)" at bounding box center [1368, 211] width 243 height 44
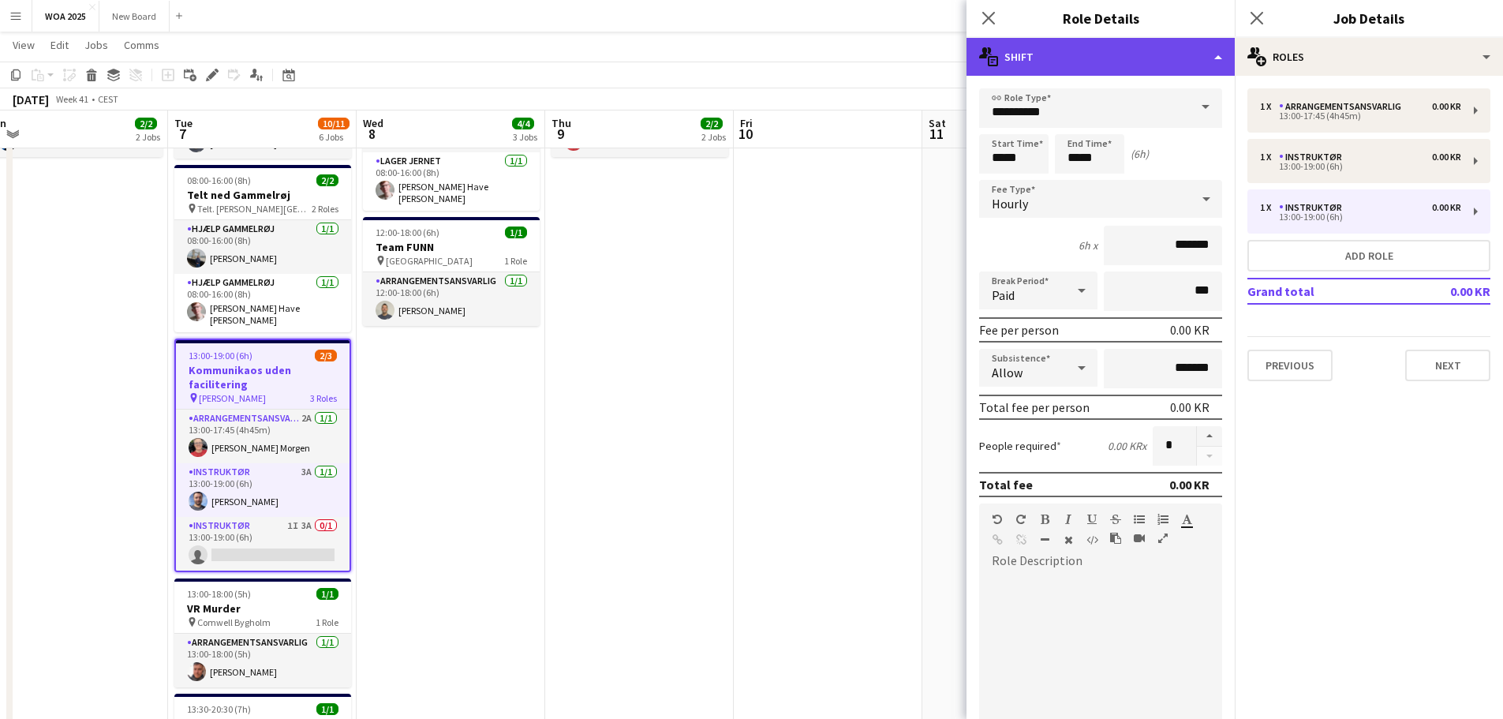
click at [1168, 63] on div "multiple-actions-text Shift" at bounding box center [1100, 57] width 268 height 38
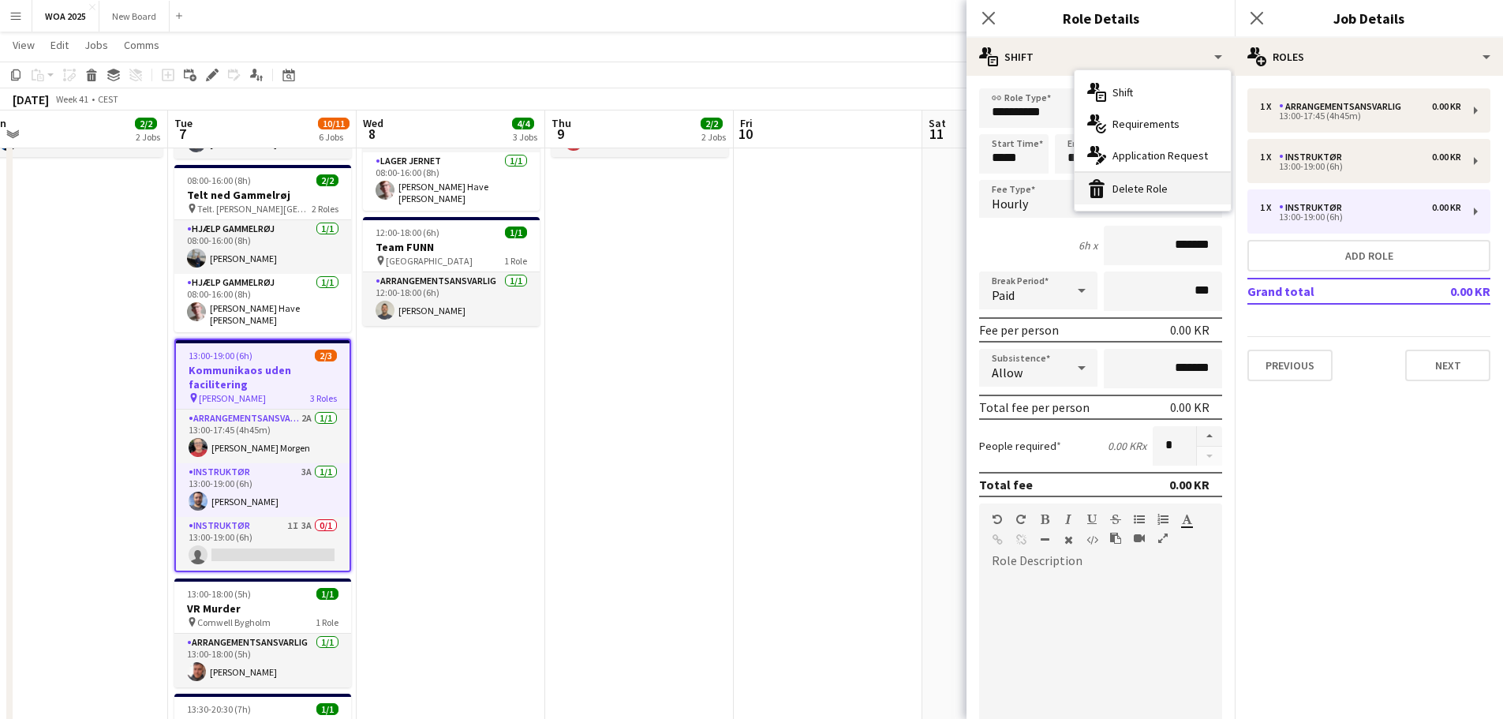
click at [1159, 190] on div "bin-2 Delete Role" at bounding box center [1152, 189] width 156 height 32
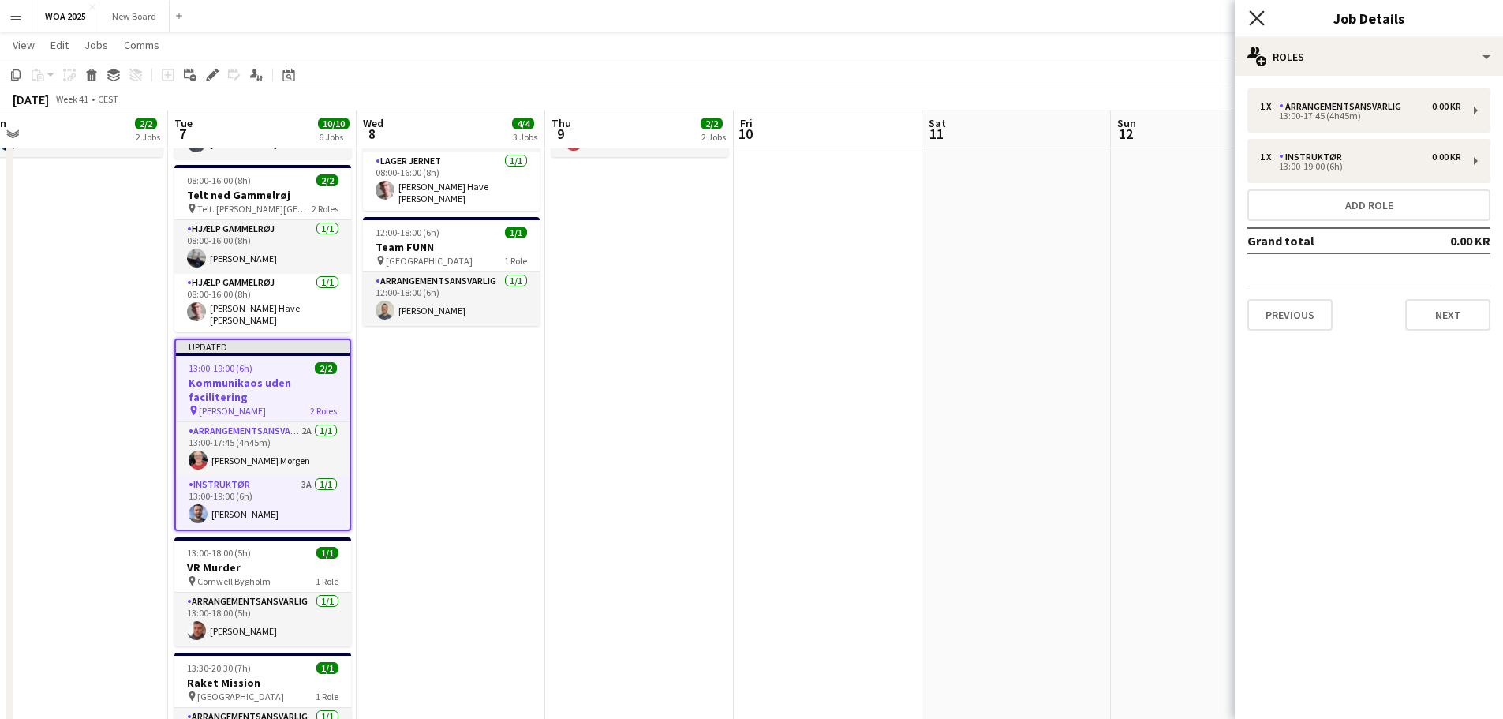
click at [1253, 17] on icon "Close pop-in" at bounding box center [1256, 17] width 15 height 15
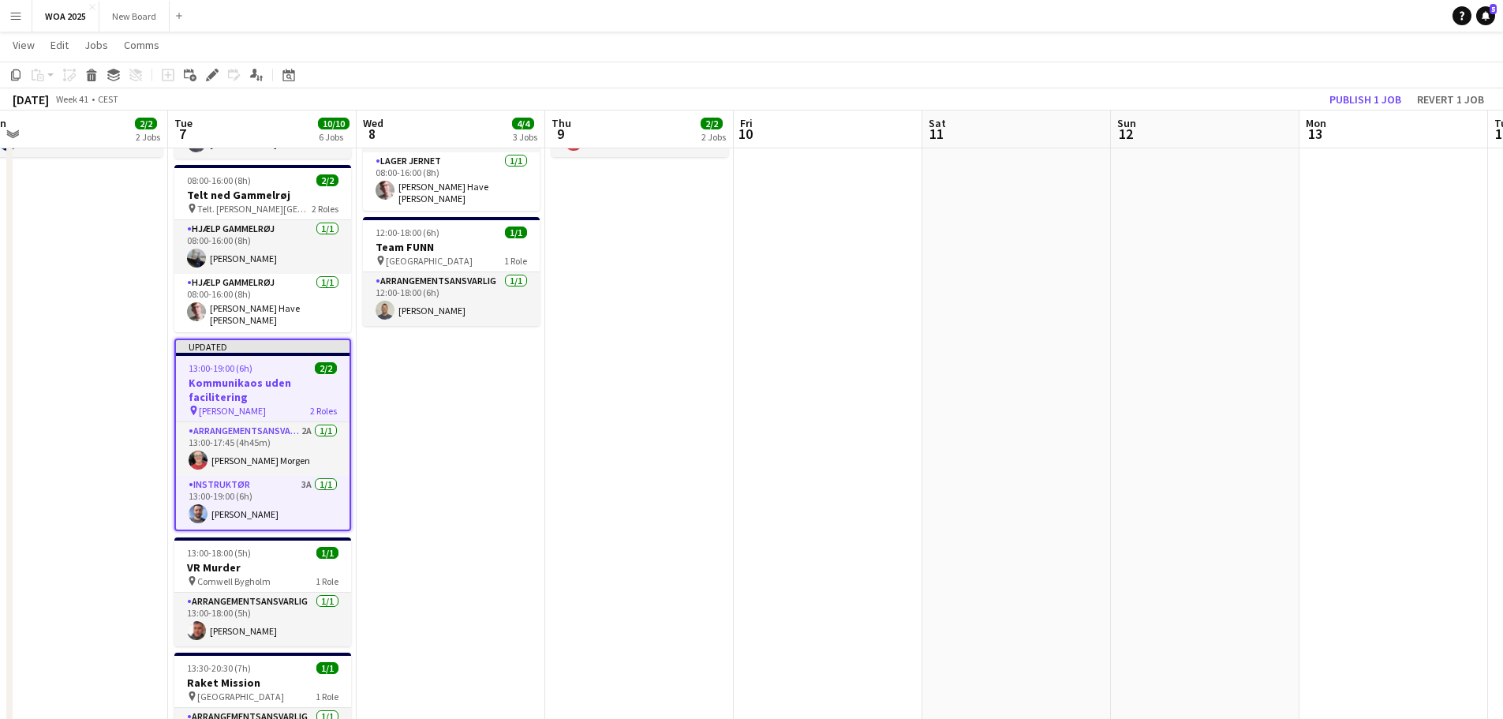
click at [496, 439] on app-date-cell "07:30-14:00 (6h30m) 1/1 Stormeter indendørs pin Vejen 1 Role Arrangementsansvar…" at bounding box center [451, 407] width 189 height 971
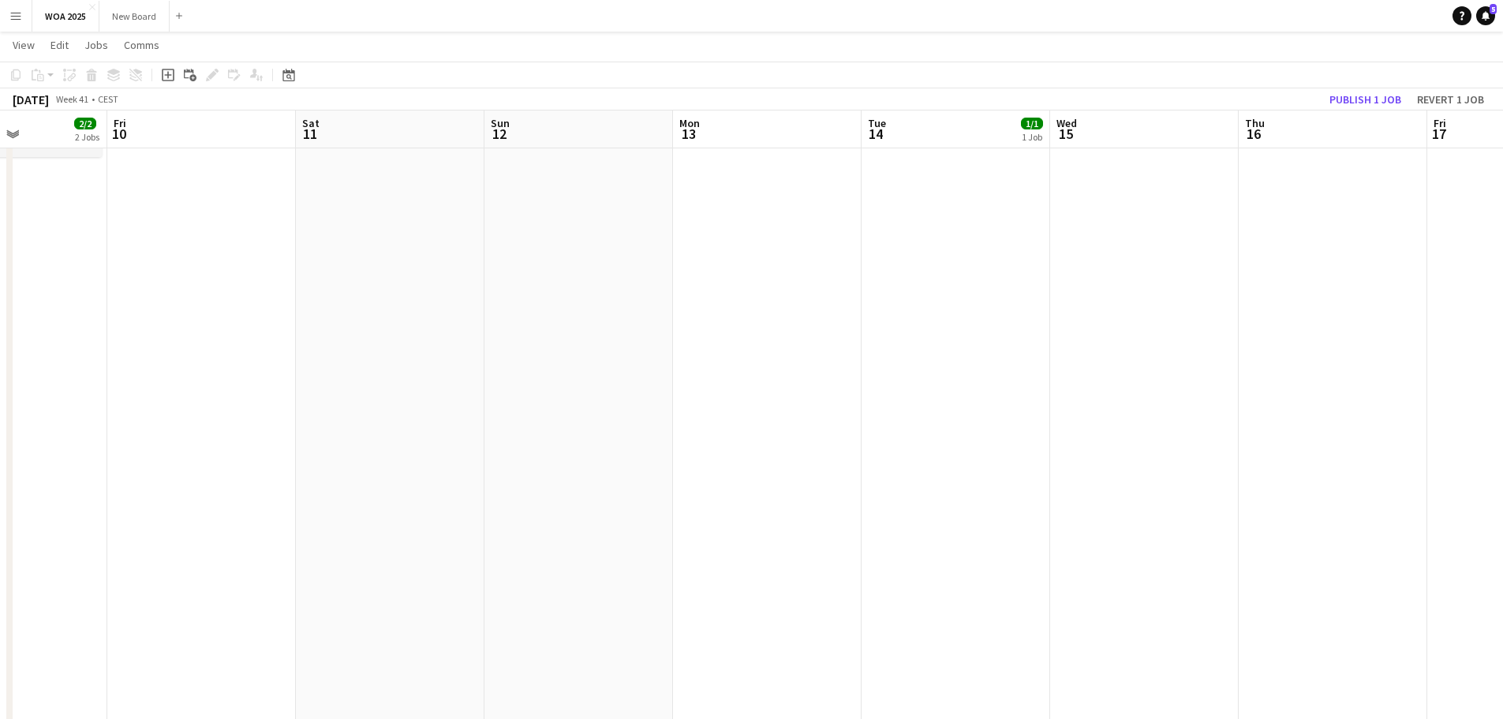
scroll to position [0, 460]
drag, startPoint x: 873, startPoint y: 588, endPoint x: 646, endPoint y: 455, distance: 263.0
click at [245, 477] on app-calendar-viewport "Tue 7 10/10 6 Jobs Wed 8 4/4 3 Jobs Thu 9 2/2 2 Jobs Fri 10 Sat 11 Sun 12 Mon 1…" at bounding box center [751, 350] width 1503 height 1086
click at [1385, 95] on button "Publish 1 job" at bounding box center [1365, 99] width 84 height 21
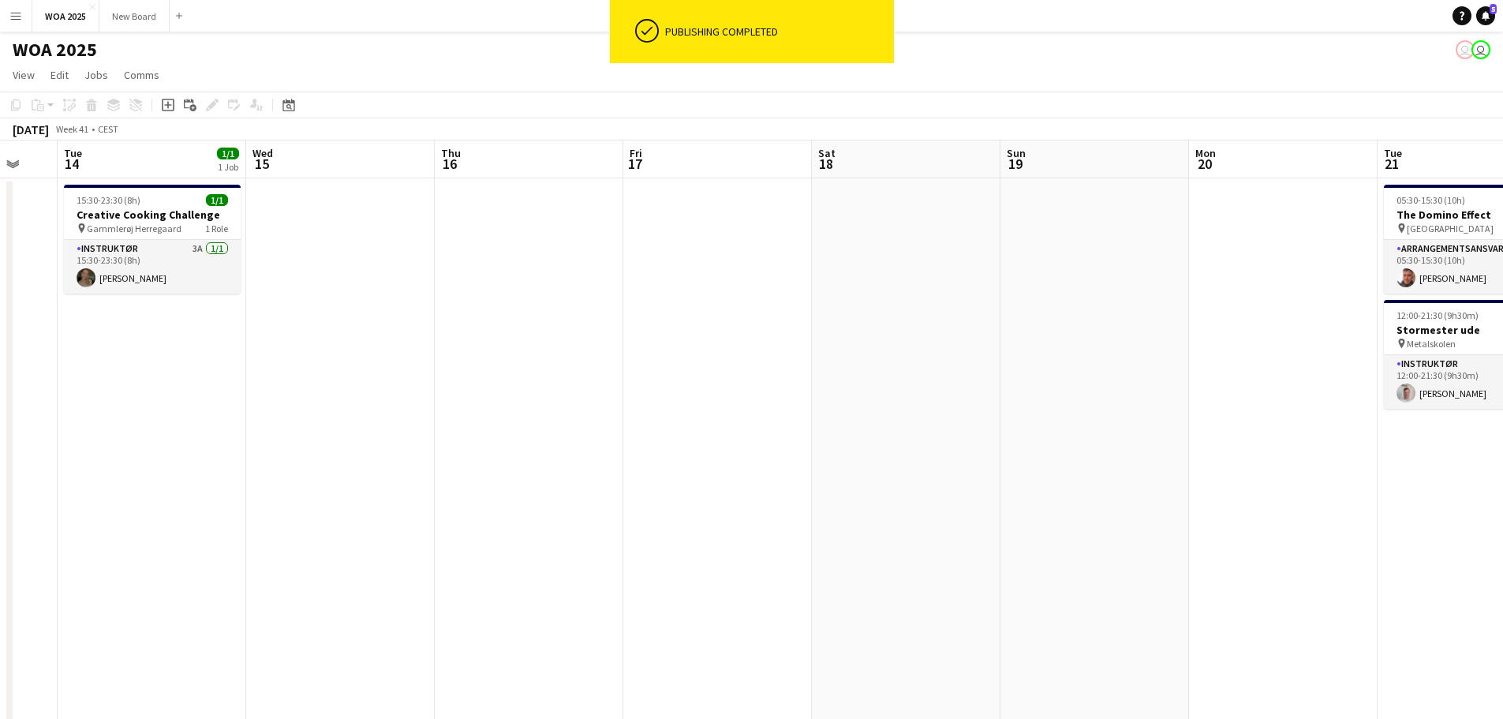
scroll to position [0, 504]
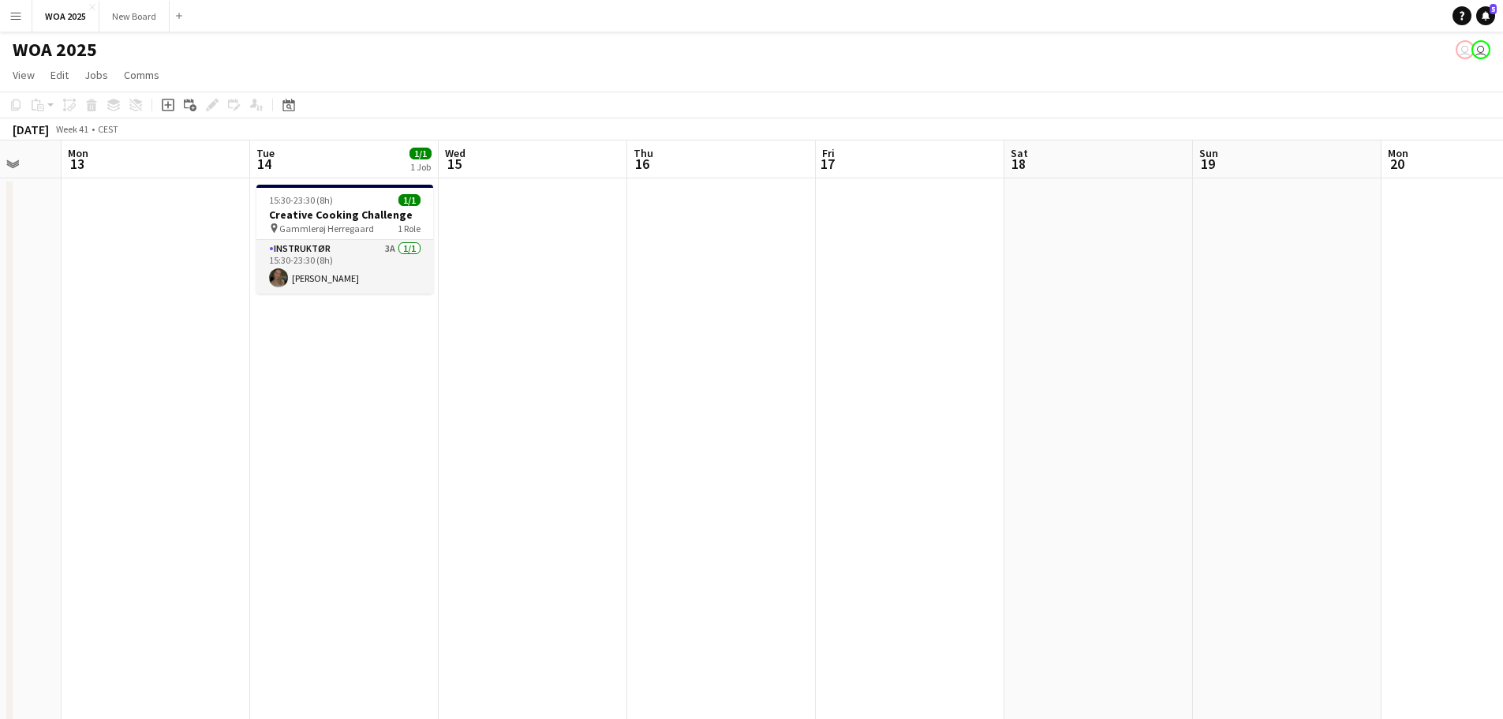
drag, startPoint x: 679, startPoint y: 453, endPoint x: 69, endPoint y: 519, distance: 613.4
click at [69, 519] on app-calendar-viewport "Fri 10 Sat 11 Sun 12 Mon 13 Tue 14 1/1 1 Job Wed 15 Thu 16 Fri 17 Sat 18 Sun 19…" at bounding box center [751, 644] width 1503 height 1009
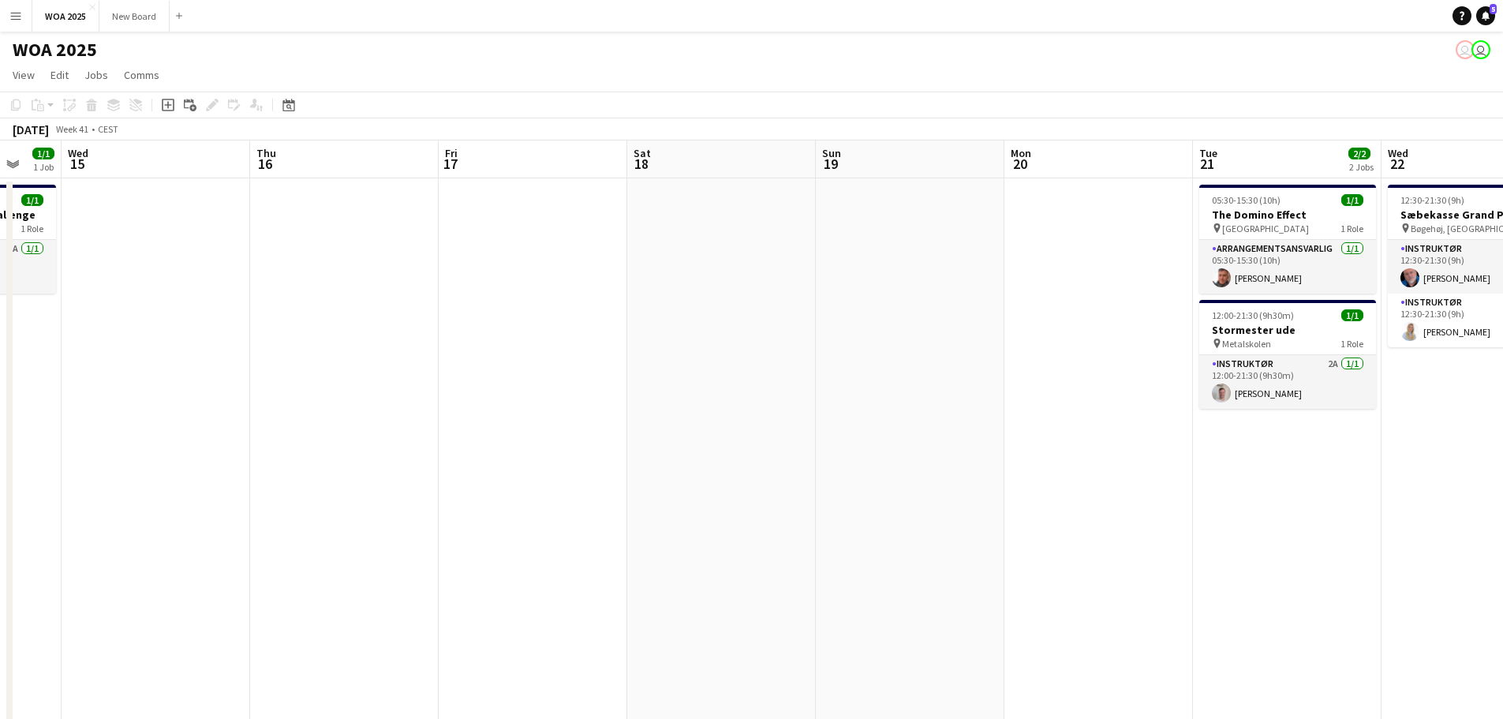
scroll to position [0, 570]
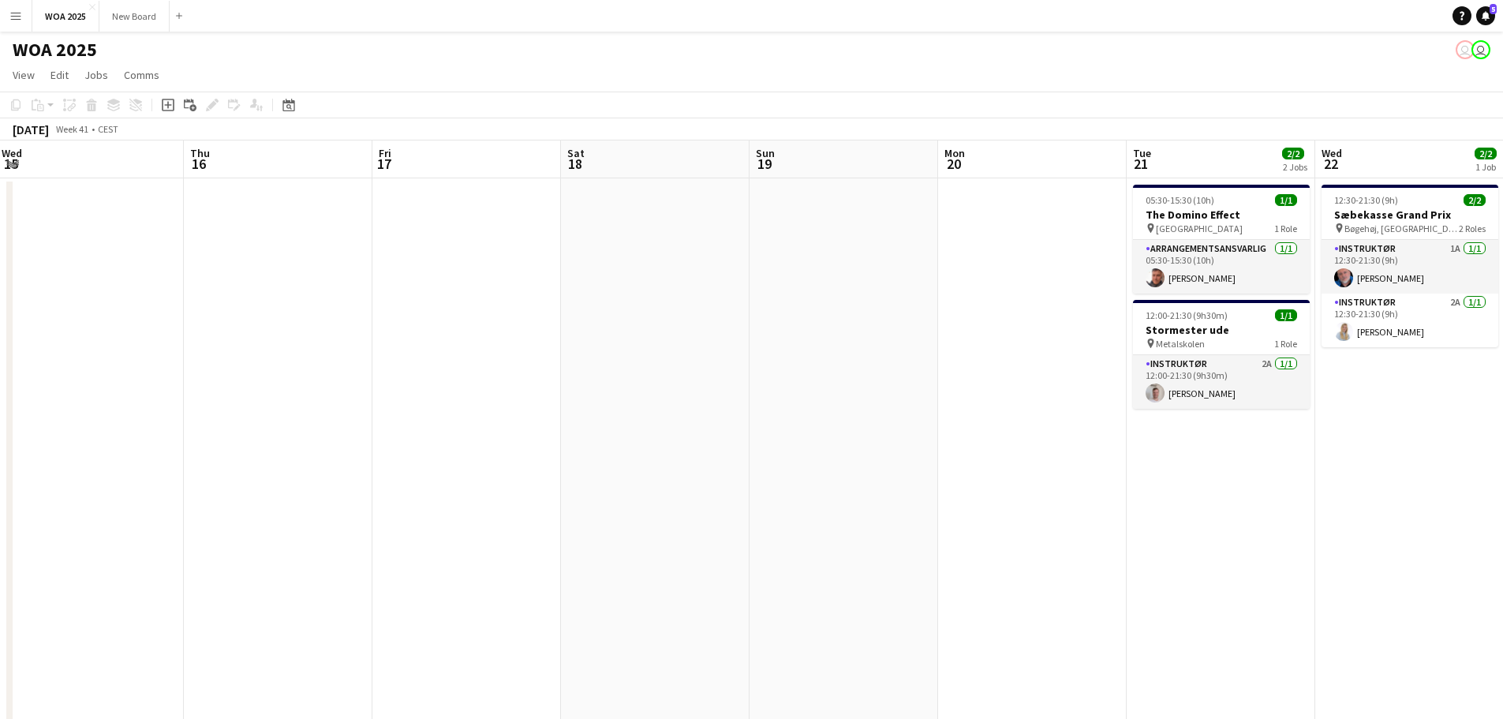
drag, startPoint x: 633, startPoint y: 483, endPoint x: 85, endPoint y: 402, distance: 554.3
click at [2, 420] on app-calendar-viewport "Sun 12 Mon 13 Tue 14 1/1 1 Job Wed 15 Thu 16 Fri 17 Sat 18 Sun 19 Mon 20 Tue 21…" at bounding box center [751, 644] width 1503 height 1009
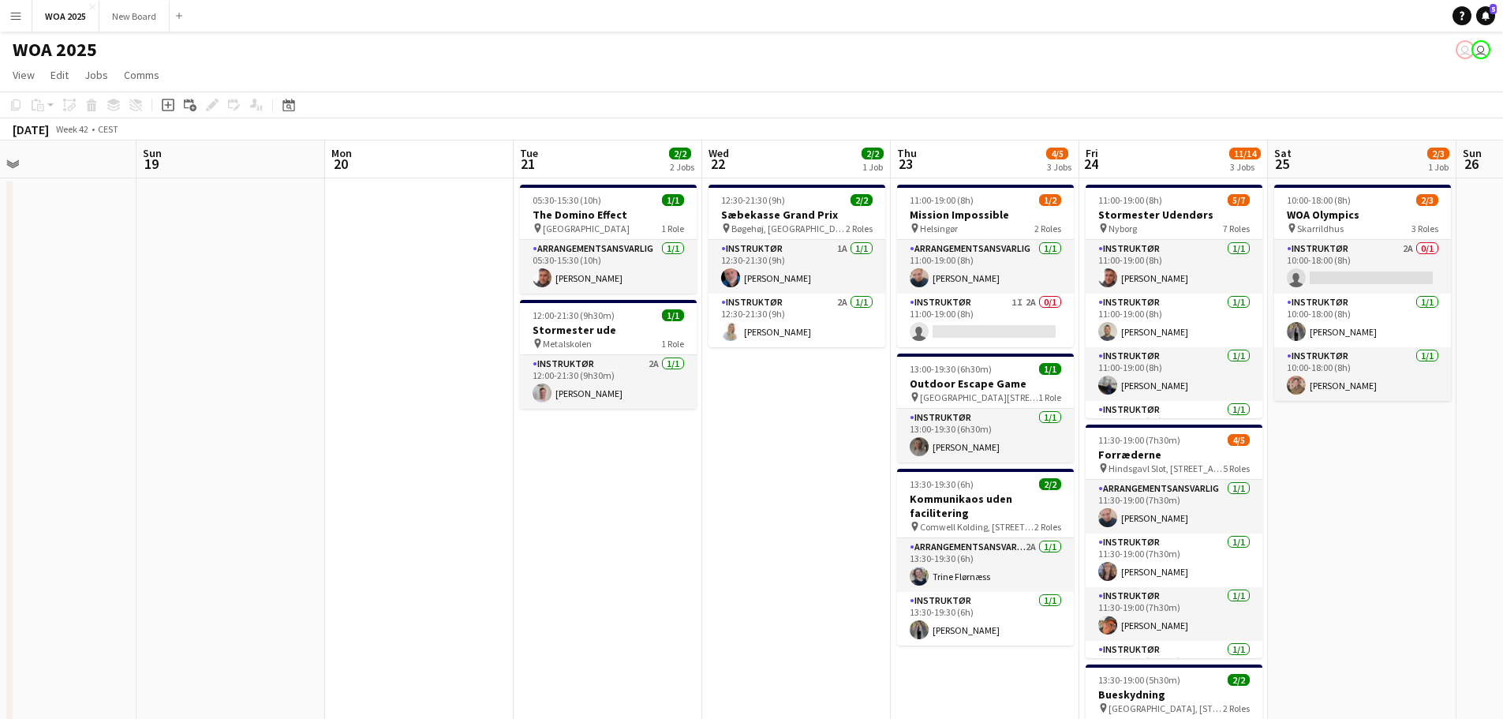
scroll to position [0, 618]
drag, startPoint x: 994, startPoint y: 463, endPoint x: 569, endPoint y: 447, distance: 425.5
click at [569, 447] on app-calendar-viewport "Wed 15 Thu 16 Fri 17 Sat 18 Sun 19 Mon 20 Tue 21 2/2 2 Jobs Wed 22 2/2 1 Job Th…" at bounding box center [751, 644] width 1503 height 1009
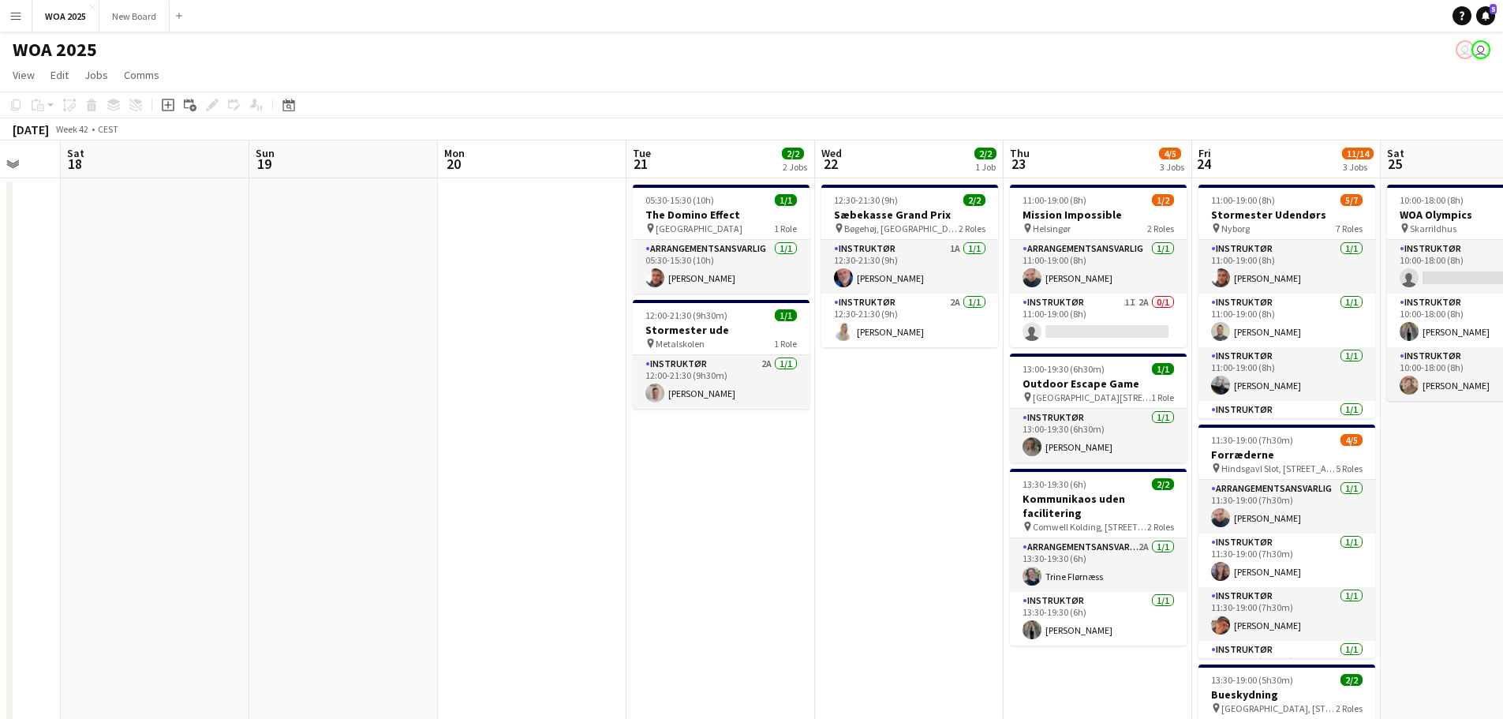
scroll to position [0, 596]
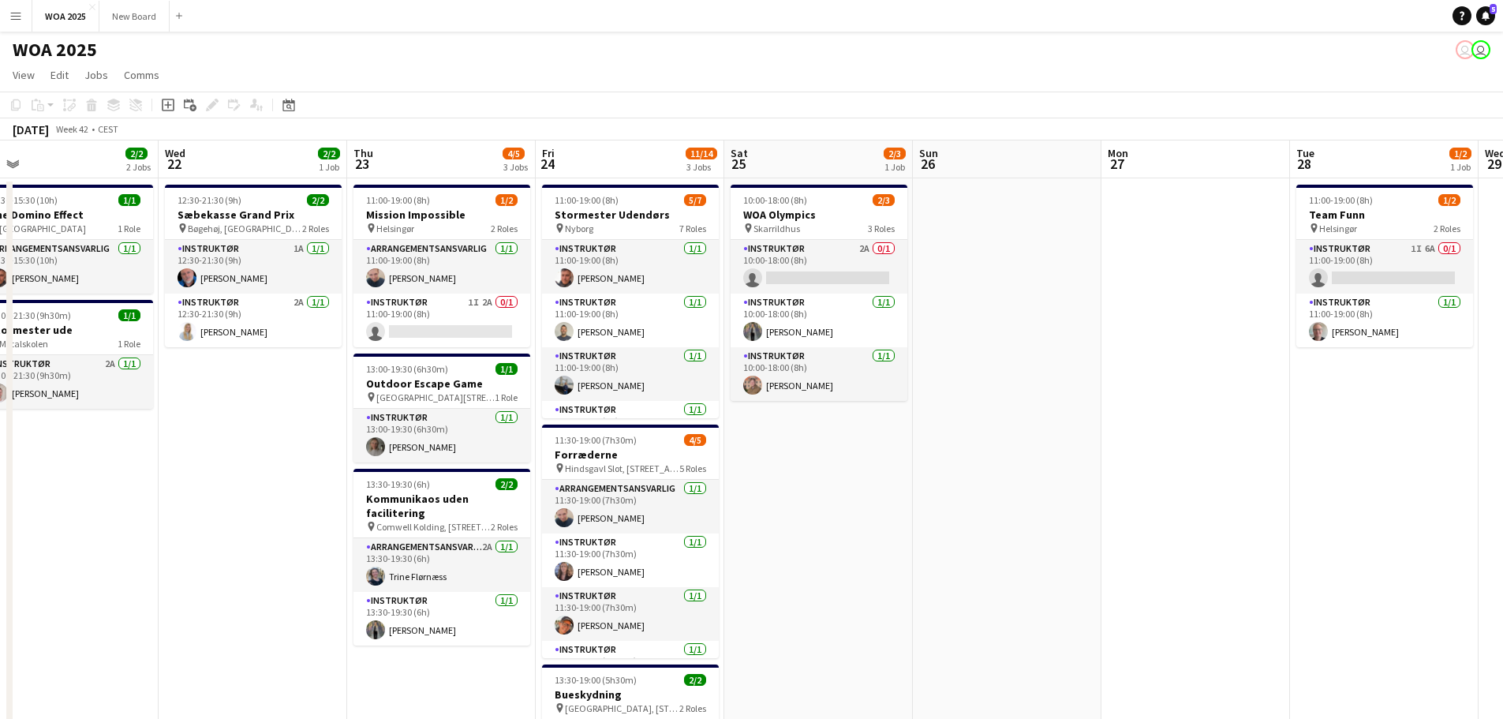
drag, startPoint x: 794, startPoint y: 570, endPoint x: 251, endPoint y: 545, distance: 543.3
click at [251, 545] on app-calendar-viewport "Sat 18 Sun 19 Mon 20 Tue 21 2/2 2 Jobs Wed 22 2/2 1 Job Thu 23 4/5 3 Jobs Fri 2…" at bounding box center [751, 644] width 1503 height 1009
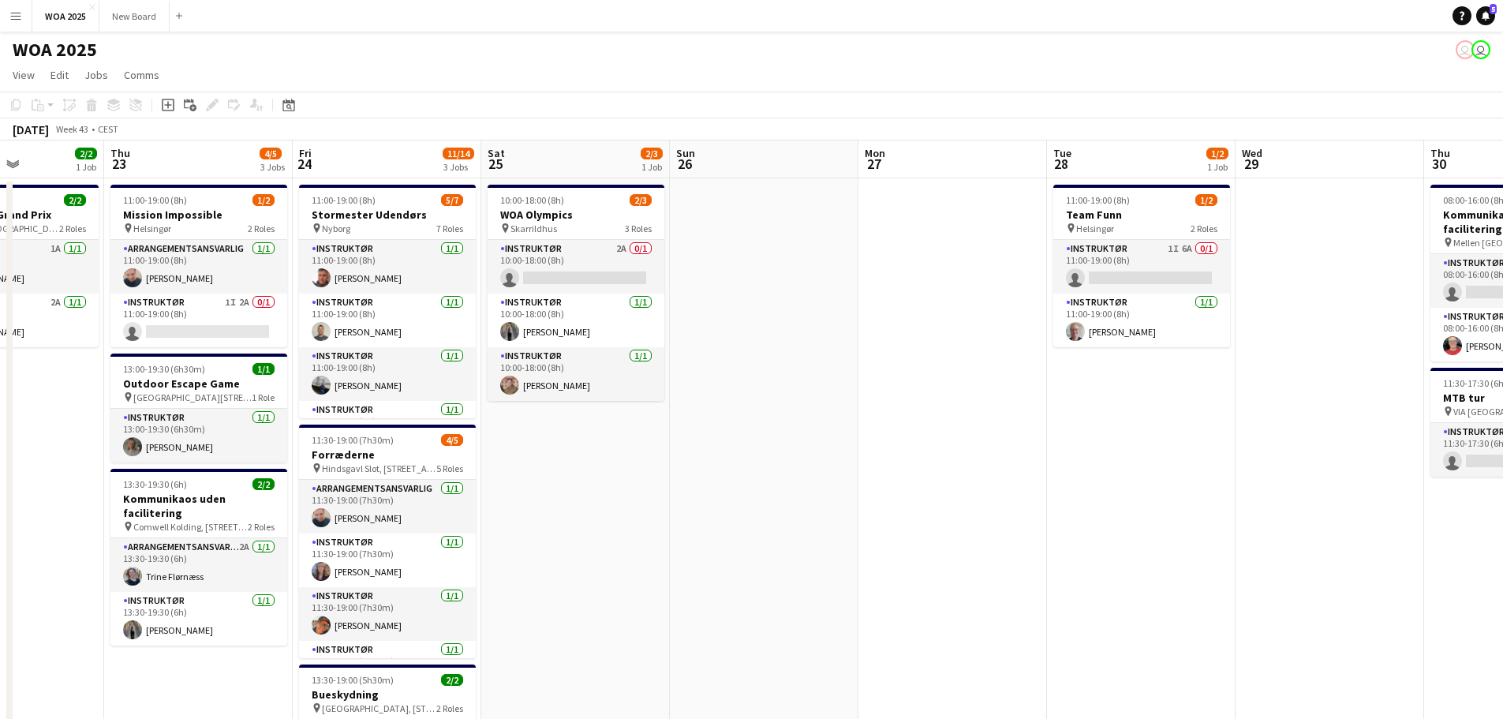
scroll to position [0, 531]
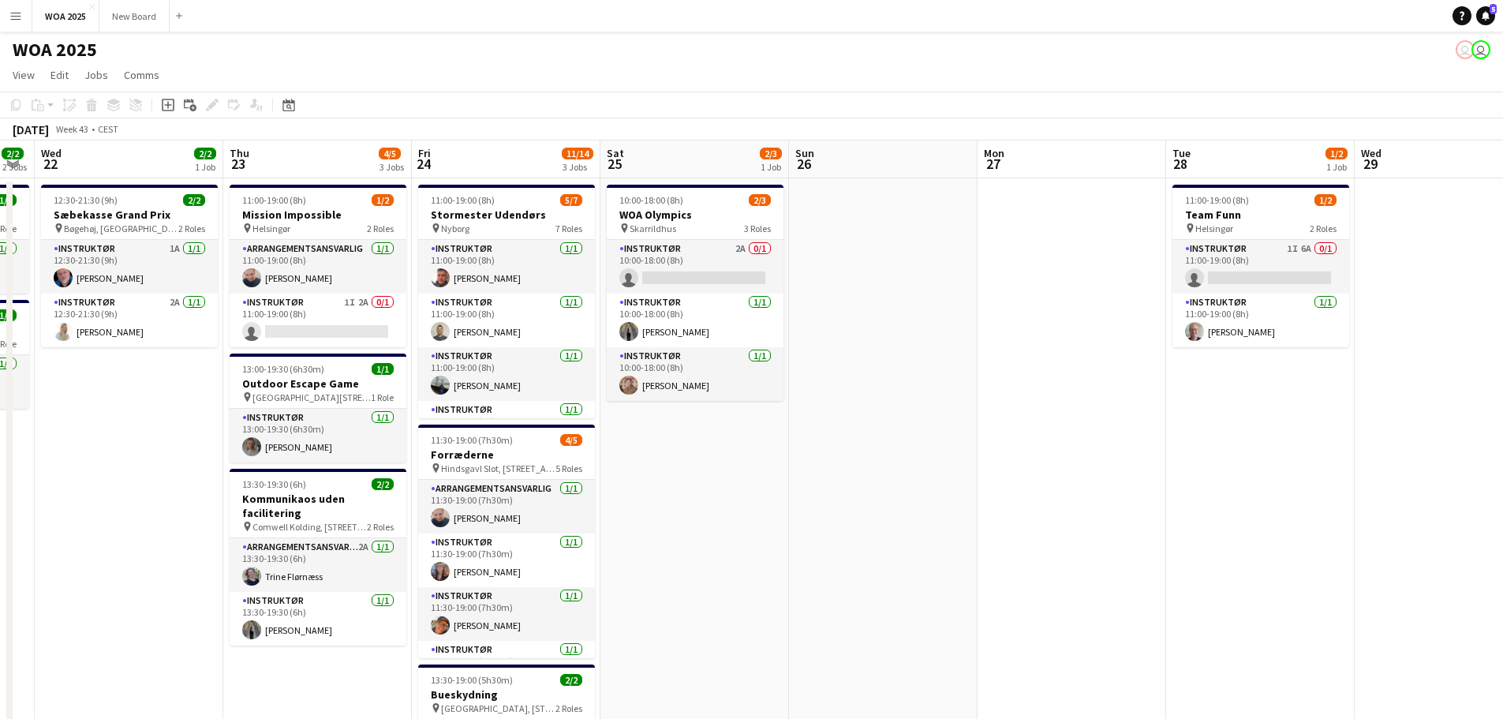
drag, startPoint x: 1209, startPoint y: 509, endPoint x: 708, endPoint y: 516, distance: 501.0
click at [708, 516] on app-calendar-viewport "Sun 19 Mon 20 Tue 21 2/2 2 Jobs Wed 22 2/2 1 Job Thu 23 4/5 3 Jobs Fri 24 11/14…" at bounding box center [751, 644] width 1503 height 1009
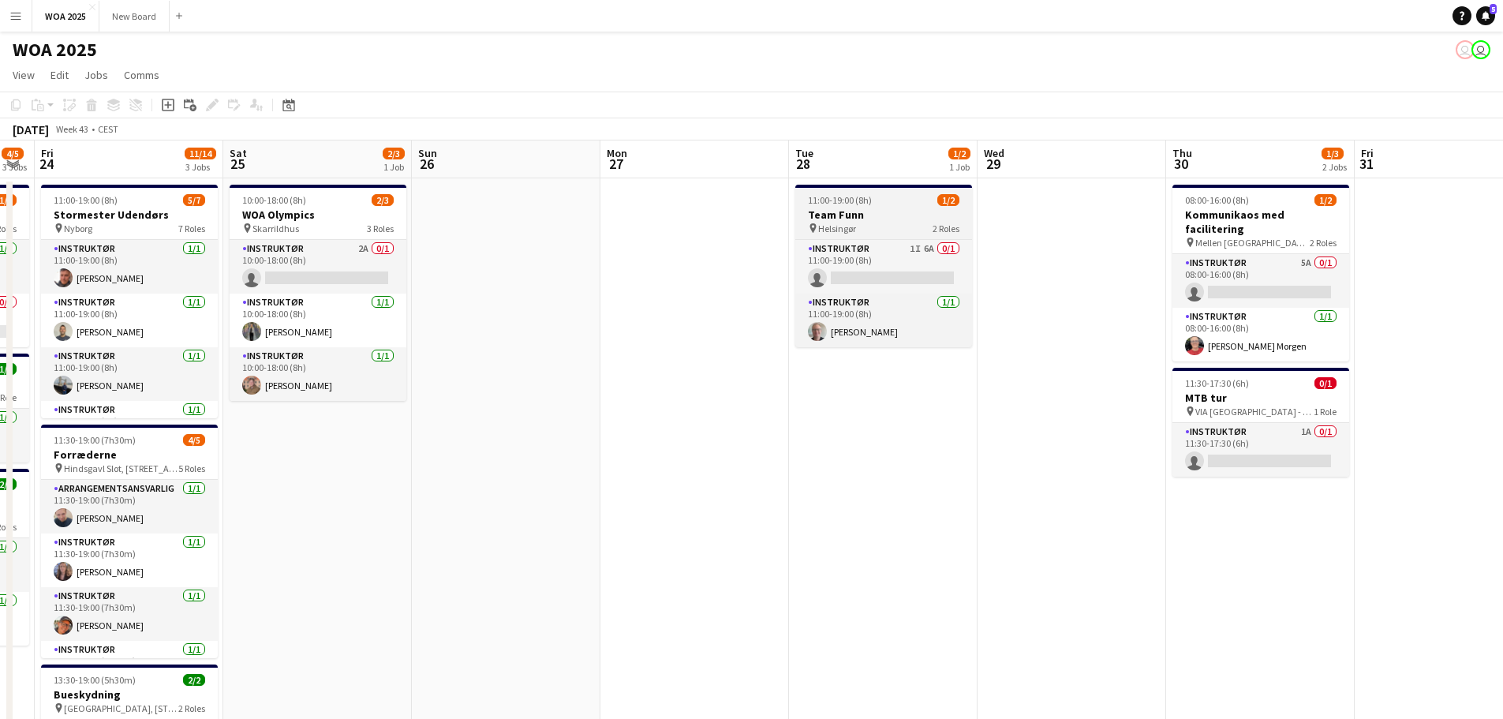
click at [918, 207] on app-job-card "11:00-19:00 (8h) 1/2 Team Funn pin Helsingør 2 Roles Instruktør 1I 6A 0/1 11:00…" at bounding box center [883, 266] width 177 height 163
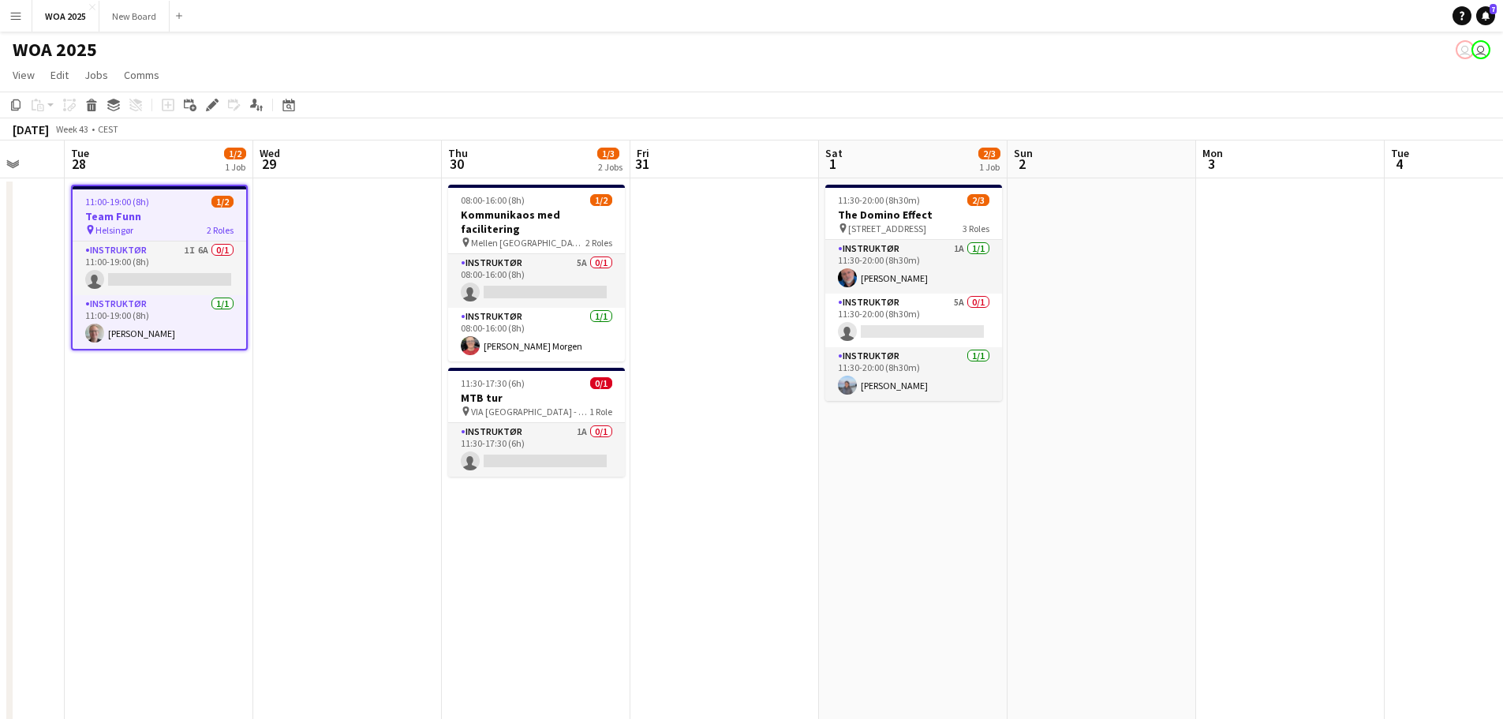
drag, startPoint x: 1005, startPoint y: 509, endPoint x: 278, endPoint y: 526, distance: 727.6
click at [278, 526] on app-calendar-viewport "Sat 25 2/3 1 Job Sun 26 Mon 27 Tue 28 1/2 1 Job Wed 29 Thu 30 1/3 2 Jobs Fri 31…" at bounding box center [751, 644] width 1503 height 1009
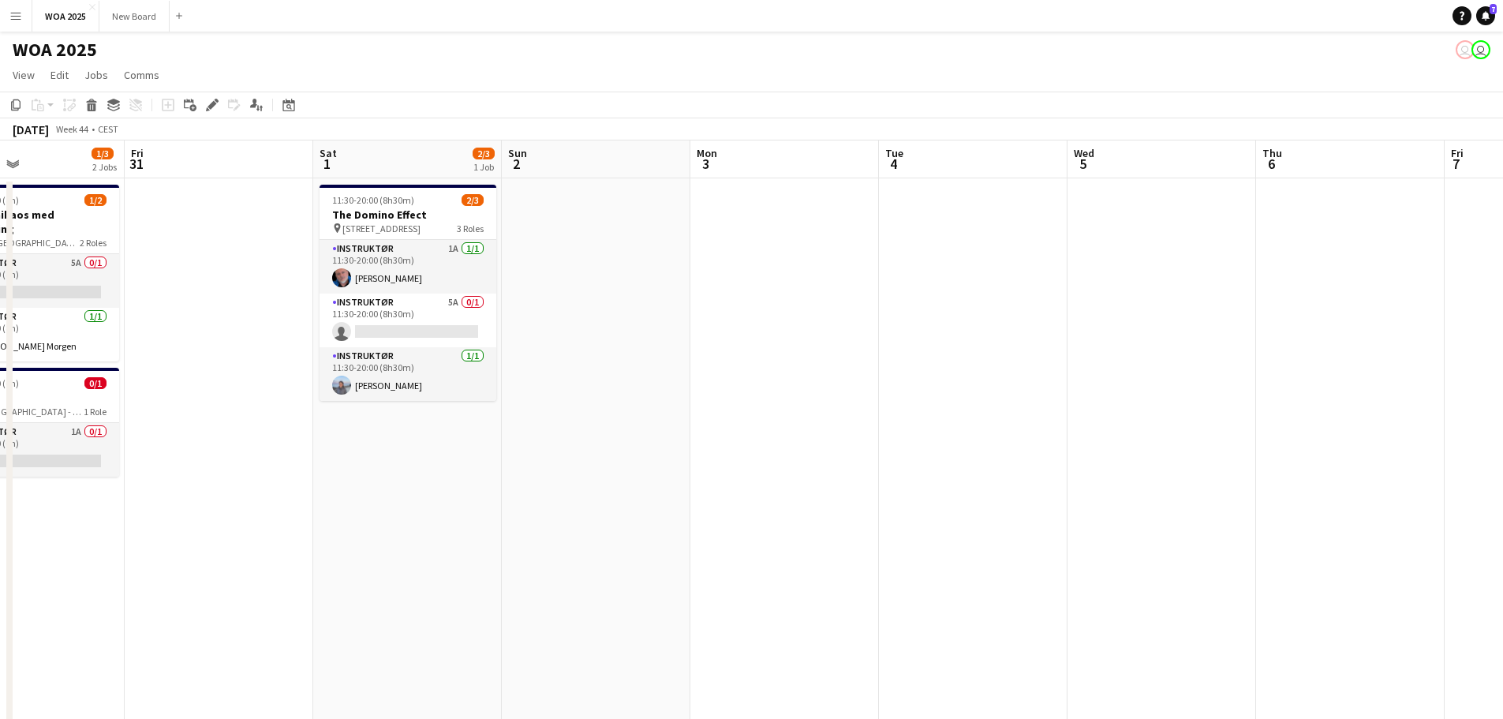
drag, startPoint x: 903, startPoint y: 580, endPoint x: 286, endPoint y: 534, distance: 619.4
click at [286, 534] on app-calendar-viewport "Tue 28 1/2 1 Job Wed 29 Thu 30 1/3 2 Jobs Fri 31 Sat 1 2/3 1 Job Sun 2 Mon 3 Tu…" at bounding box center [751, 644] width 1503 height 1009
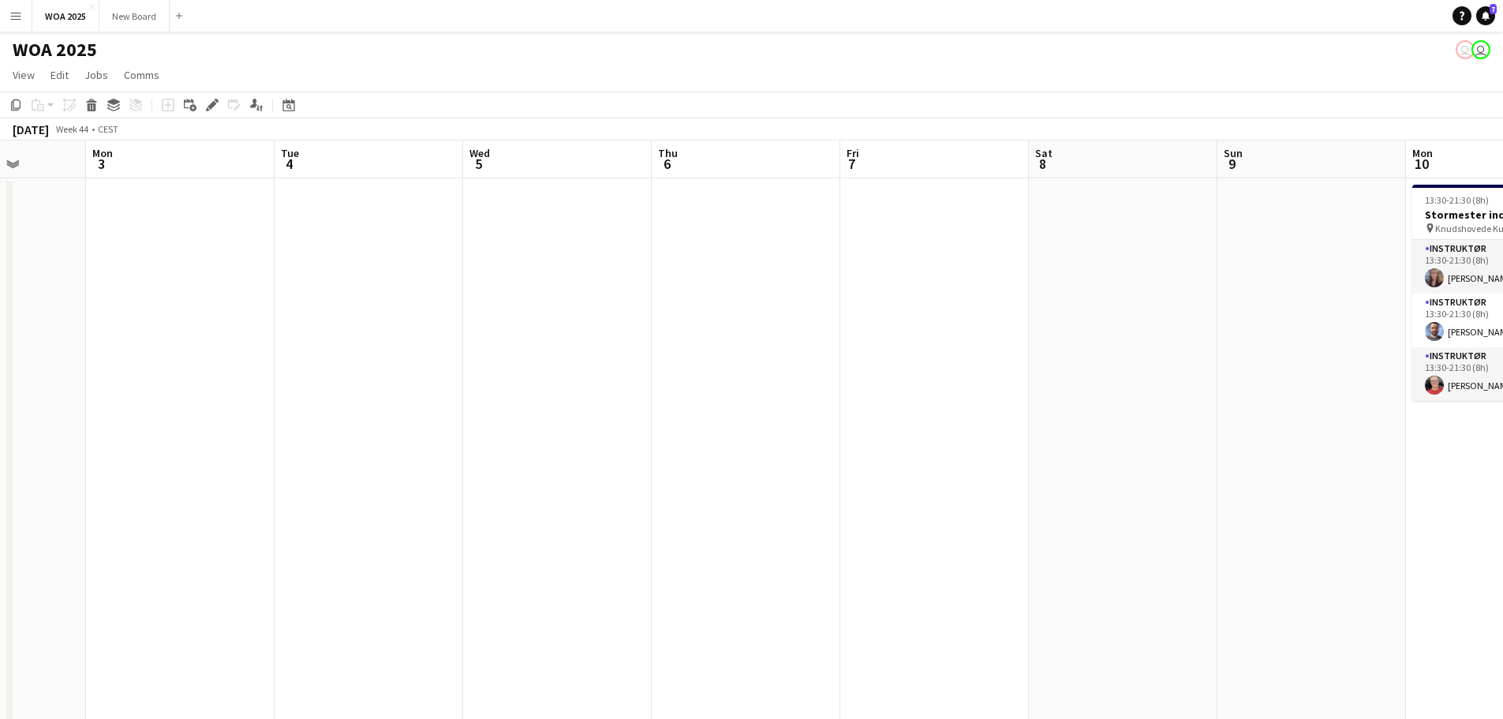
drag, startPoint x: 878, startPoint y: 553, endPoint x: 200, endPoint y: 532, distance: 678.0
click at [200, 532] on app-calendar-viewport "Fri 31 Sat 1 2/3 1 Job Sun 2 Mon 3 Tue 4 Wed 5 Thu 6 Fri 7 Sat 8 Sun 9 Mon 10 3…" at bounding box center [751, 644] width 1503 height 1009
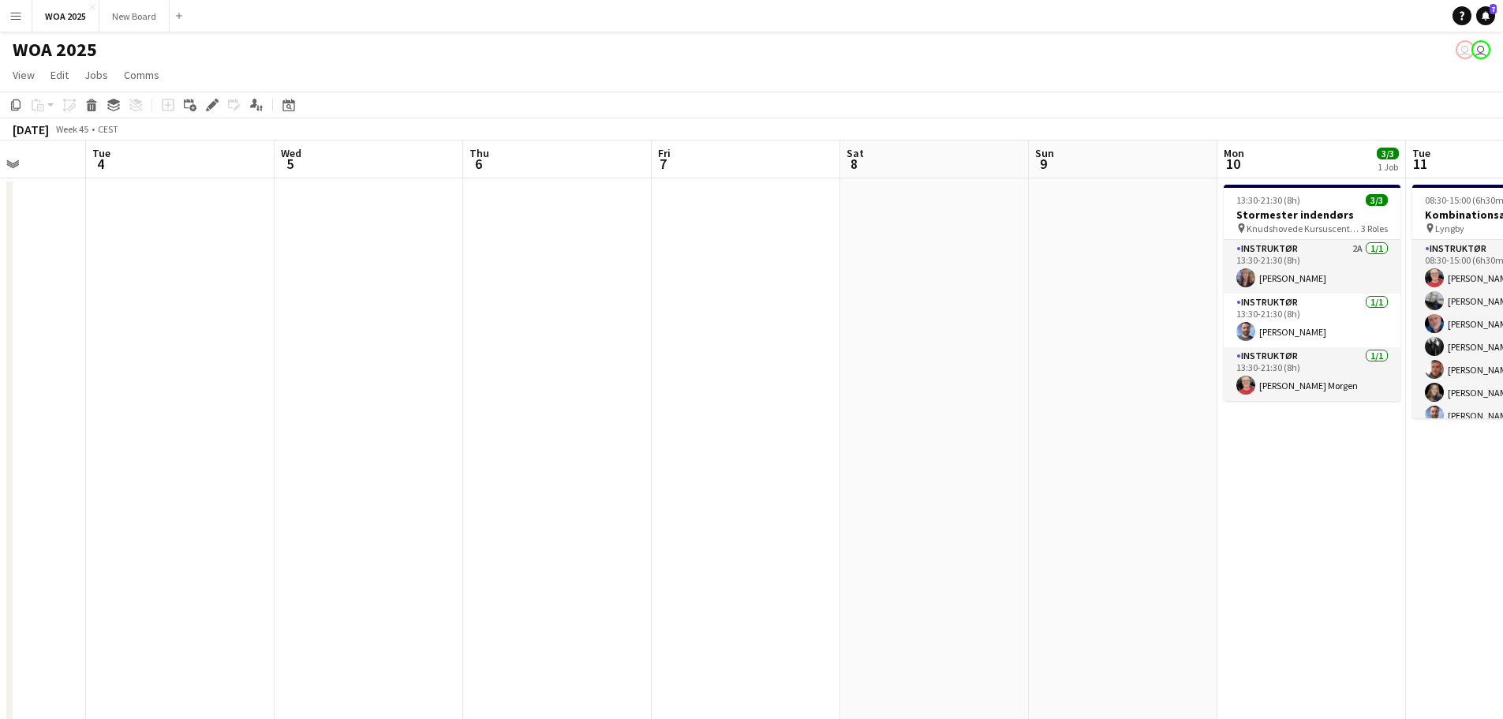
scroll to position [0, 611]
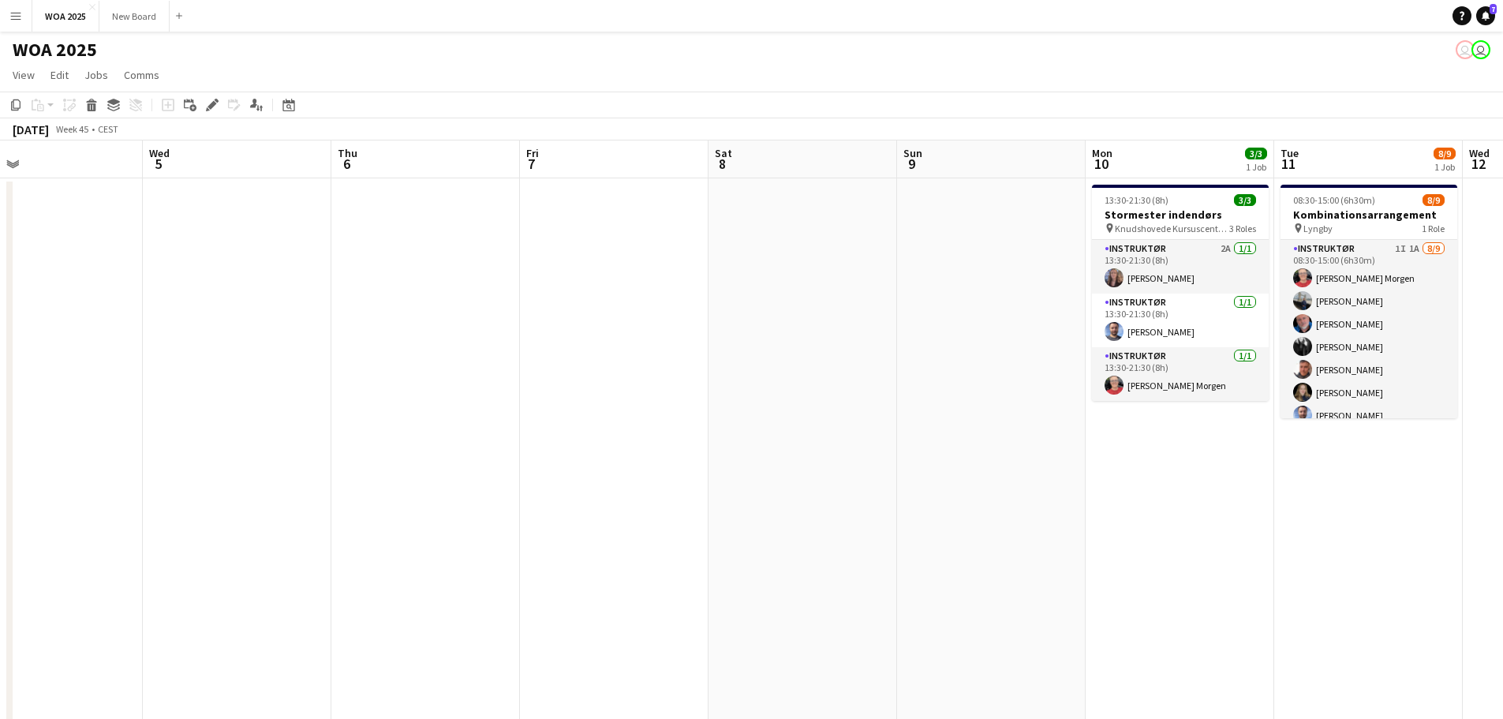
drag, startPoint x: 839, startPoint y: 579, endPoint x: 331, endPoint y: 545, distance: 510.0
click at [331, 545] on app-calendar-viewport "Sat 1 2/3 1 Job Sun 2 Mon 3 Tue 4 Wed 5 Thu 6 Fri 7 Sat 8 Sun 9 Mon 10 3/3 1 Jo…" at bounding box center [751, 644] width 1503 height 1009
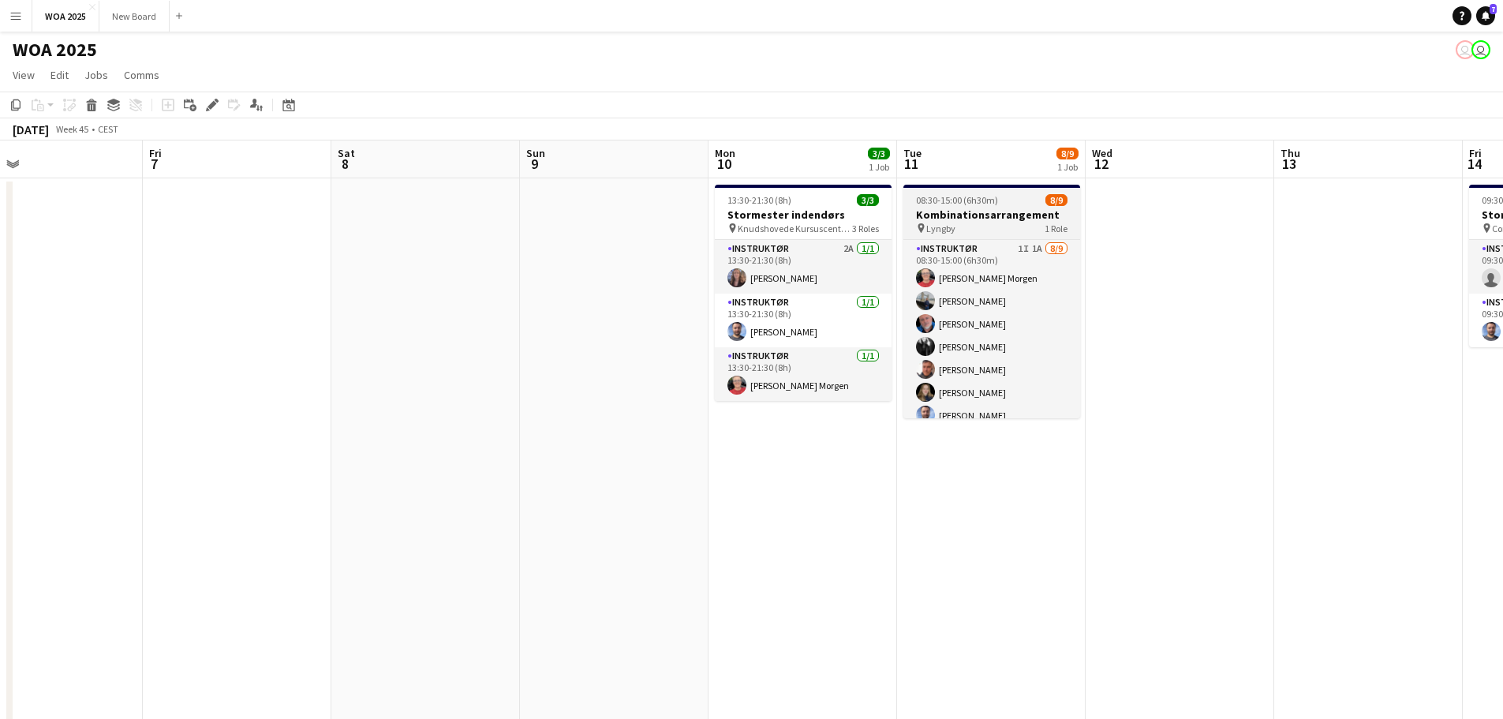
click at [1021, 211] on h3 "Kombinationsarrangement" at bounding box center [991, 214] width 177 height 14
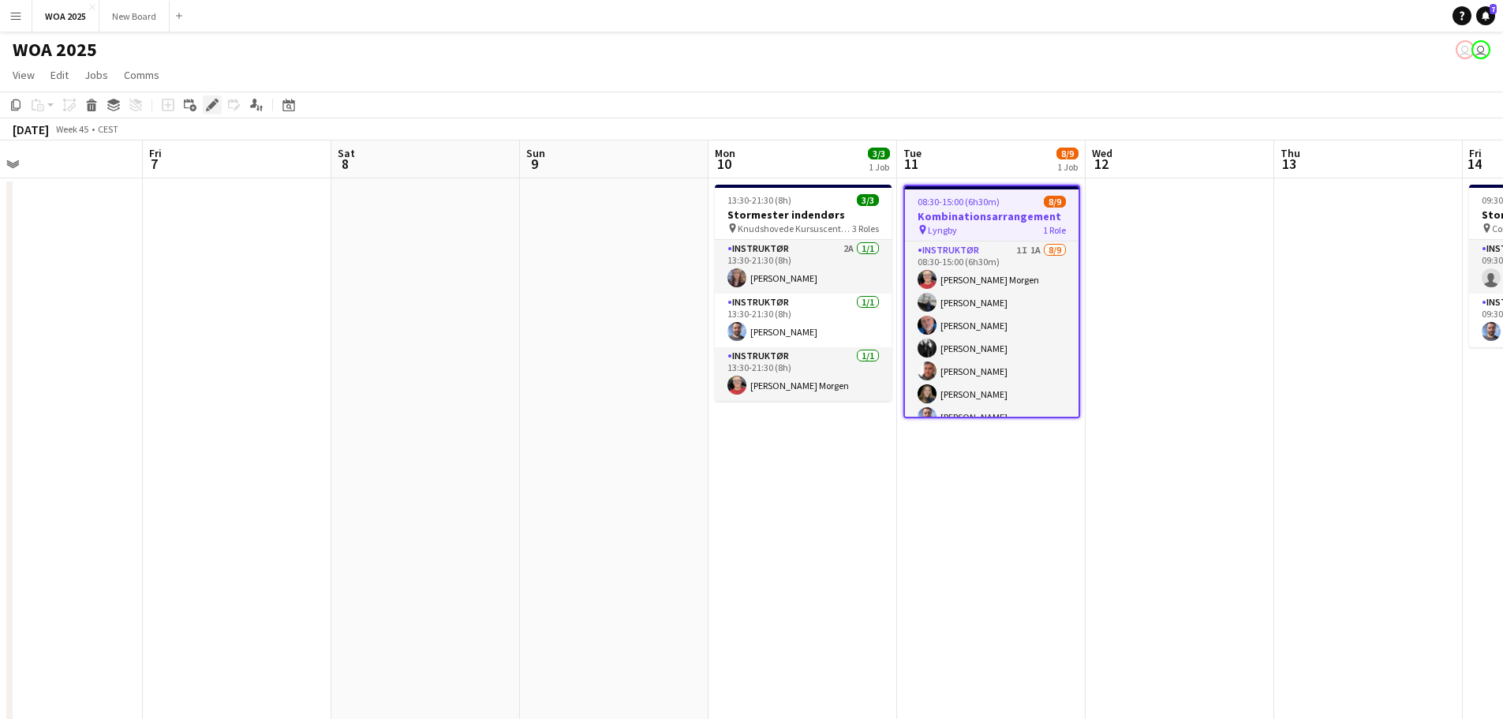
click at [204, 101] on div "Edit" at bounding box center [212, 104] width 19 height 19
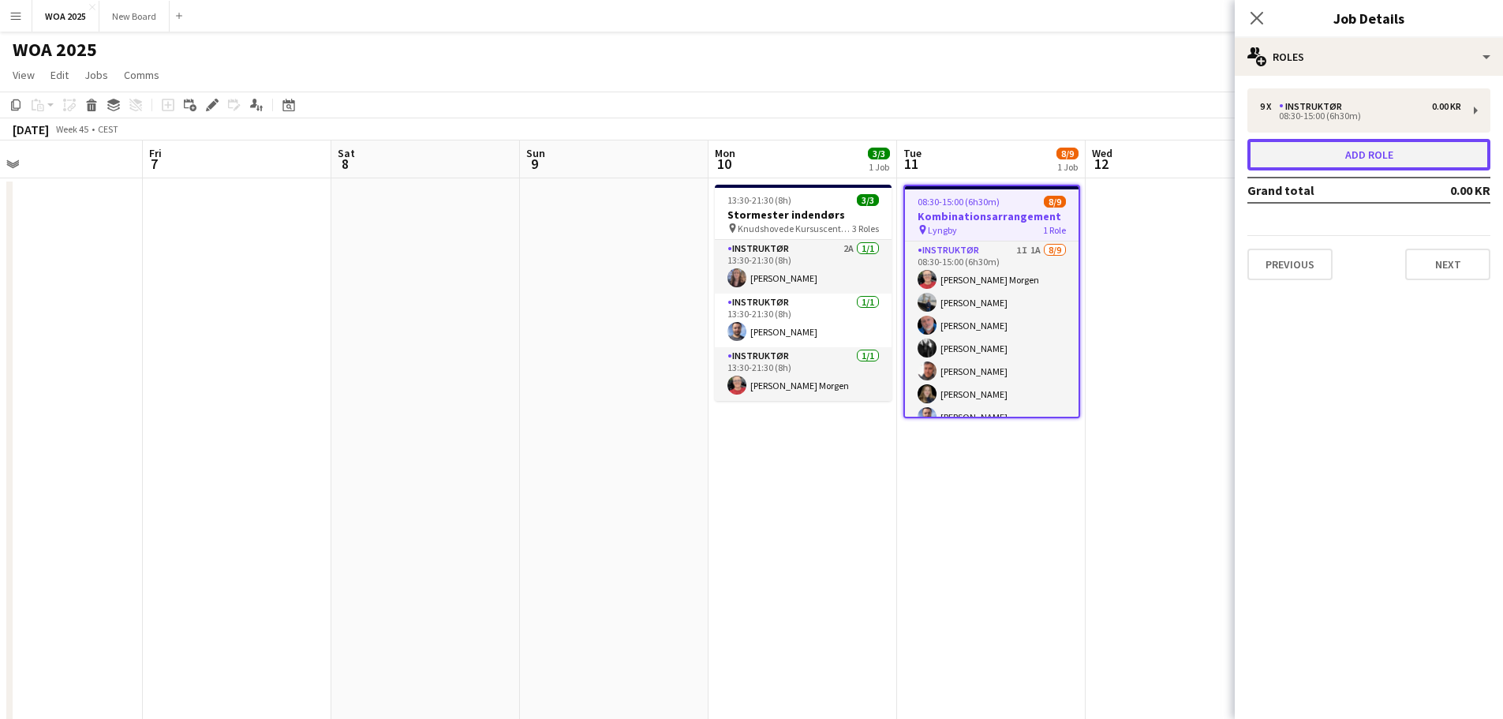
click at [1382, 146] on button "Add role" at bounding box center [1368, 155] width 243 height 32
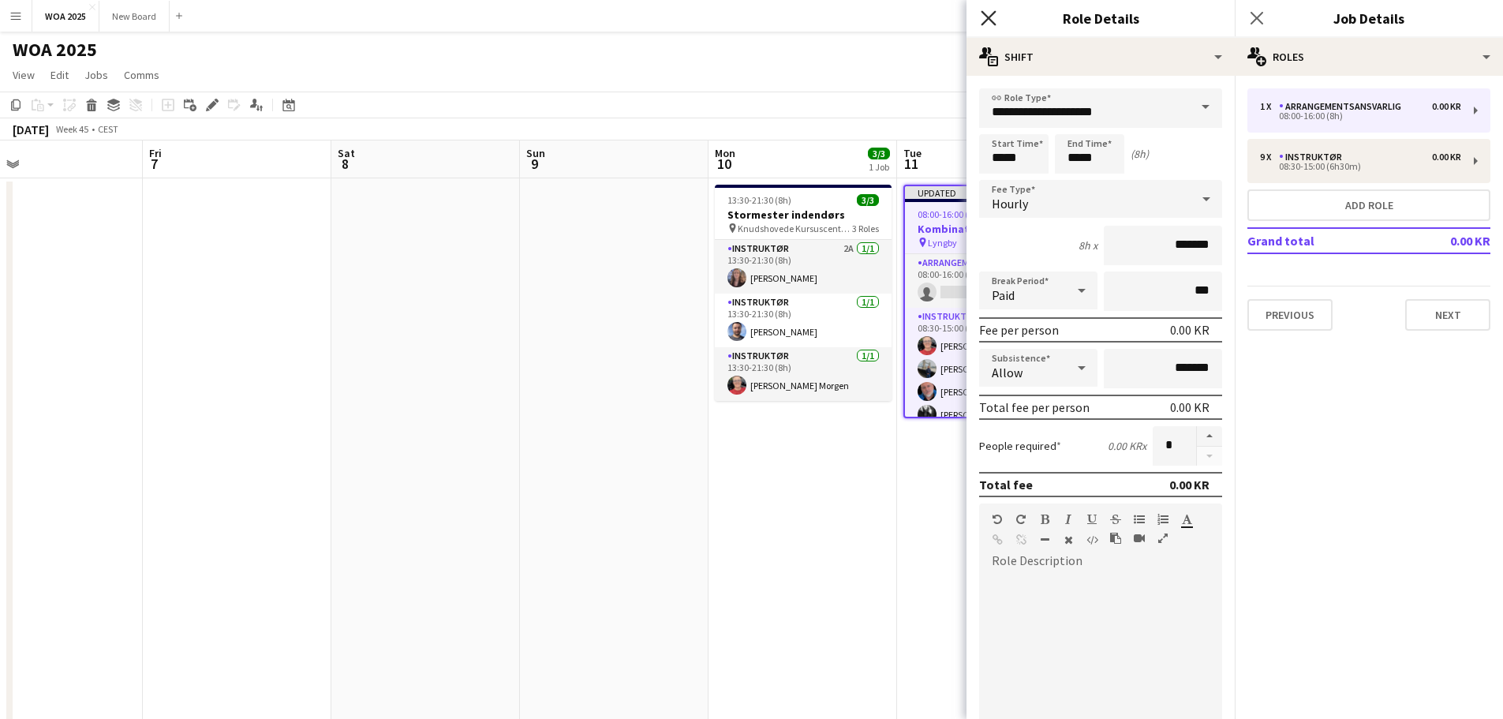
click at [994, 21] on icon "Close pop-in" at bounding box center [988, 17] width 15 height 15
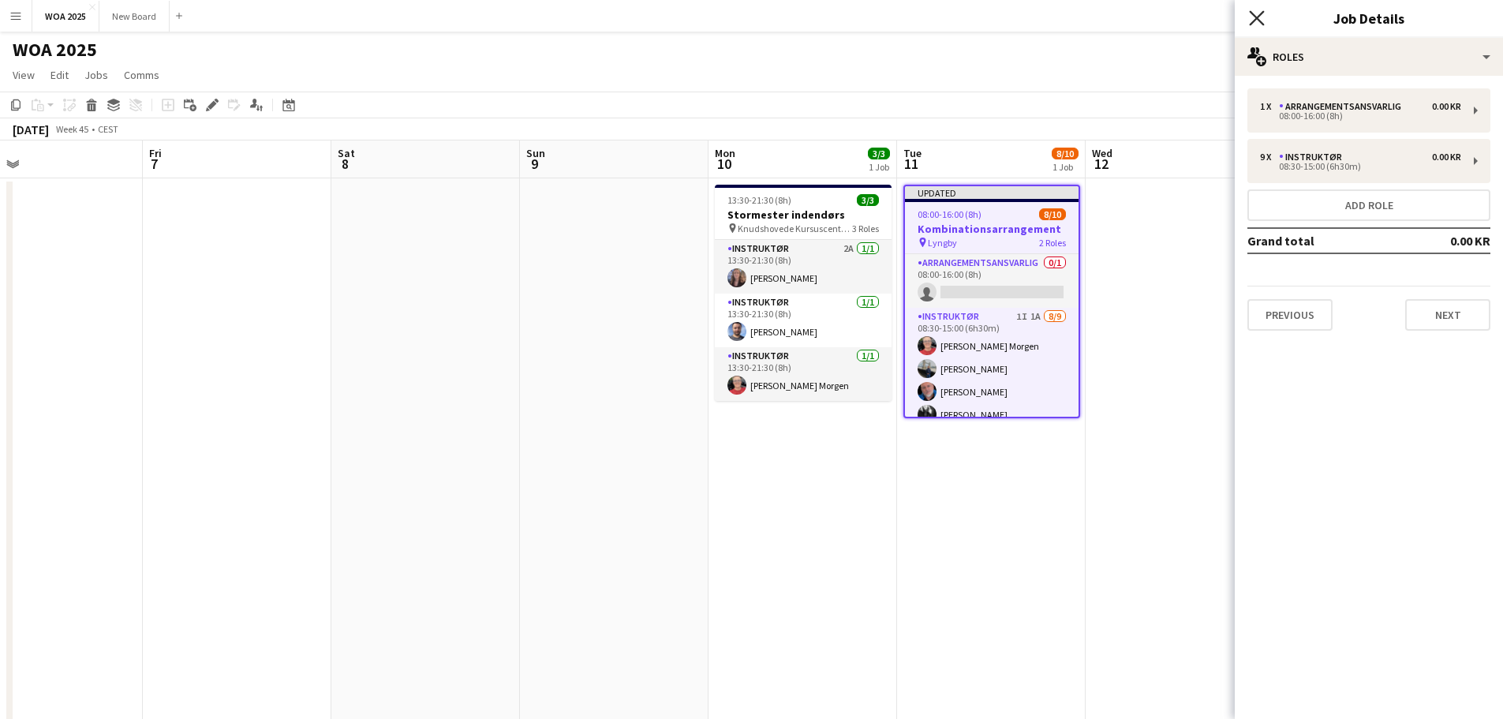
click at [1257, 19] on icon at bounding box center [1256, 17] width 15 height 15
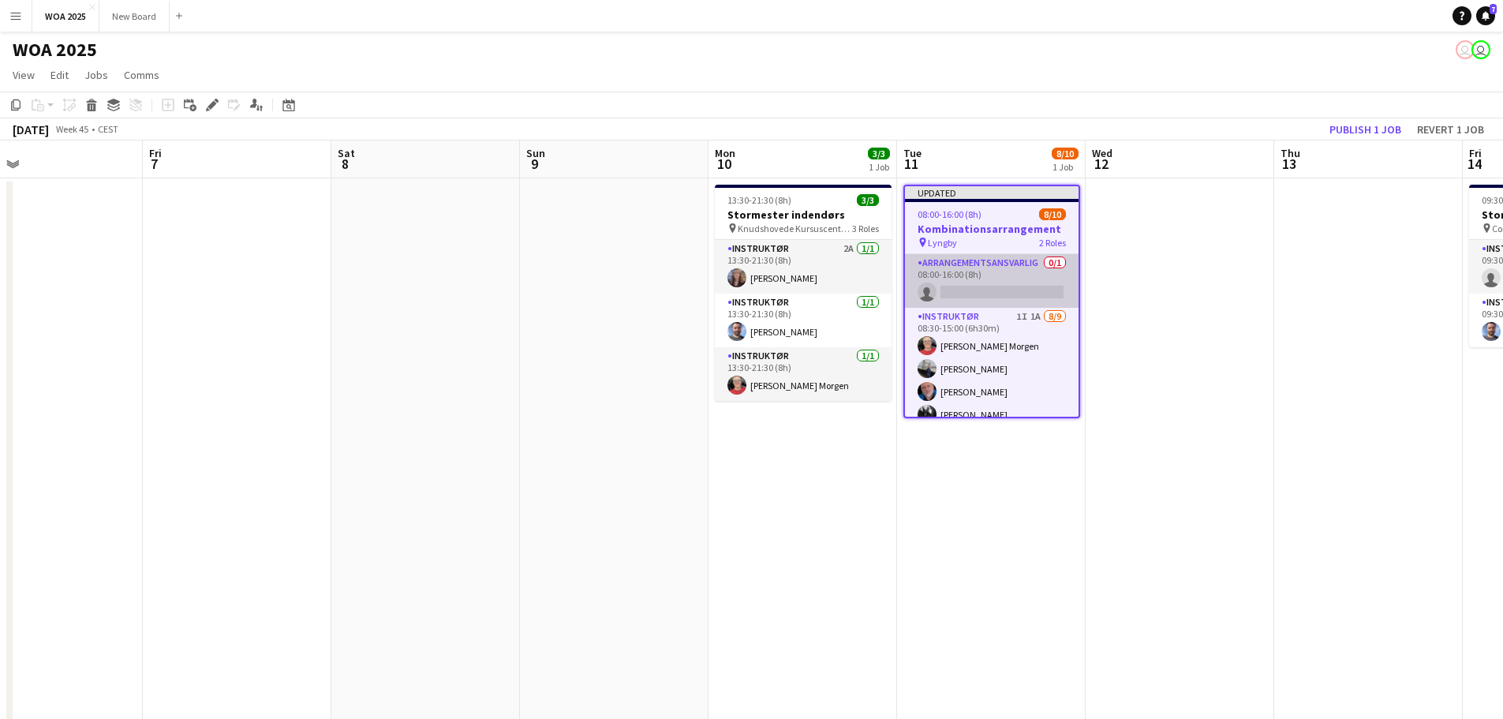
click at [1001, 297] on app-card-role "Arrangementsansvarlig 0/1 08:00-16:00 (8h) single-neutral-actions" at bounding box center [992, 281] width 174 height 54
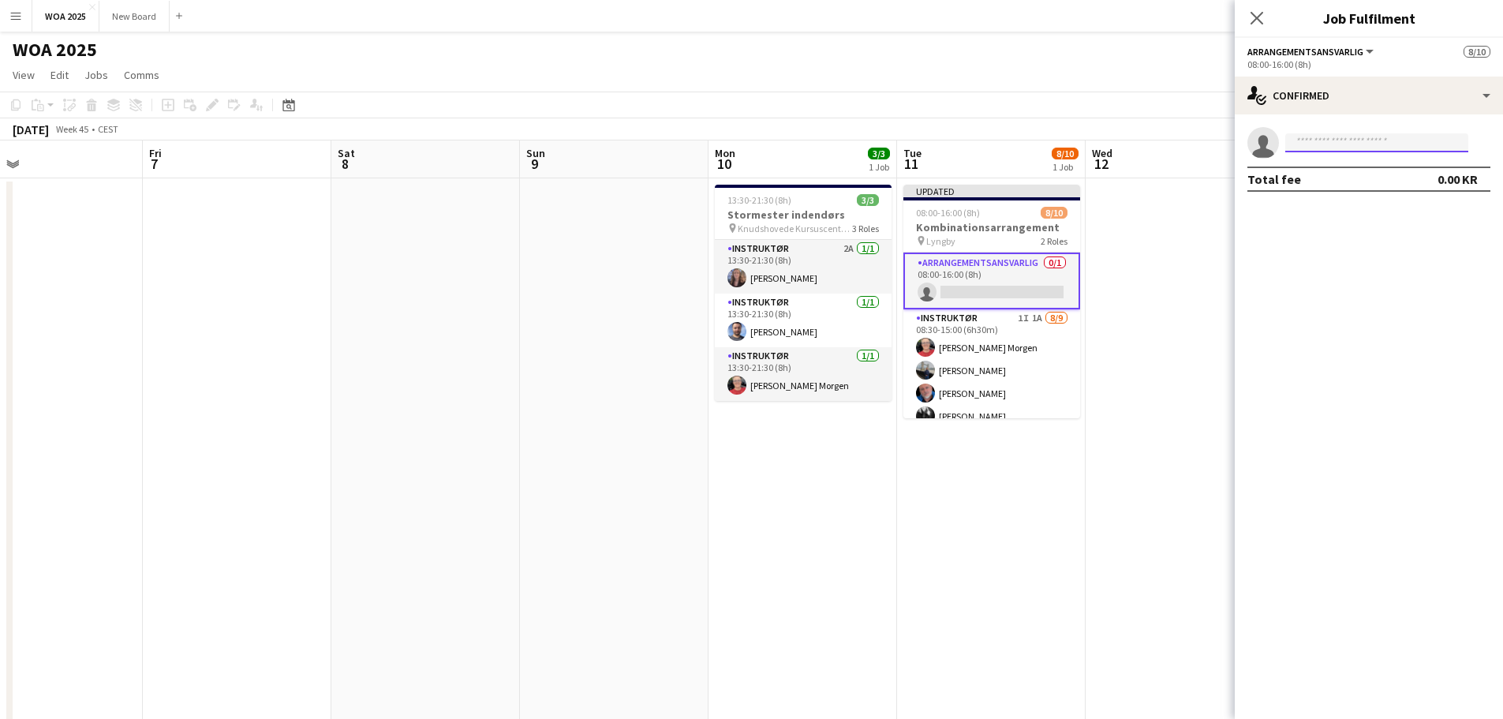
click at [1363, 139] on input at bounding box center [1376, 142] width 183 height 19
type input "****"
click at [1329, 174] on span "[EMAIL_ADDRESS][DOMAIN_NAME]" at bounding box center [1377, 178] width 158 height 13
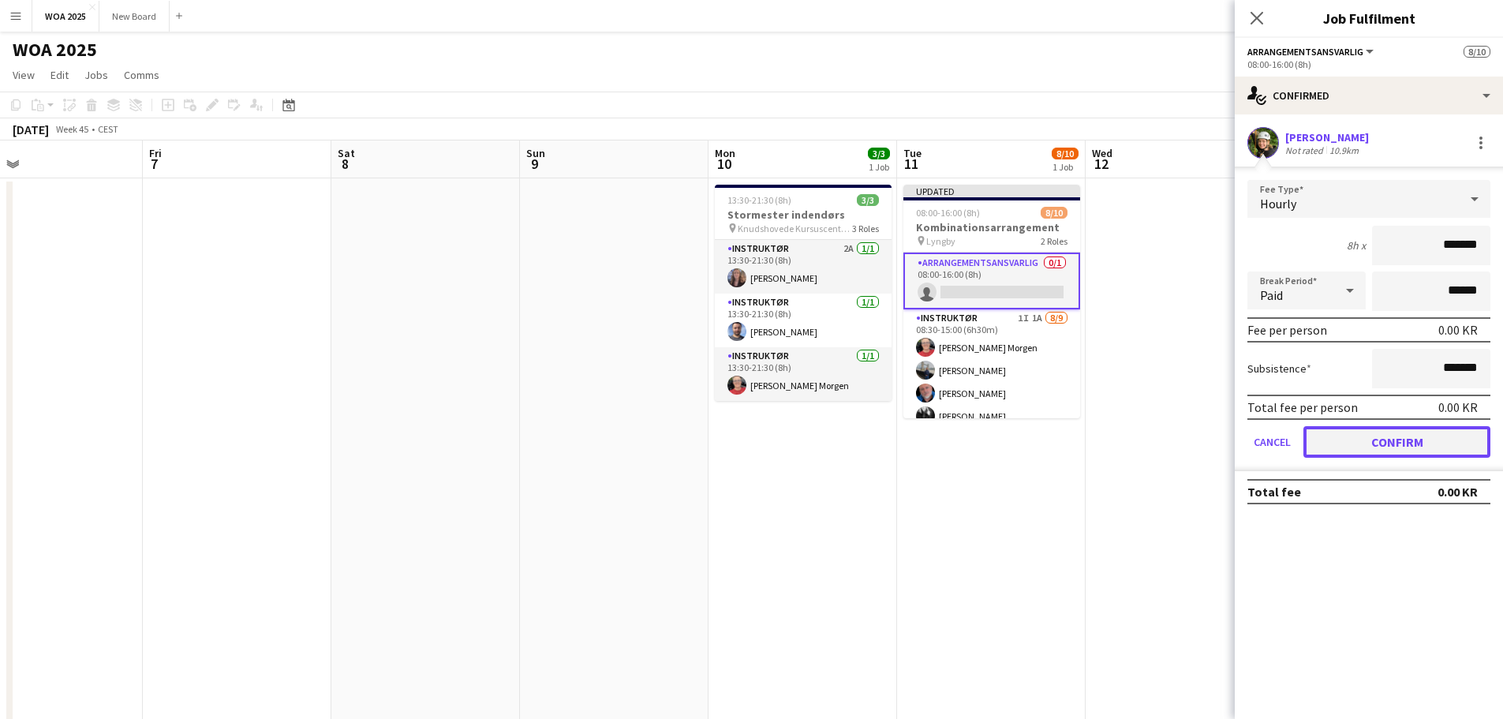
click at [1411, 435] on button "Confirm" at bounding box center [1396, 442] width 187 height 32
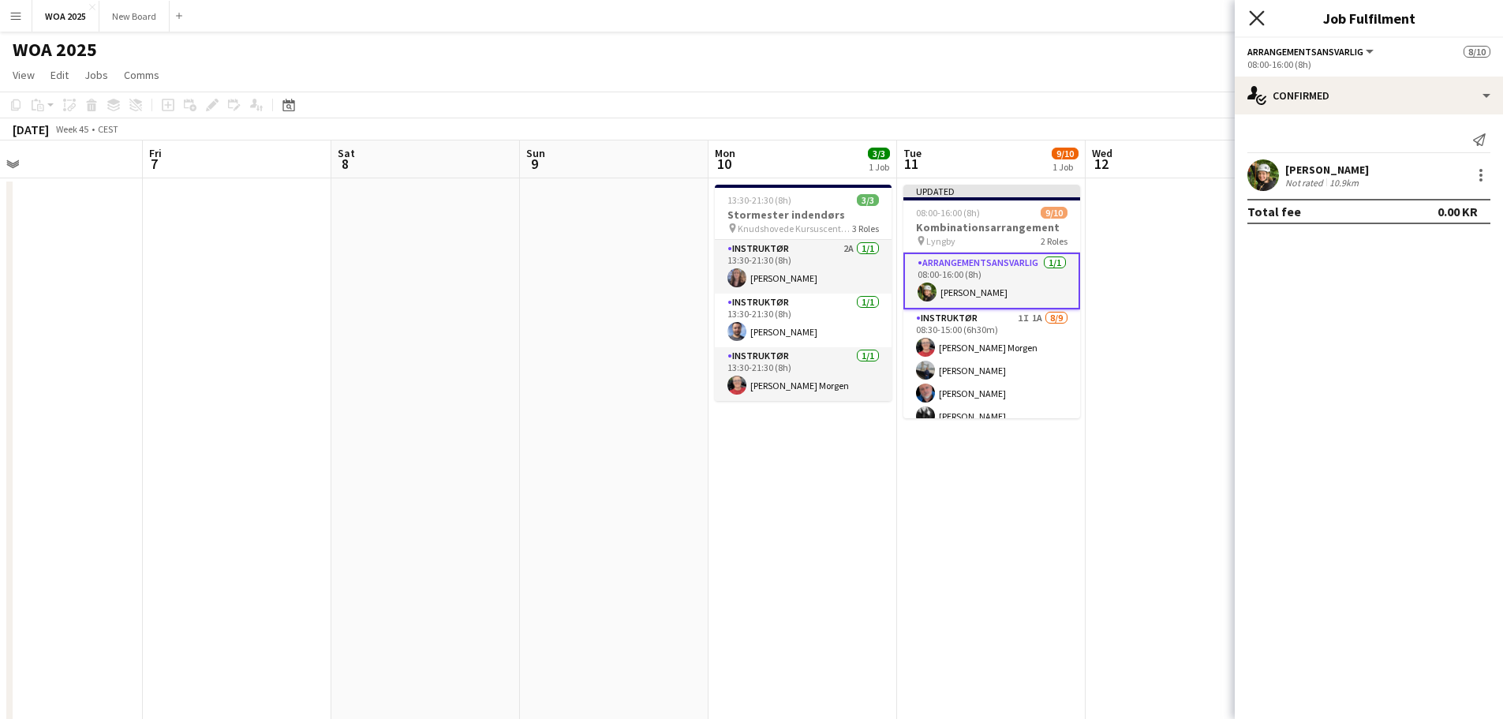
click at [1256, 21] on icon "Close pop-in" at bounding box center [1256, 17] width 15 height 15
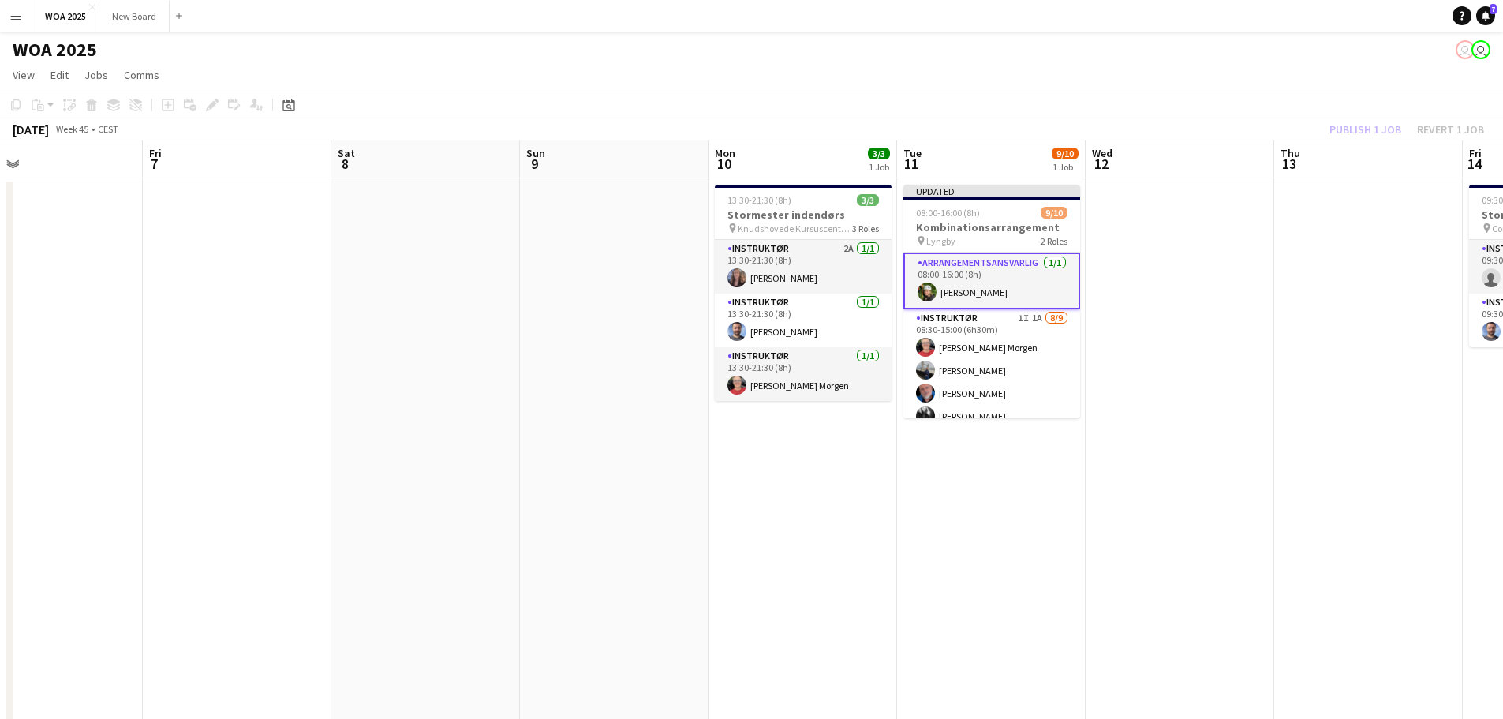
click at [1355, 132] on div "Publish 1 job Revert 1 job" at bounding box center [1406, 129] width 192 height 21
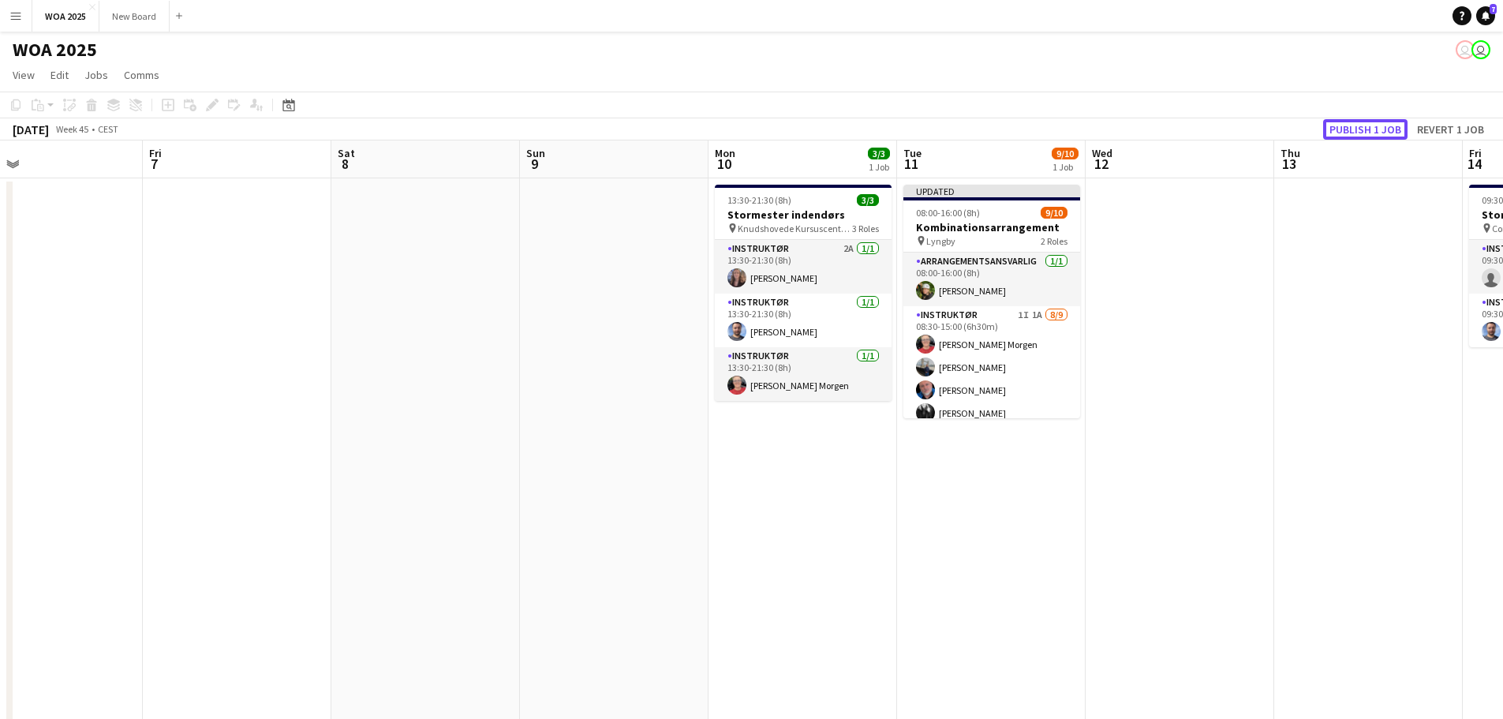
click at [1355, 132] on button "Publish 1 job" at bounding box center [1365, 129] width 84 height 21
